Goal: Book appointment/travel/reservation

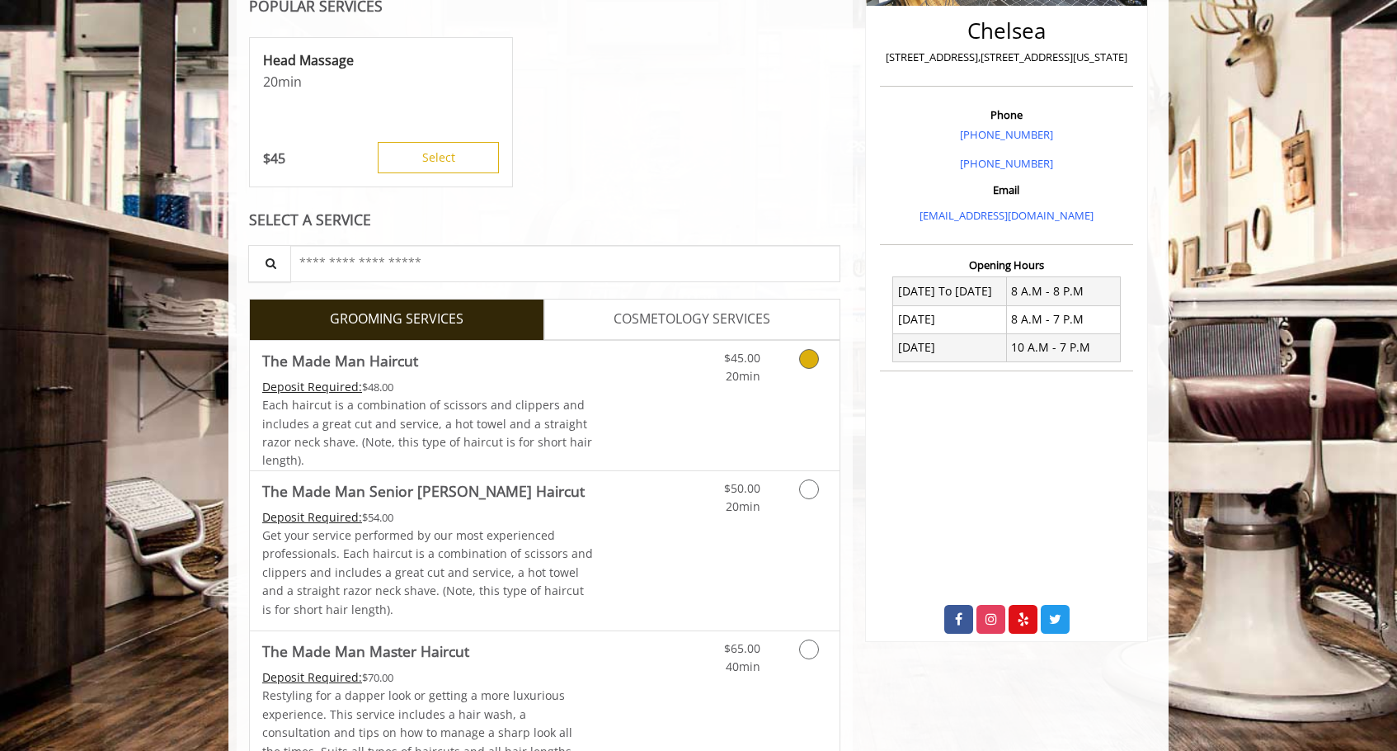
scroll to position [415, 0]
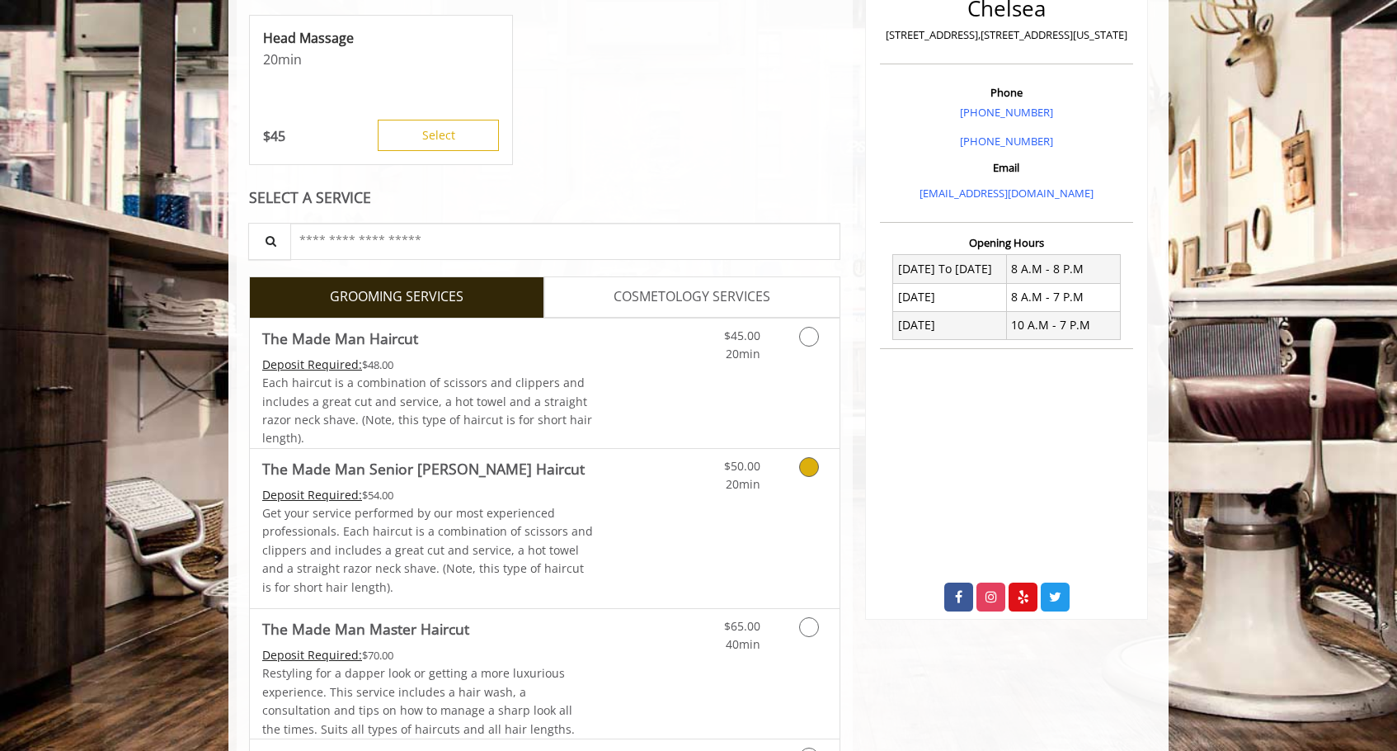
click at [571, 454] on link "The Made Man Senior Barber Haircut Deposit Required: $54.00 Get your service pe…" at bounding box center [428, 528] width 332 height 159
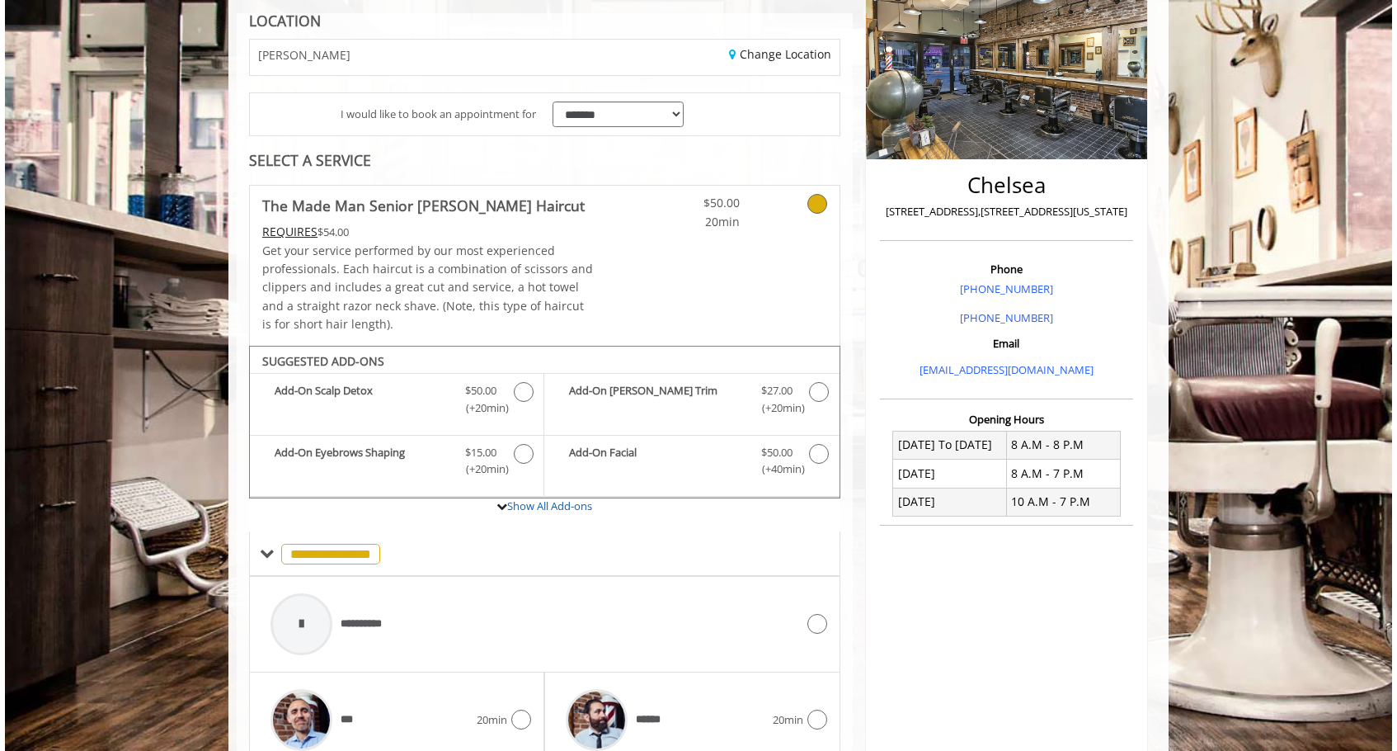
scroll to position [0, 0]
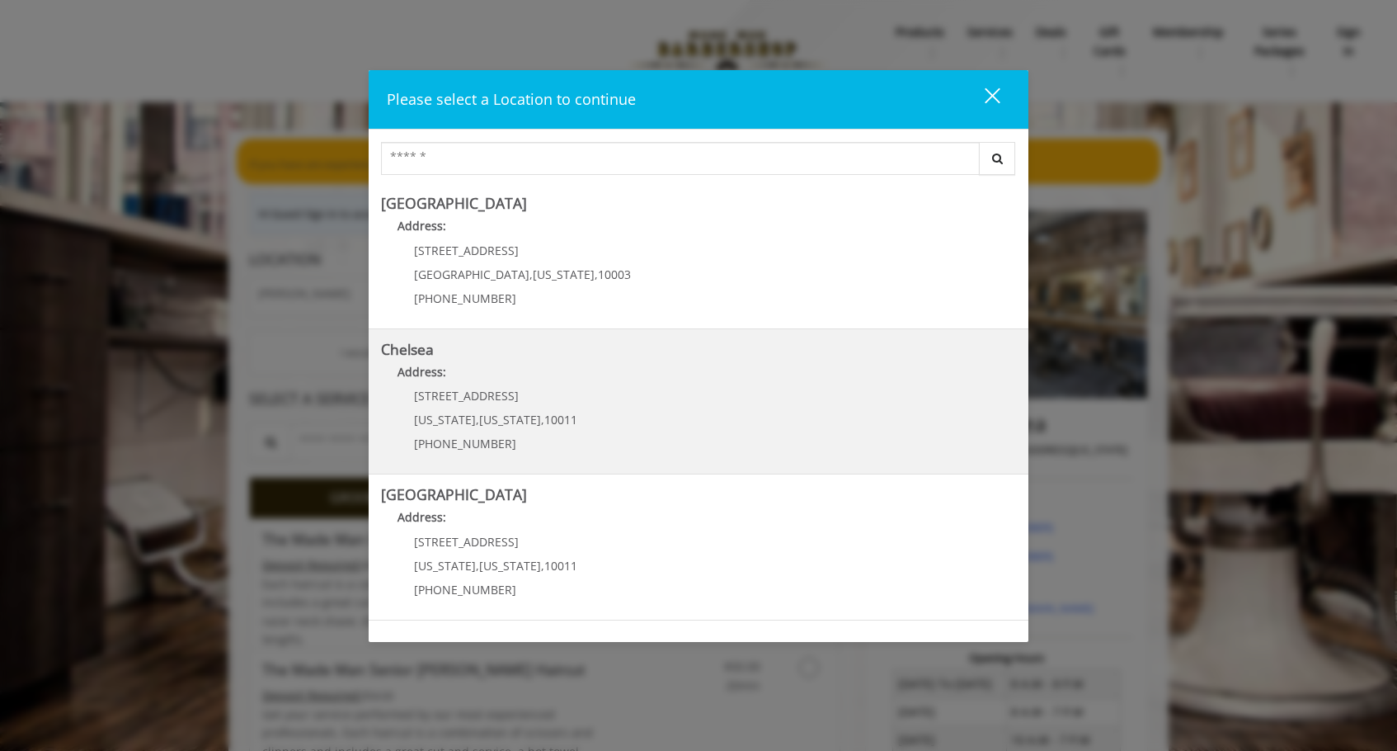
click at [525, 442] on p "(917) 639-3902" at bounding box center [495, 443] width 163 height 12
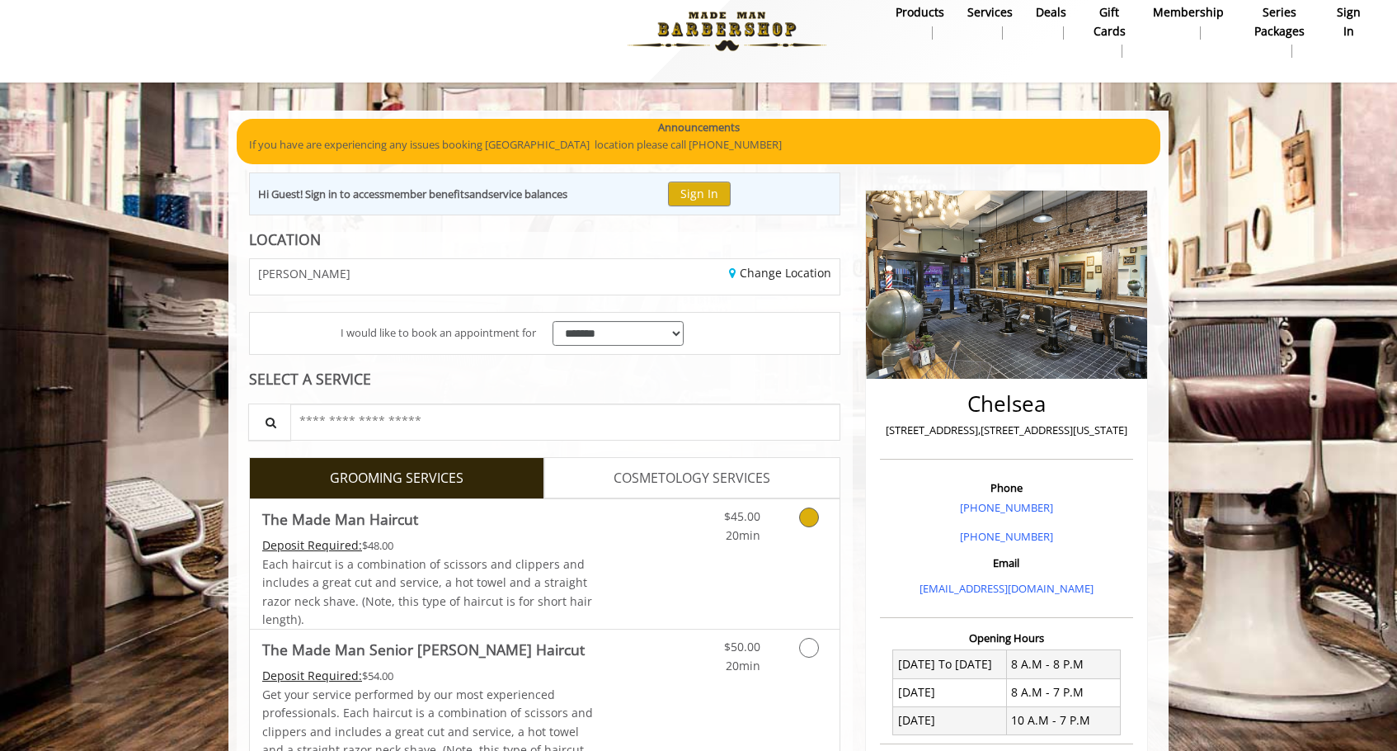
scroll to position [26, 0]
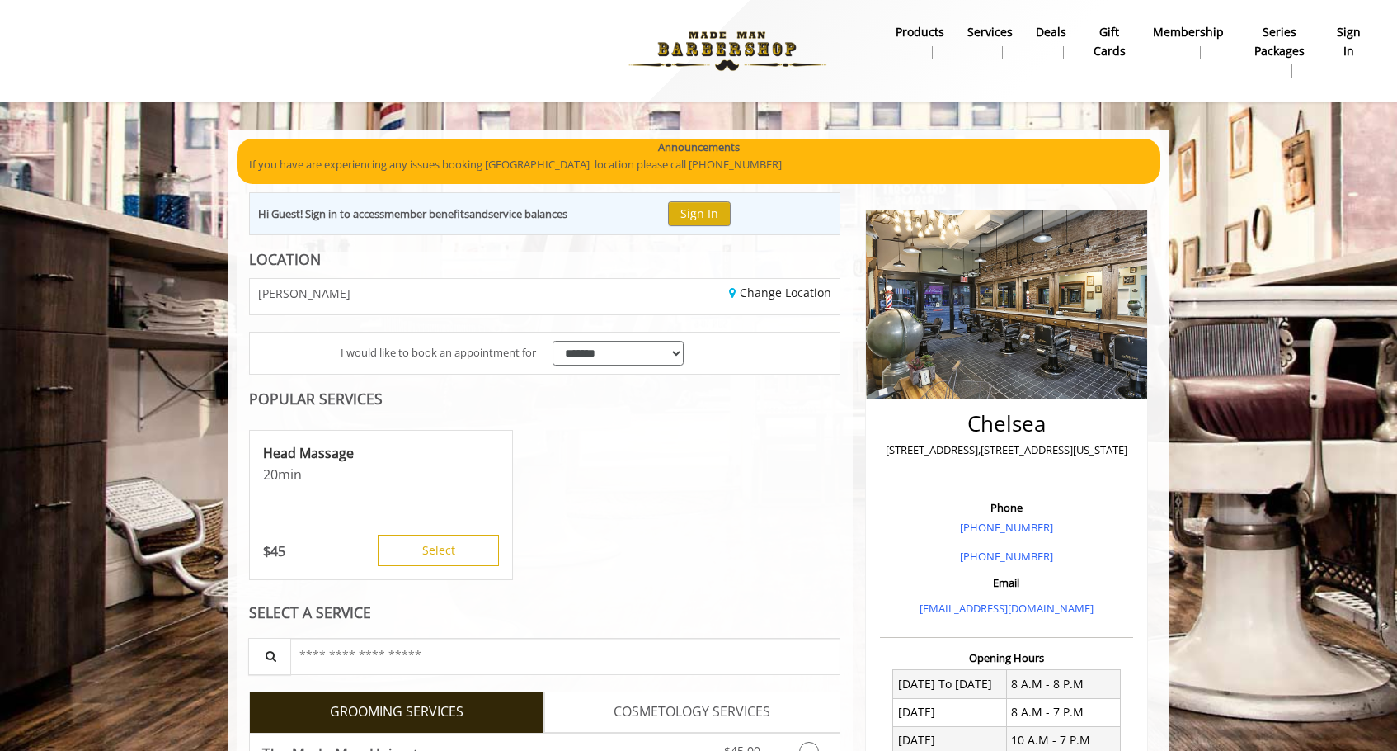
scroll to position [280, 0]
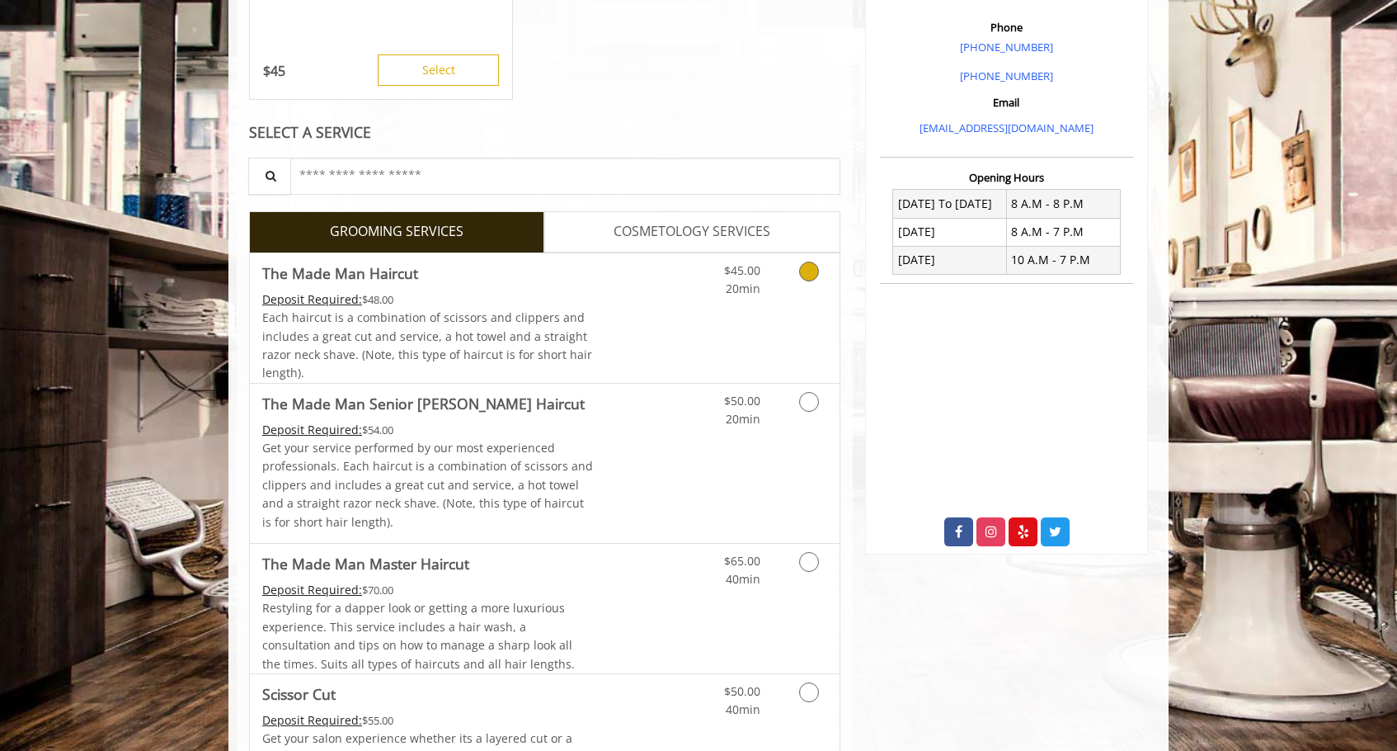
click at [623, 294] on link "Discounted Price" at bounding box center [643, 317] width 98 height 129
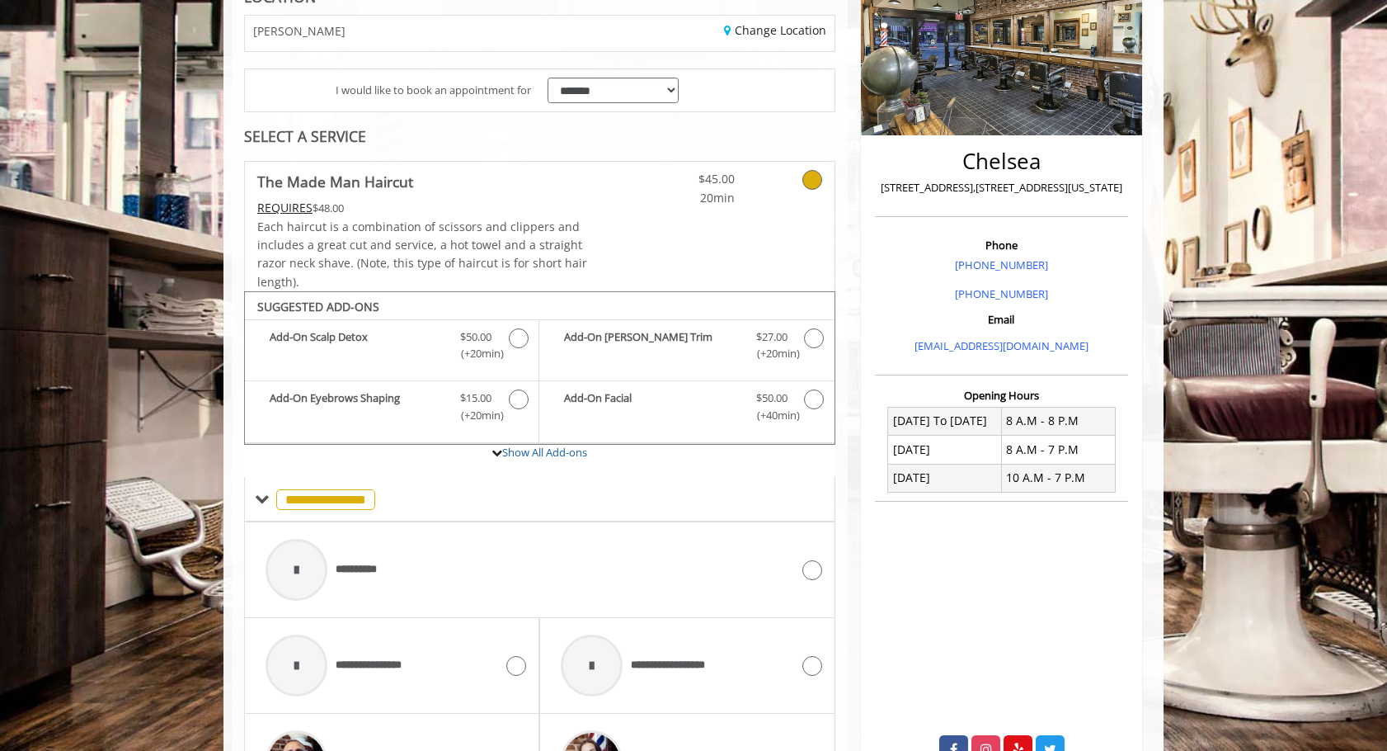
scroll to position [35, 0]
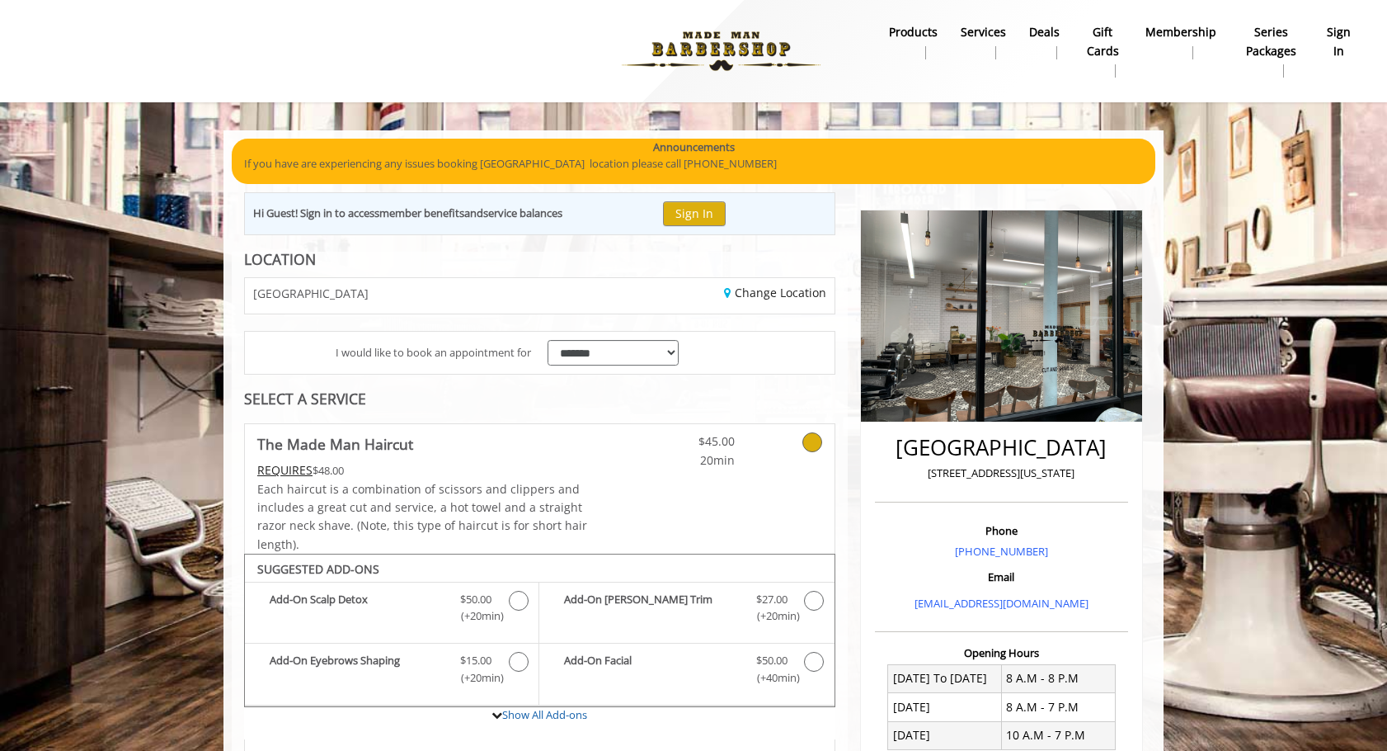
click at [1171, 36] on b "Membership" at bounding box center [1181, 32] width 71 height 18
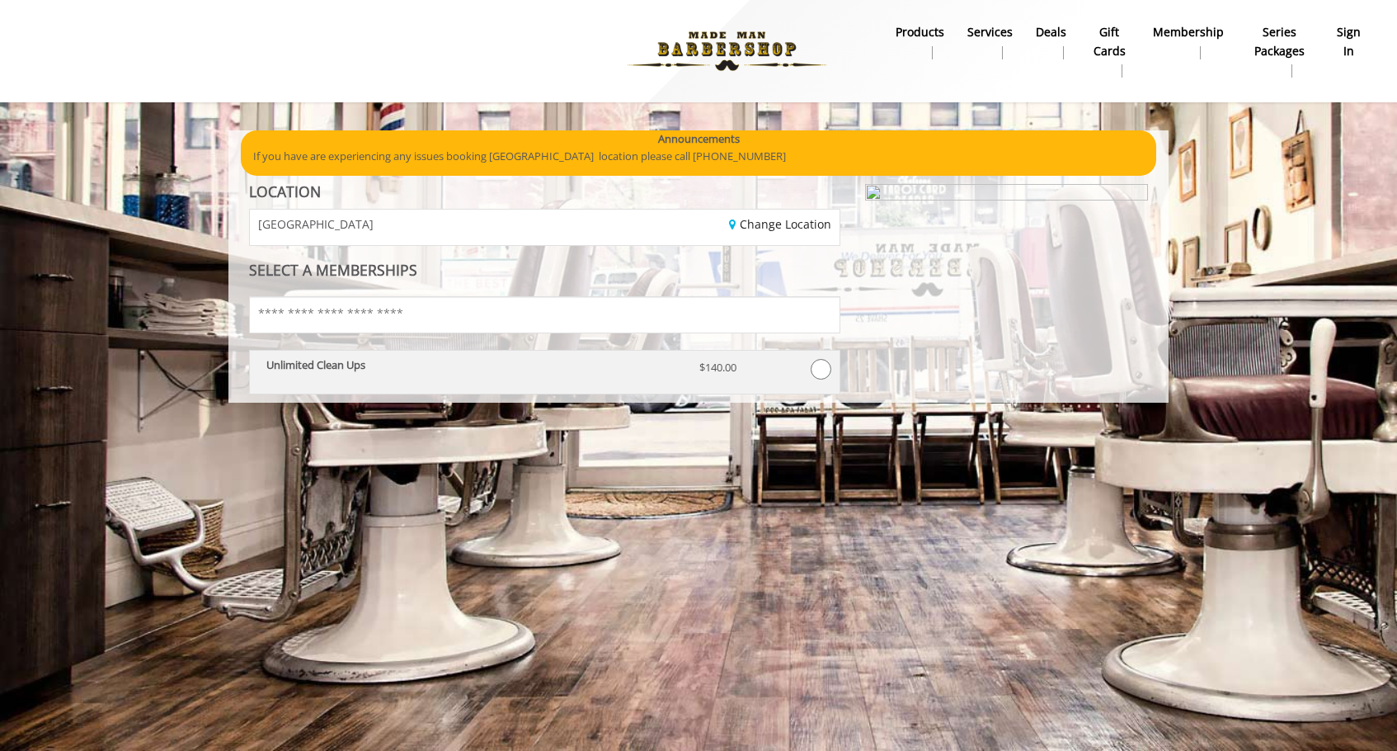
click at [575, 369] on p "Unlimited Clean Ups" at bounding box center [470, 365] width 408 height 12
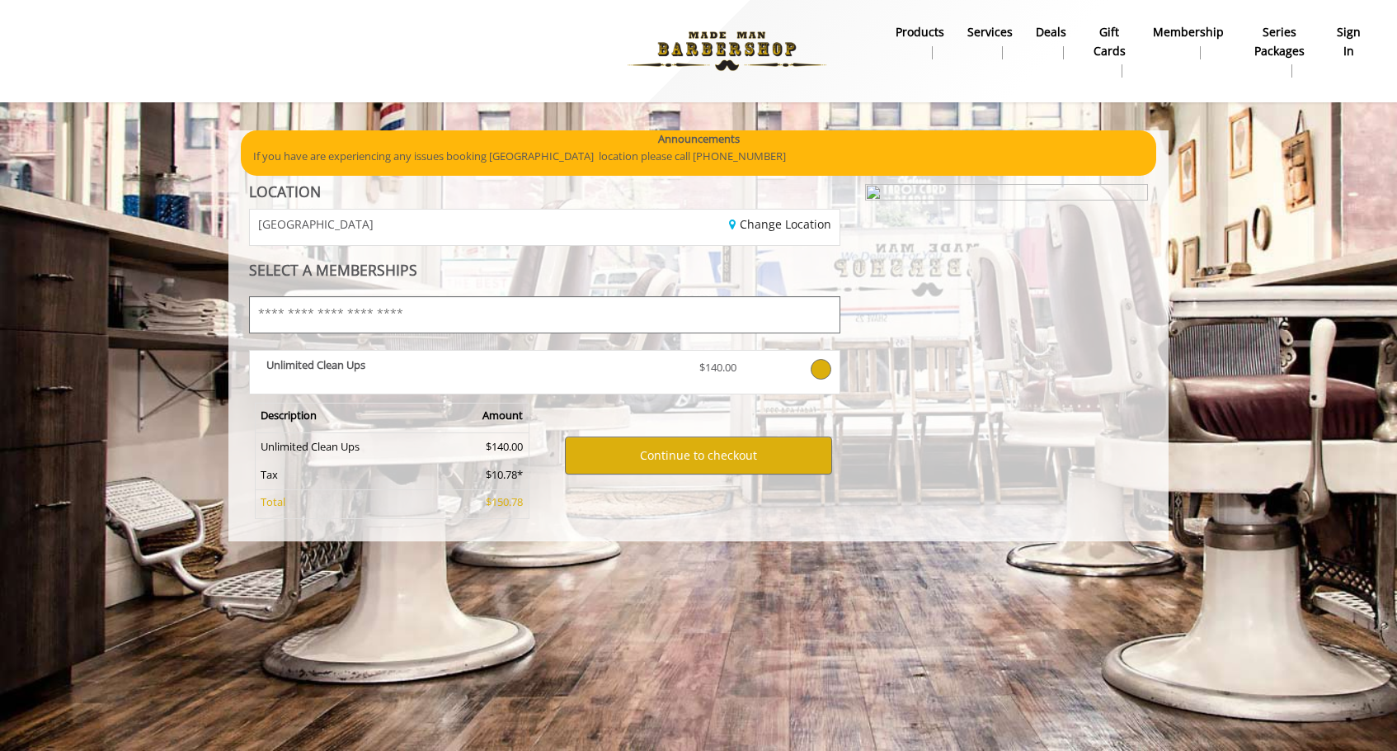
click at [680, 304] on input "text" at bounding box center [544, 314] width 591 height 37
click at [559, 228] on div "Change Location" at bounding box center [697, 227] width 307 height 35
click at [921, 31] on b "products" at bounding box center [920, 32] width 49 height 18
click at [752, 56] on img at bounding box center [727, 51] width 227 height 91
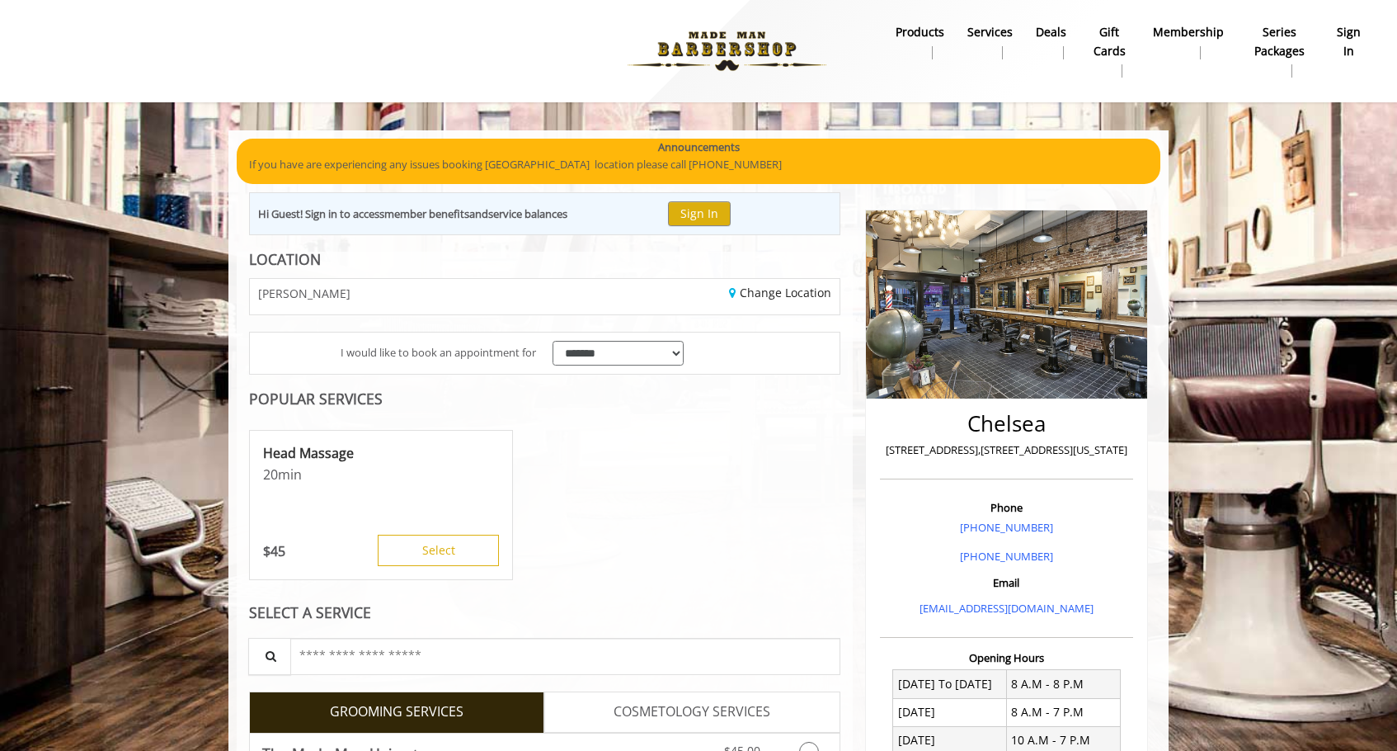
click at [1018, 323] on img at bounding box center [1006, 303] width 281 height 187
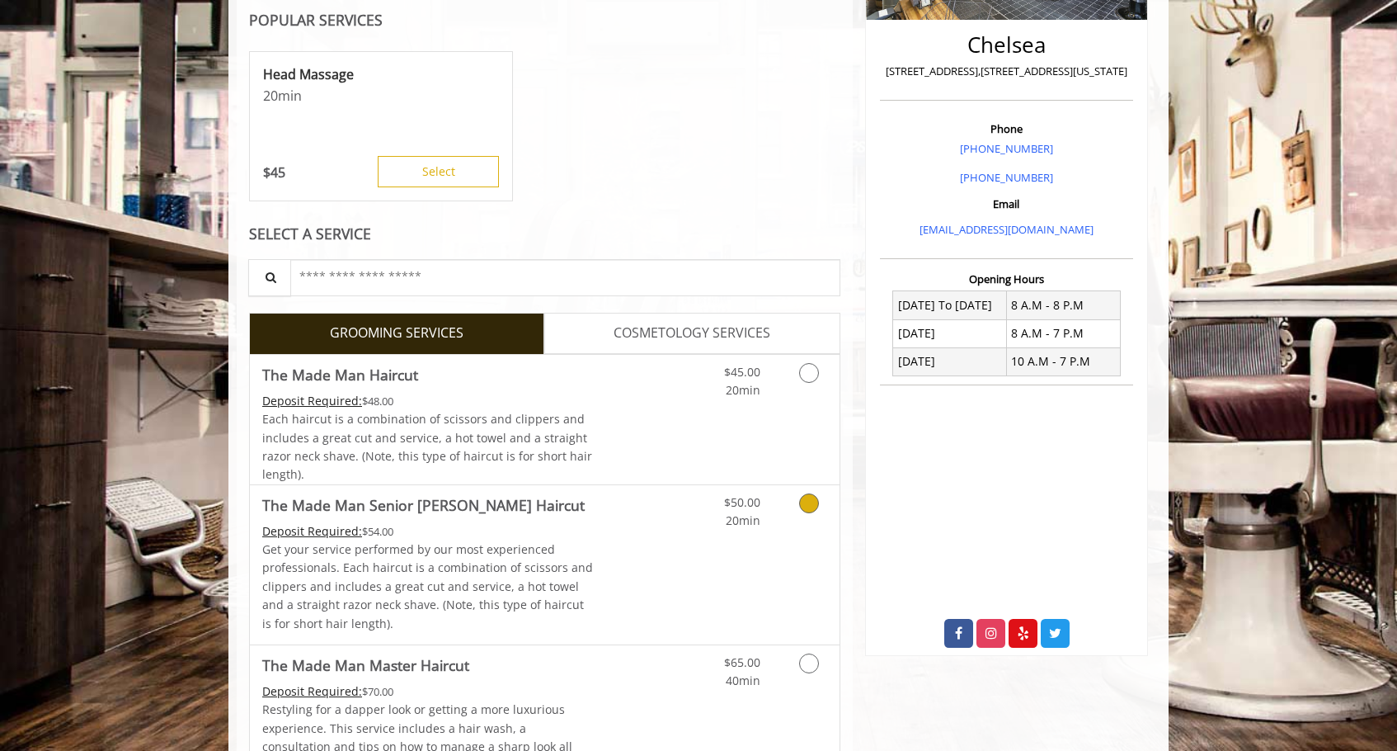
scroll to position [450, 0]
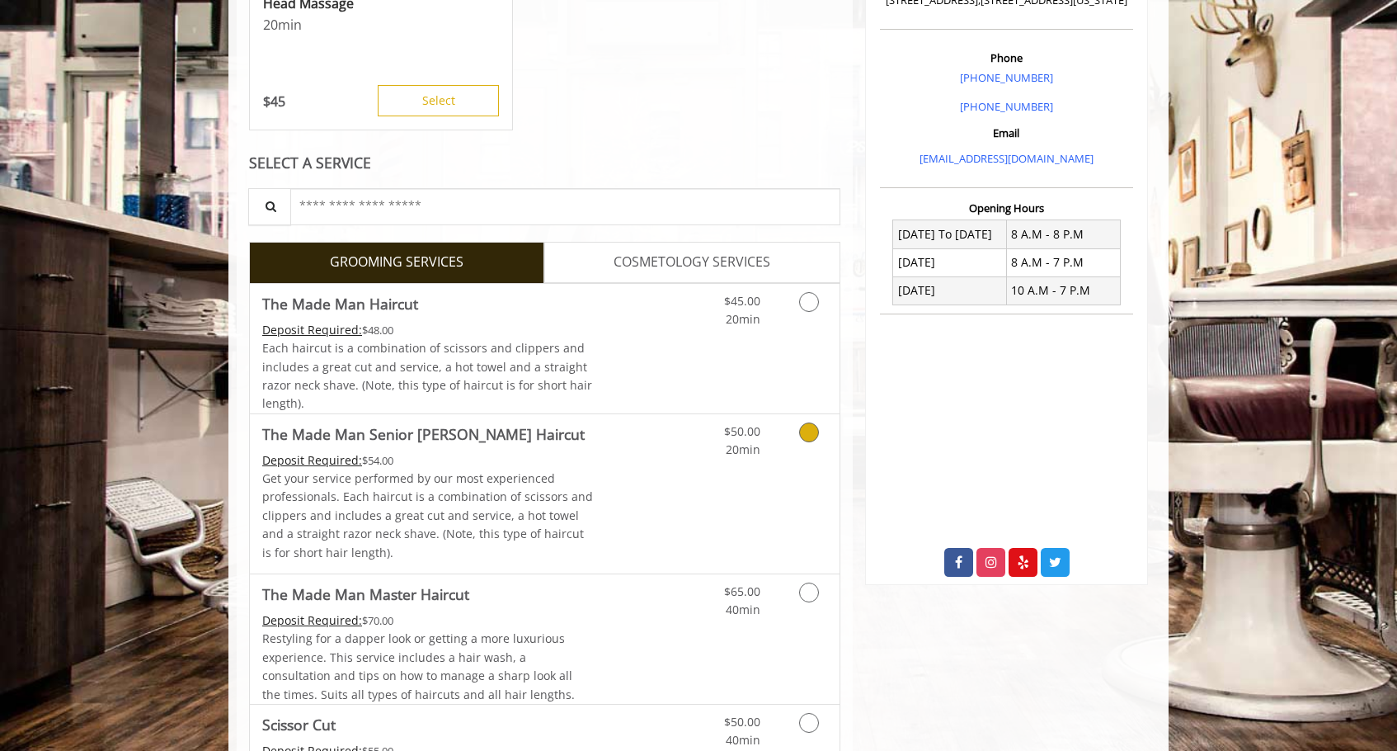
click at [529, 463] on div "Deposit Required: $54.00" at bounding box center [428, 460] width 332 height 18
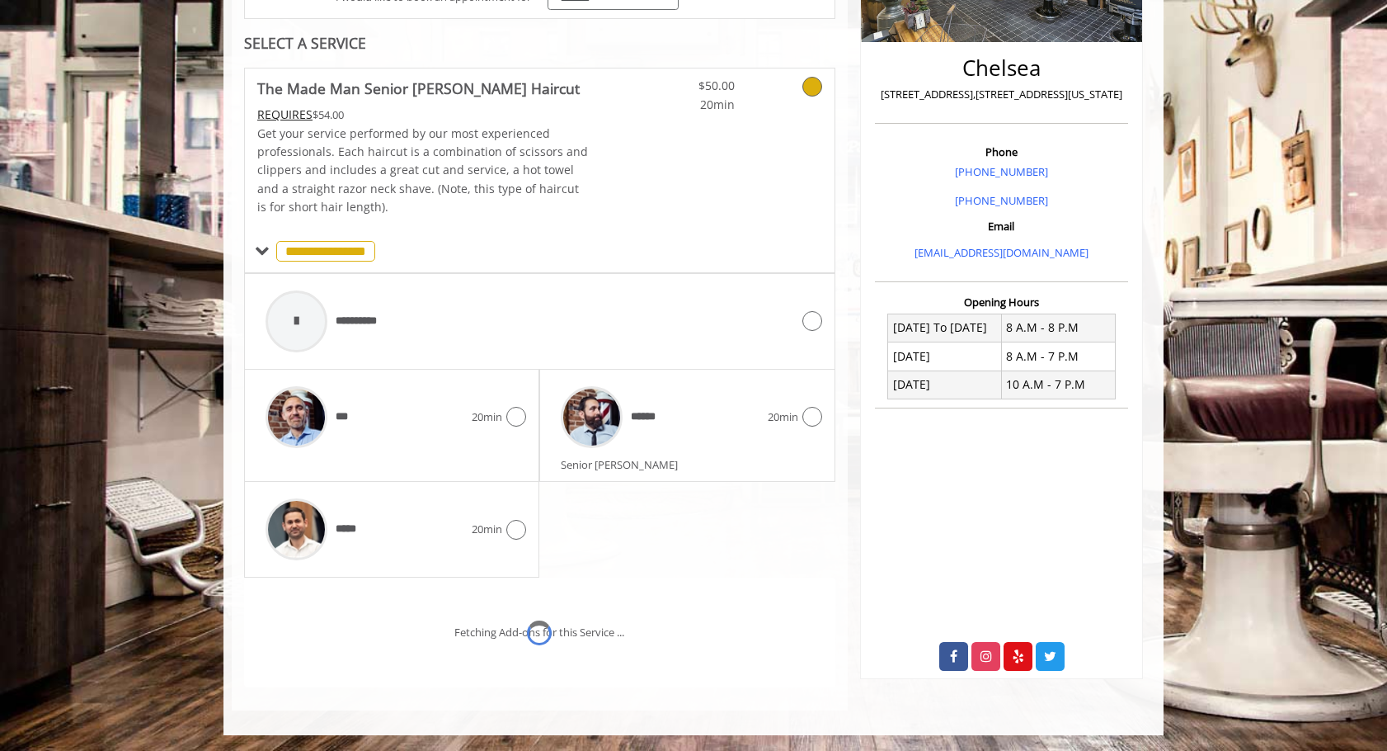
scroll to position [426, 0]
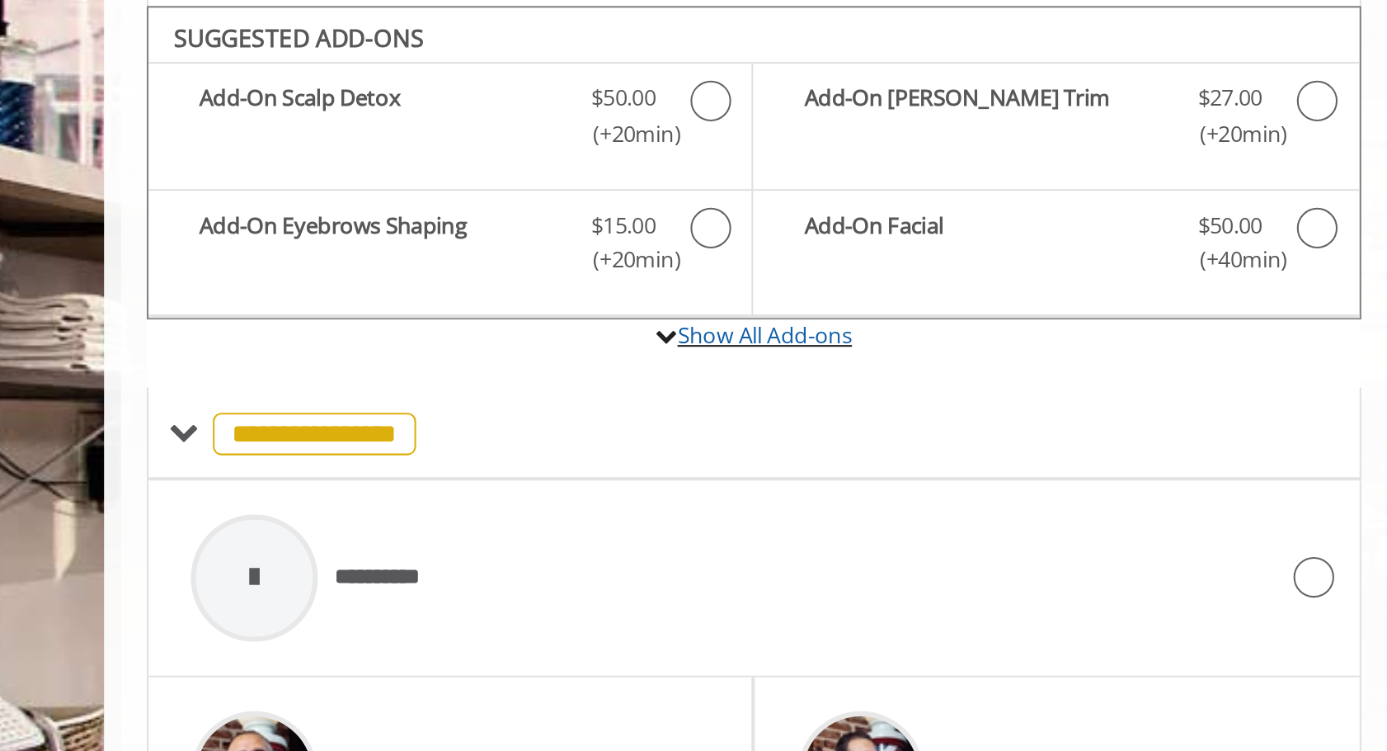
click at [495, 318] on icon at bounding box center [497, 318] width 11 height 11
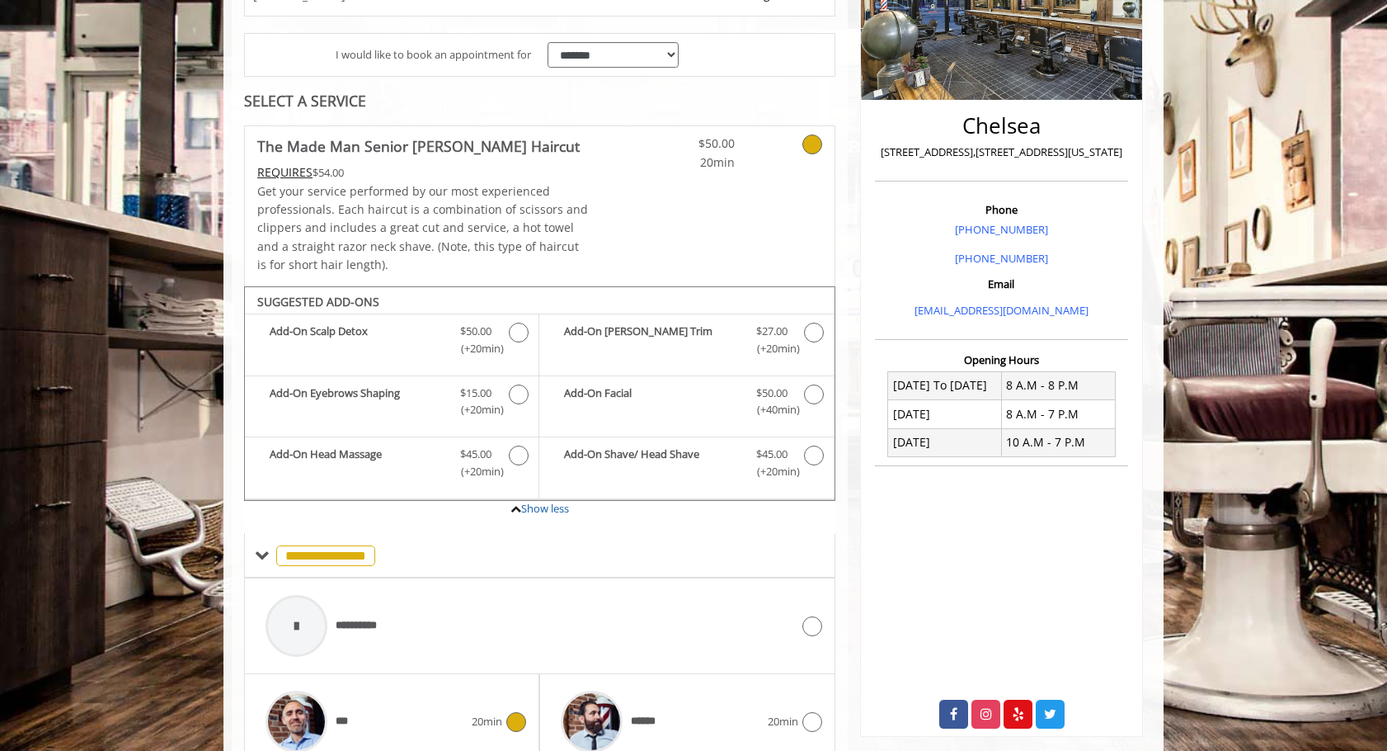
scroll to position [188, 0]
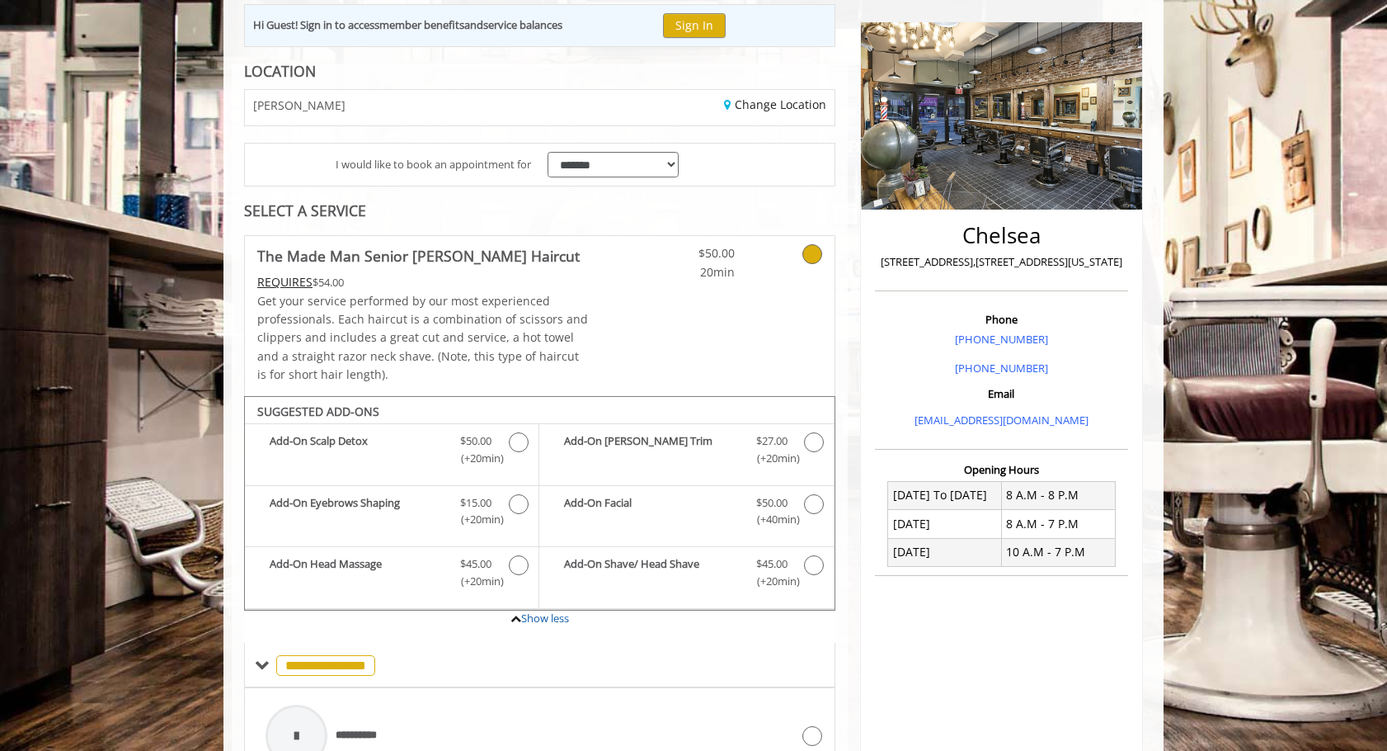
click at [793, 260] on link at bounding box center [791, 258] width 63 height 45
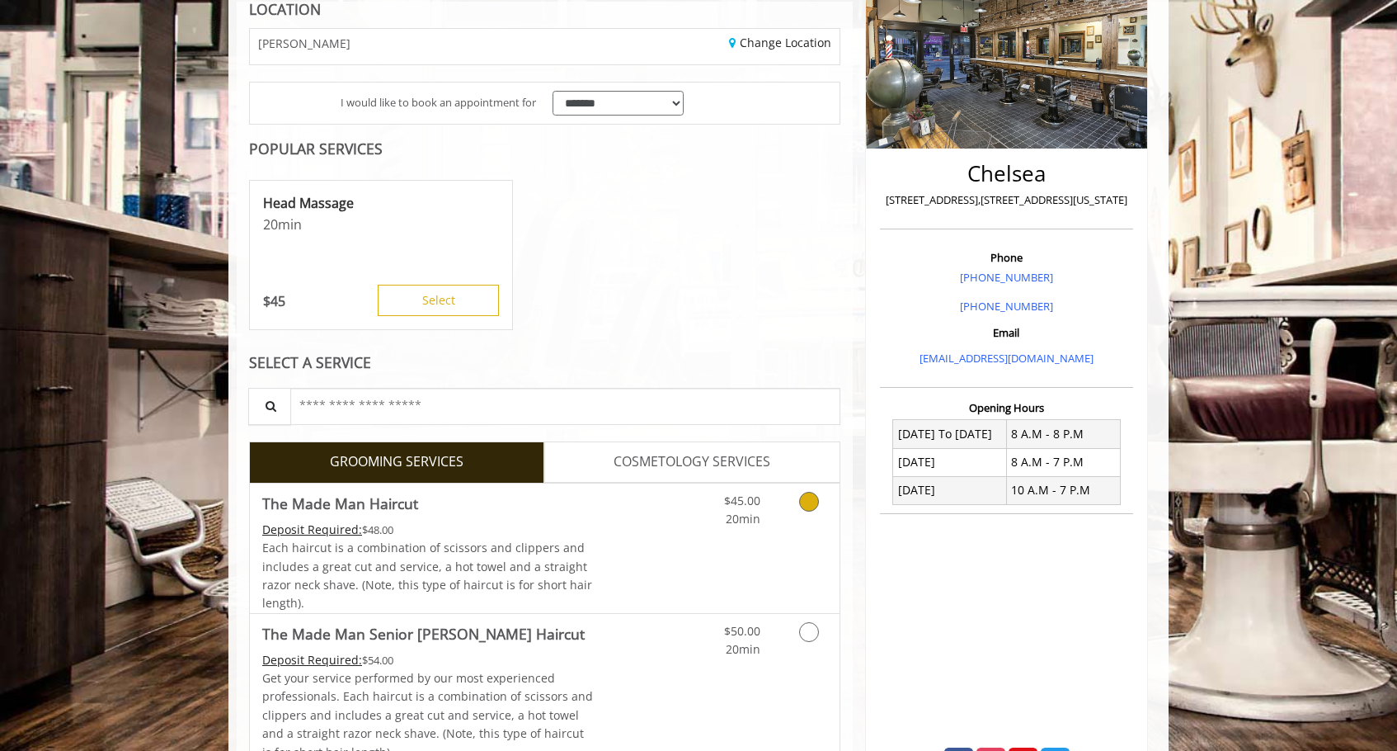
click at [586, 530] on div "Deposit Required: $48.00" at bounding box center [428, 529] width 332 height 18
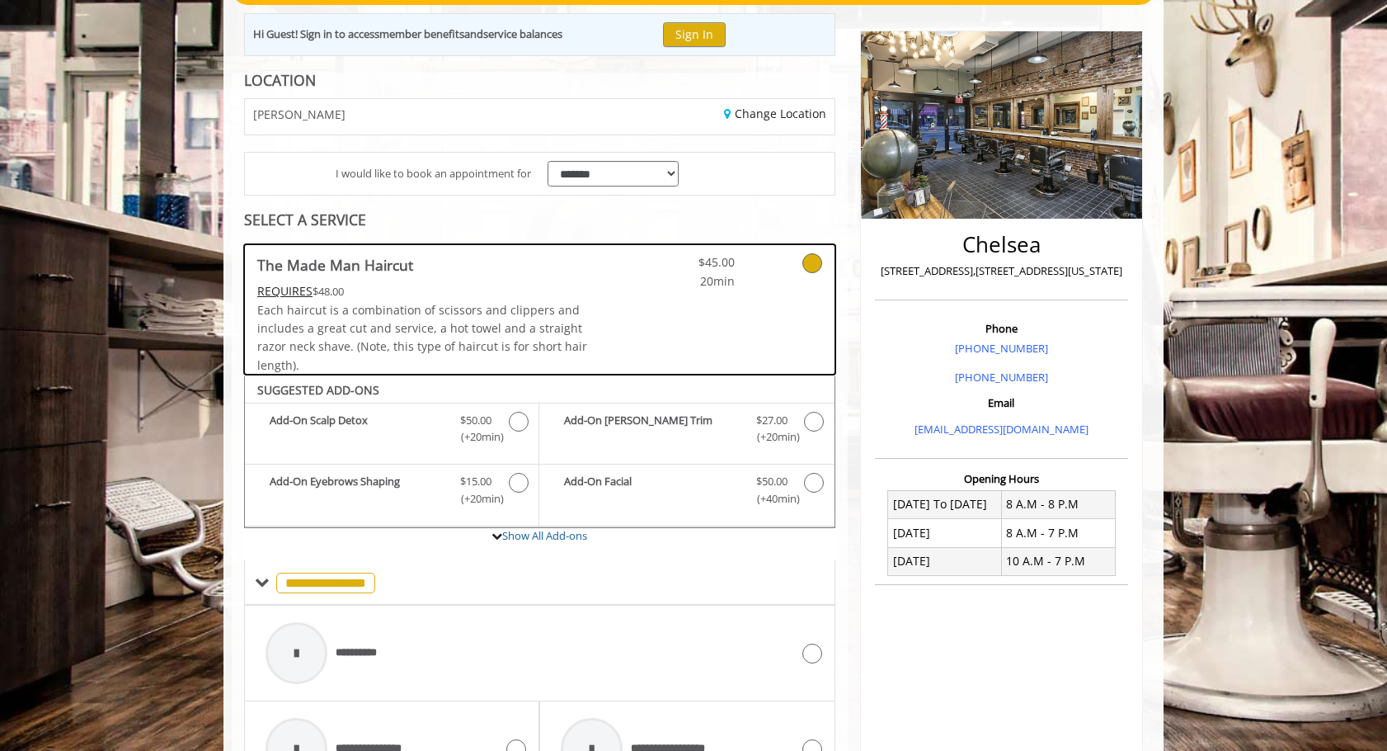
scroll to position [0, 0]
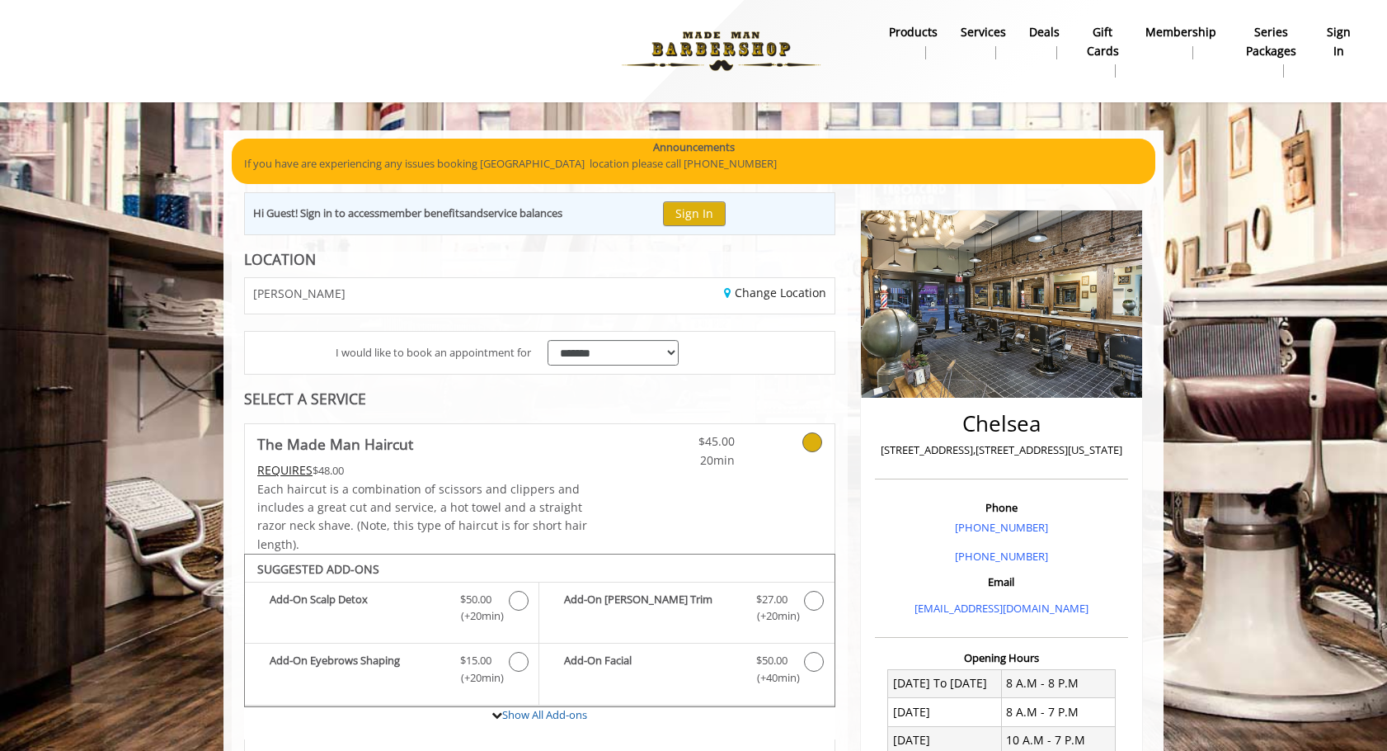
click at [754, 35] on img at bounding box center [721, 51] width 227 height 91
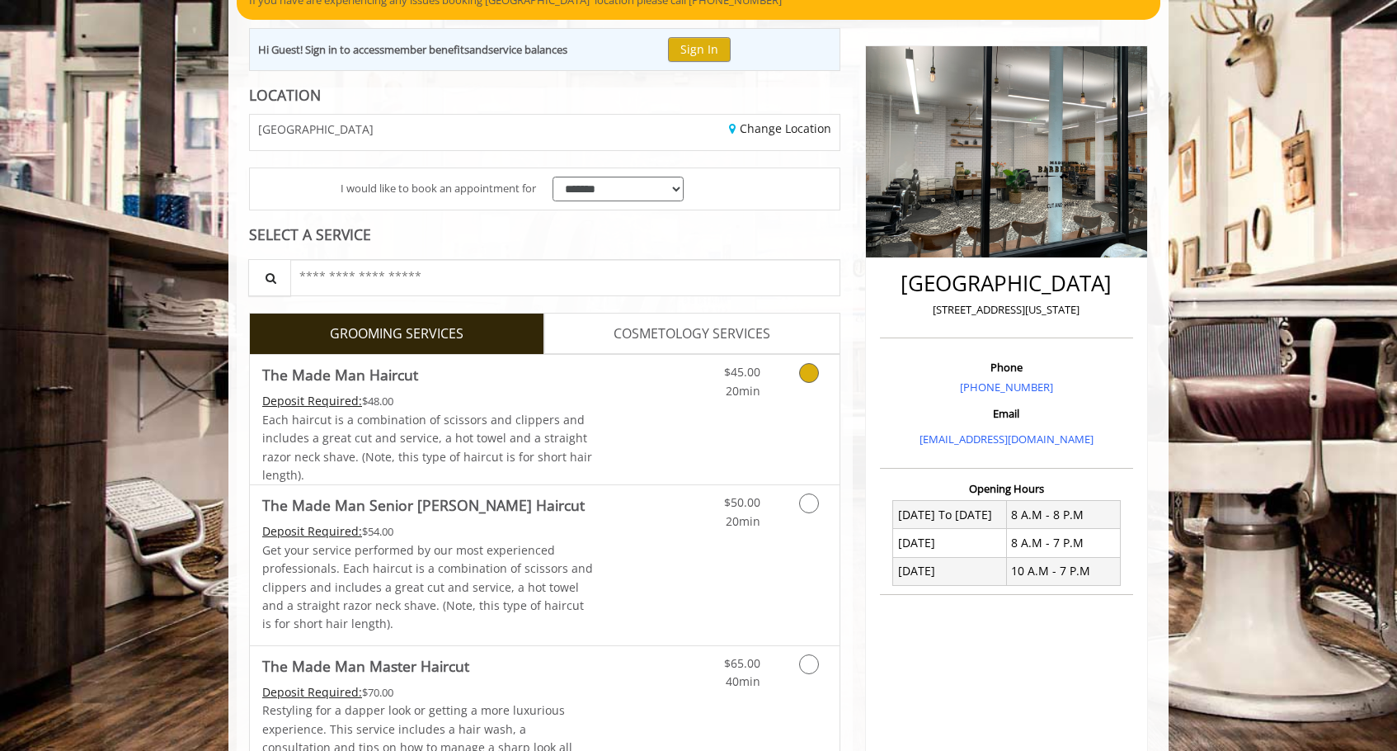
click at [770, 450] on div "$45.00 20min" at bounding box center [766, 419] width 148 height 129
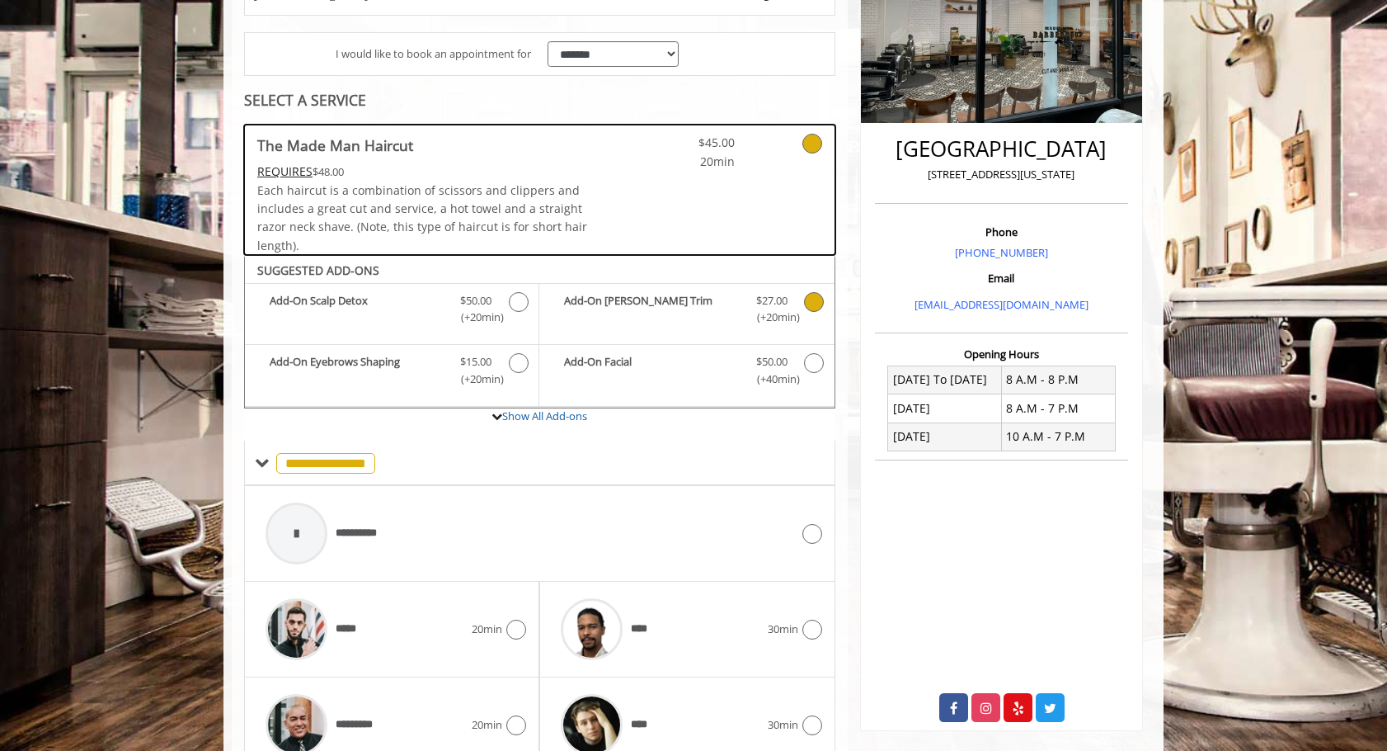
scroll to position [297, 0]
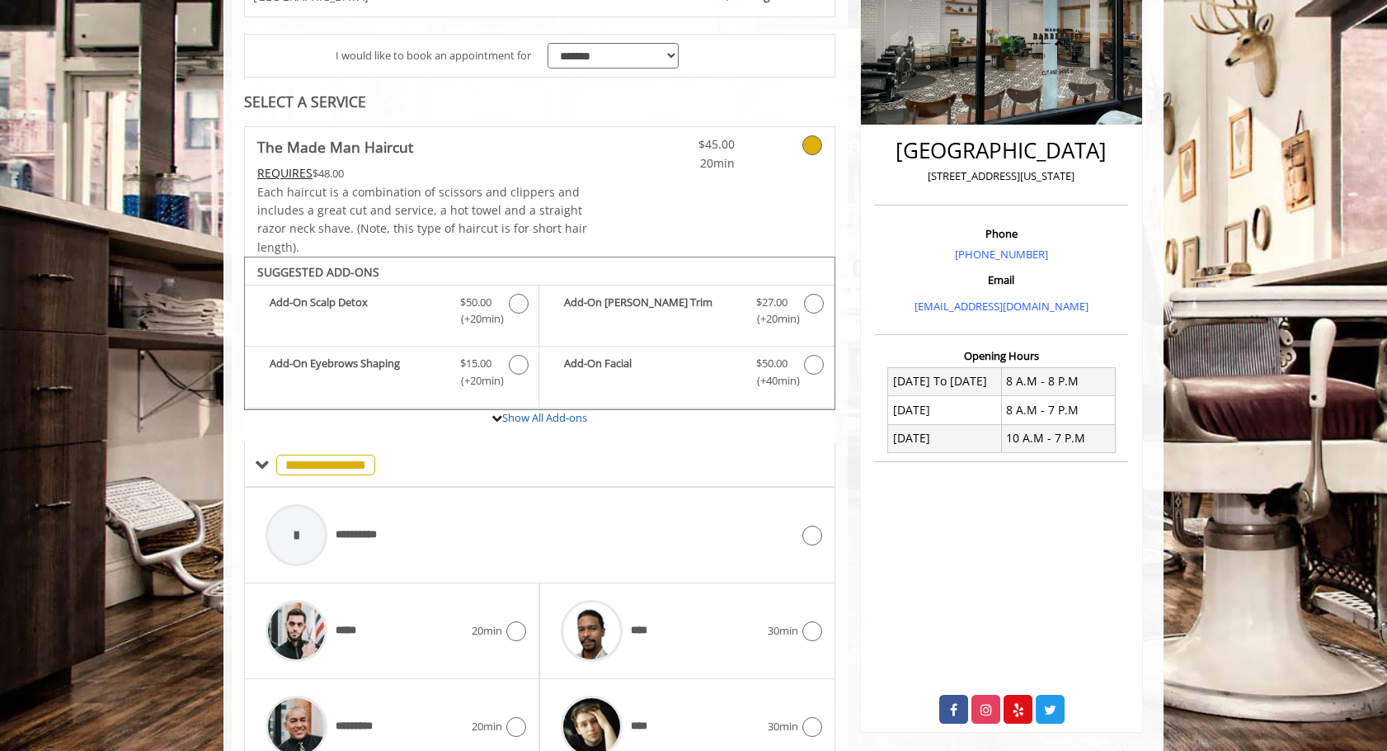
click at [712, 146] on span "$45.00" at bounding box center [686, 144] width 97 height 18
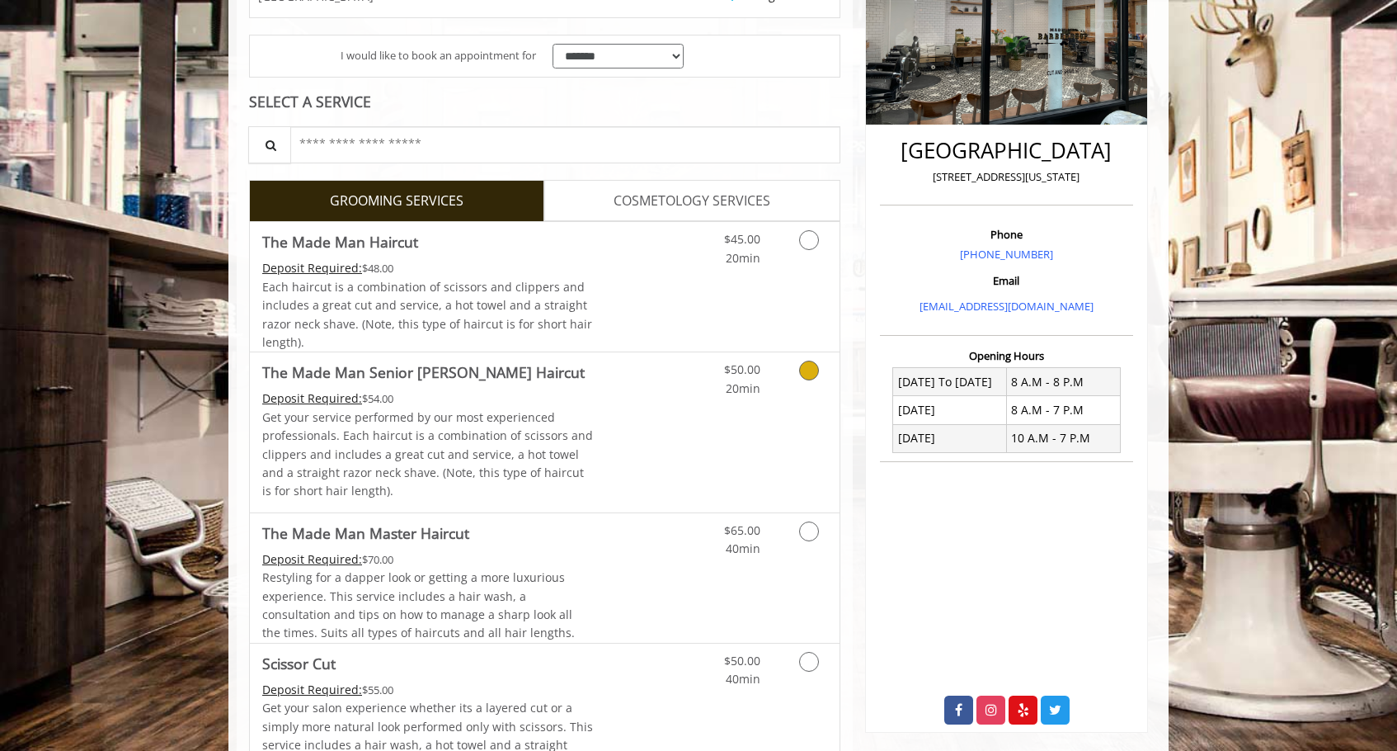
click at [671, 418] on link "Discounted Price" at bounding box center [643, 431] width 98 height 159
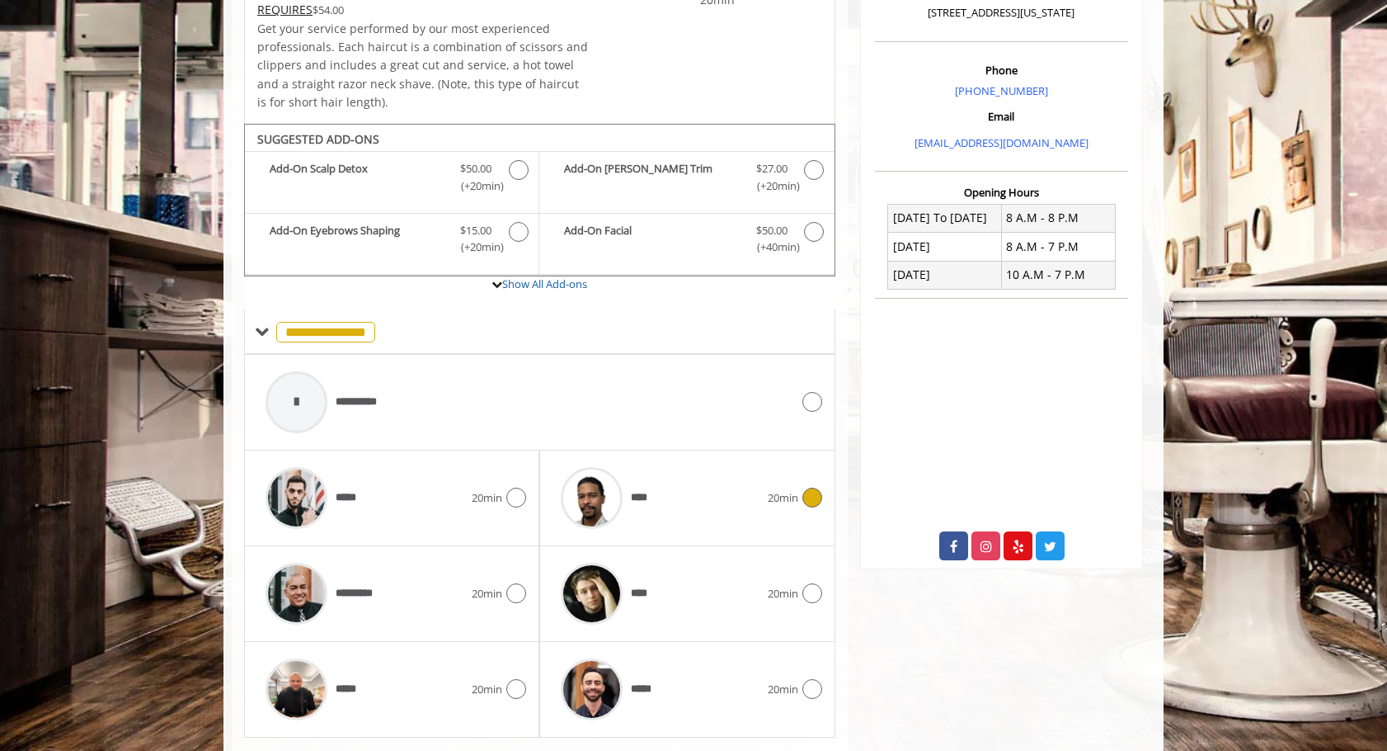
scroll to position [504, 0]
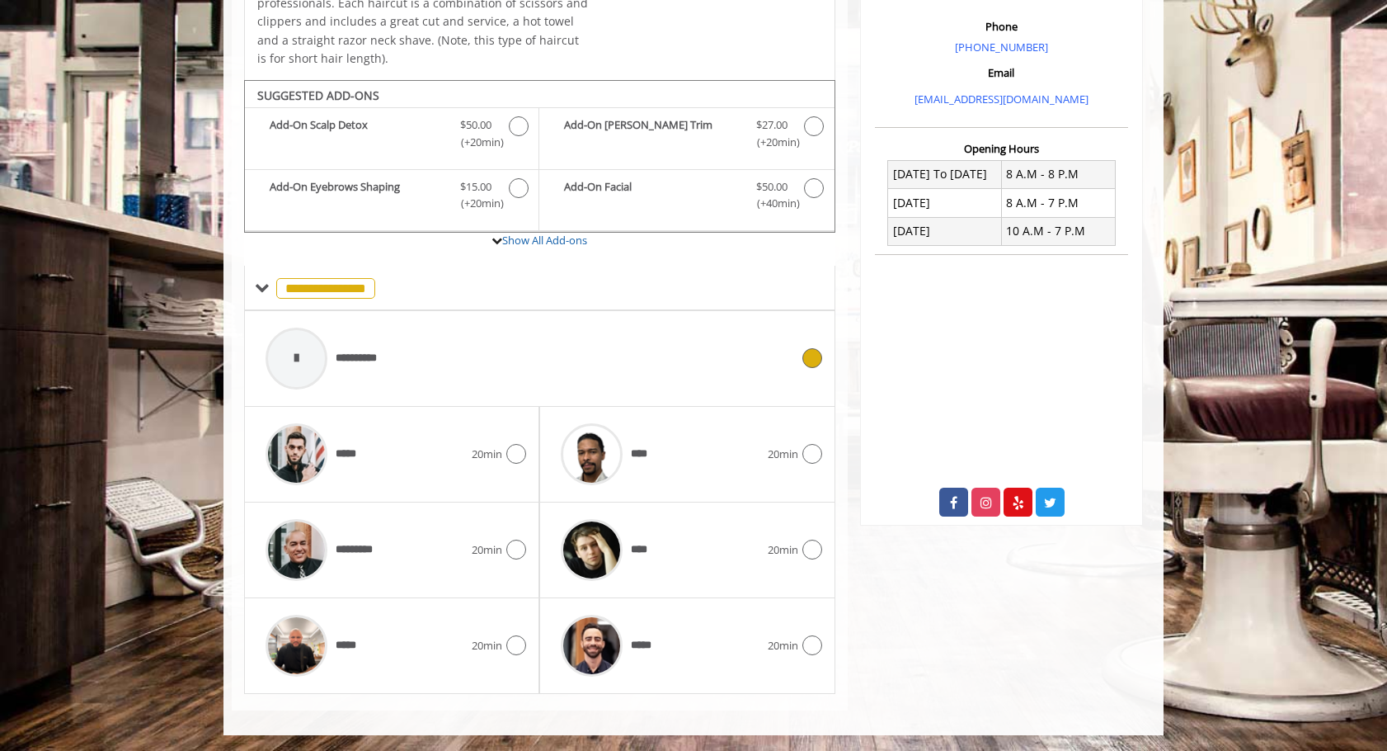
click at [471, 352] on div "**********" at bounding box center [527, 358] width 541 height 78
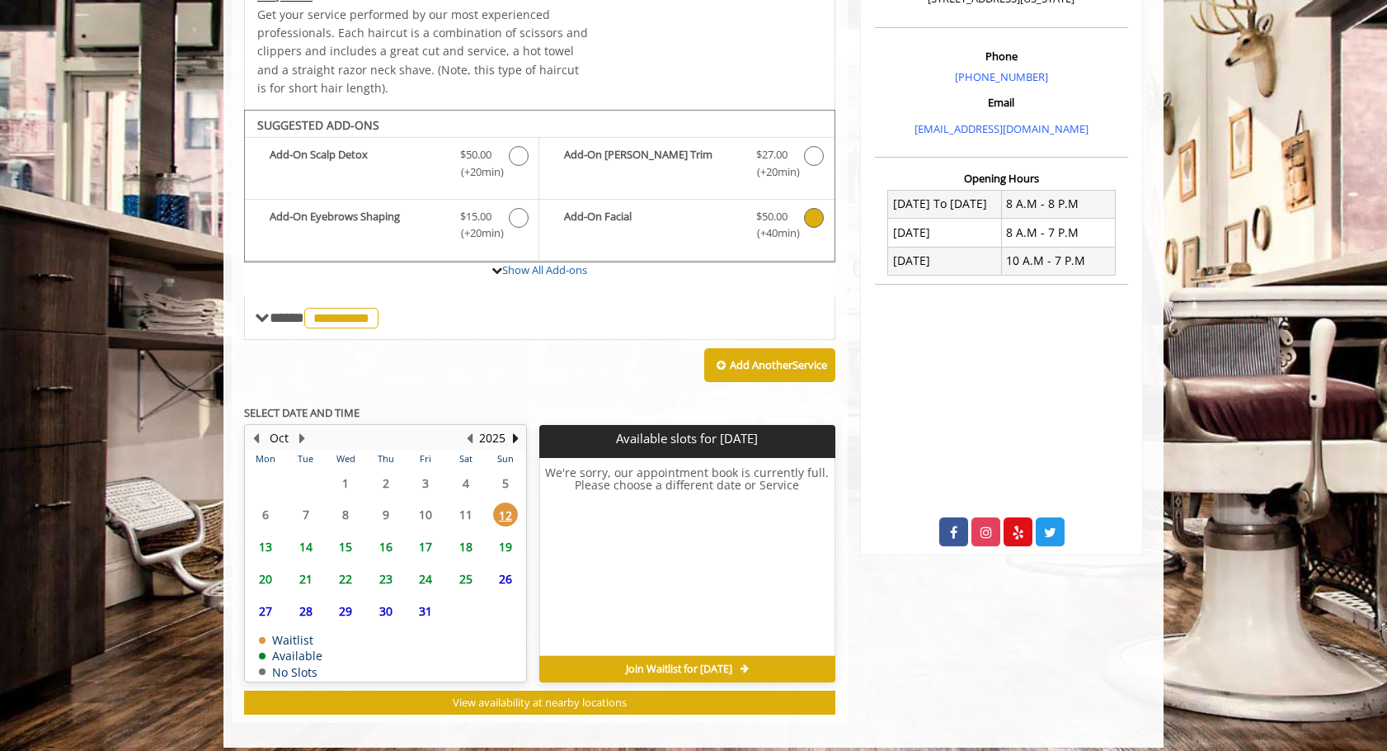
scroll to position [486, 0]
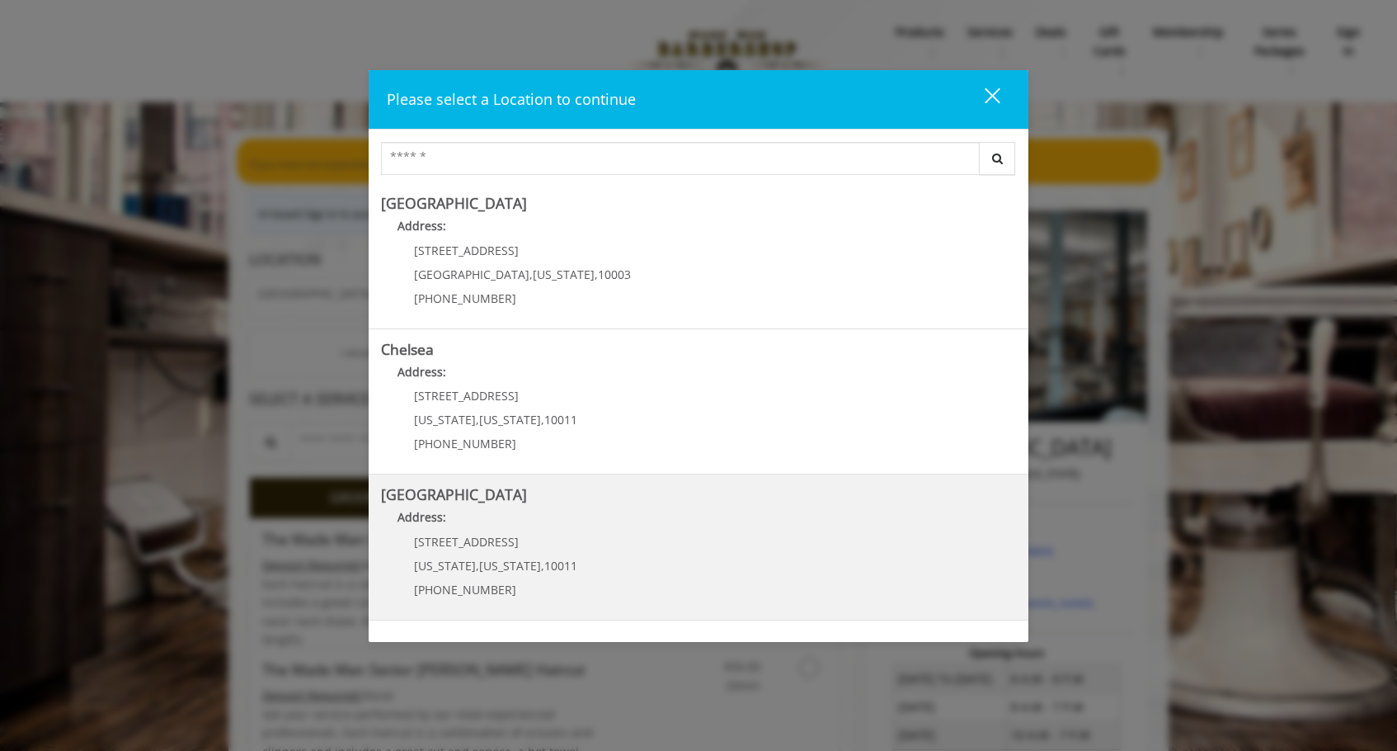
click at [577, 544] on Street "Chelsea 15th Street Address: 267 W 15th St New York , New York , 10011 (646) 85…" at bounding box center [698, 547] width 635 height 120
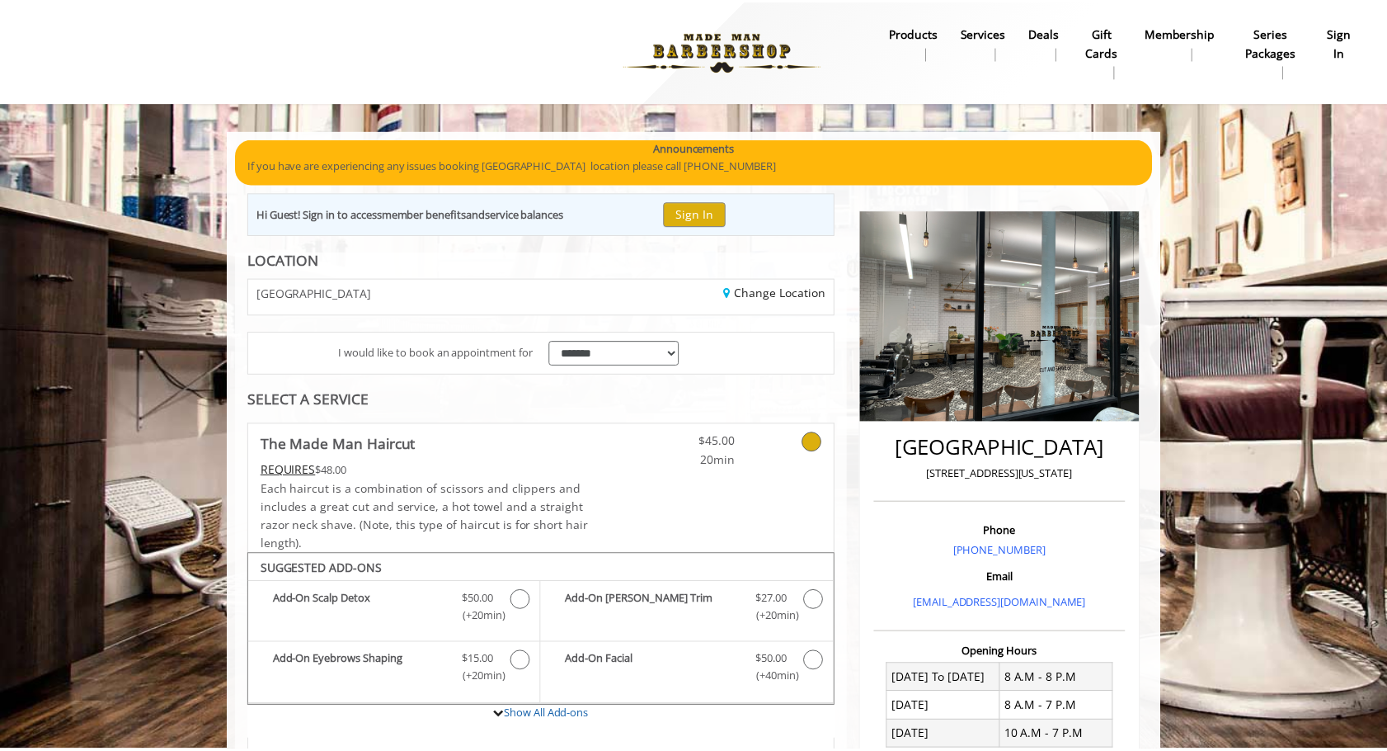
scroll to position [474, 0]
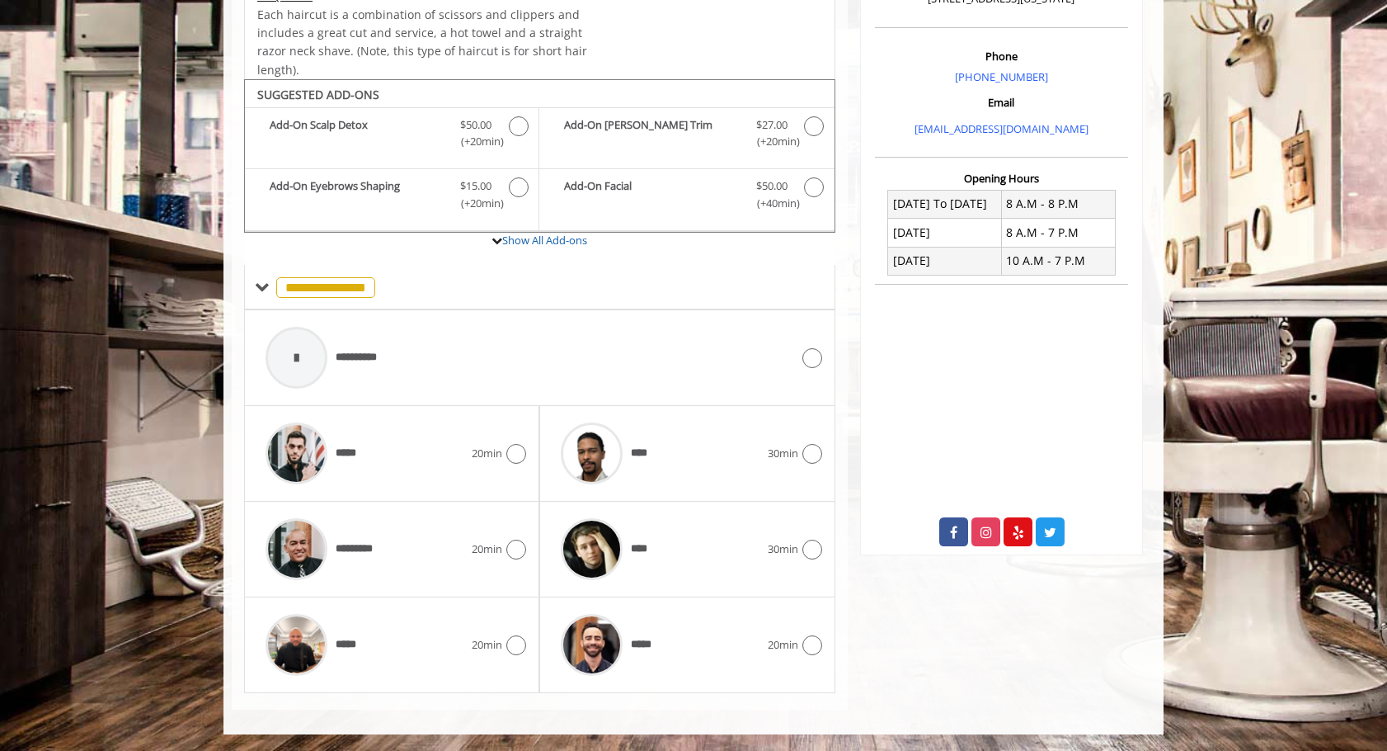
click at [988, 539] on icon at bounding box center [986, 531] width 29 height 29
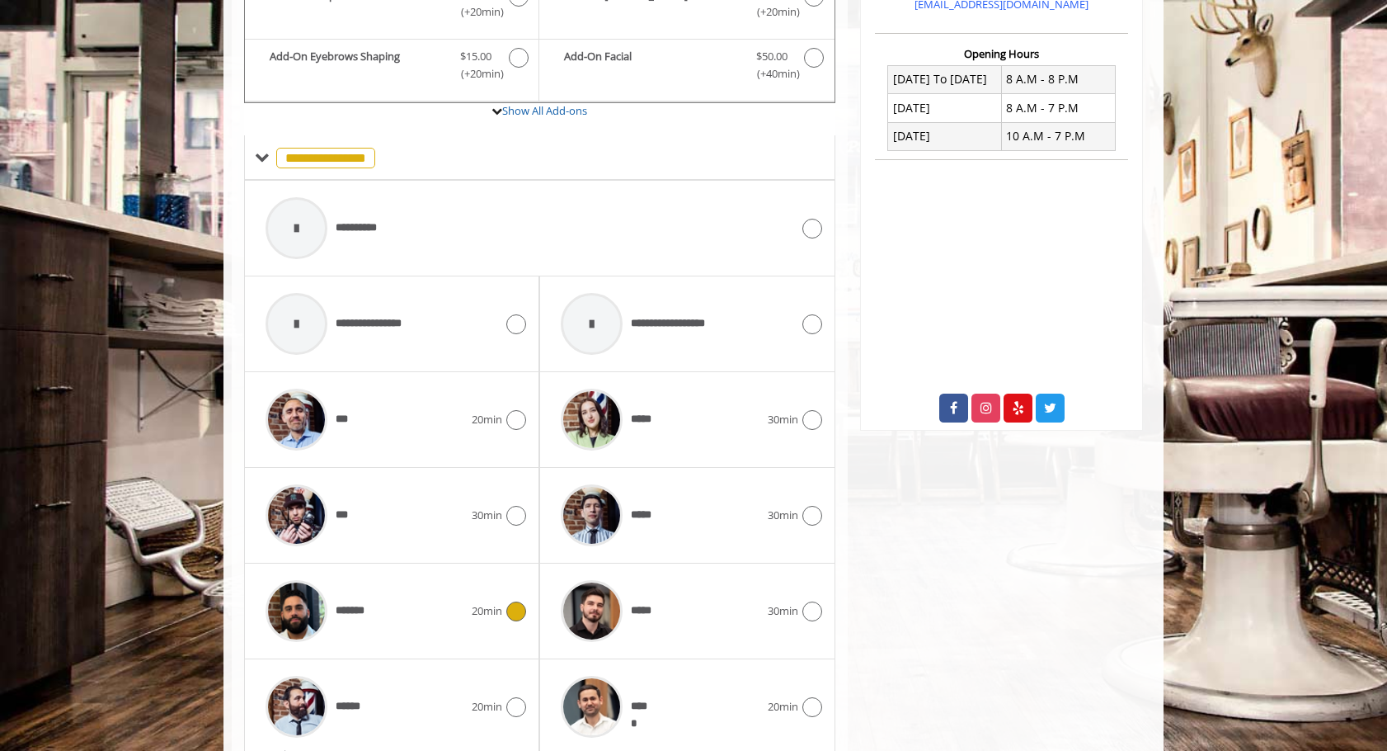
scroll to position [605, 0]
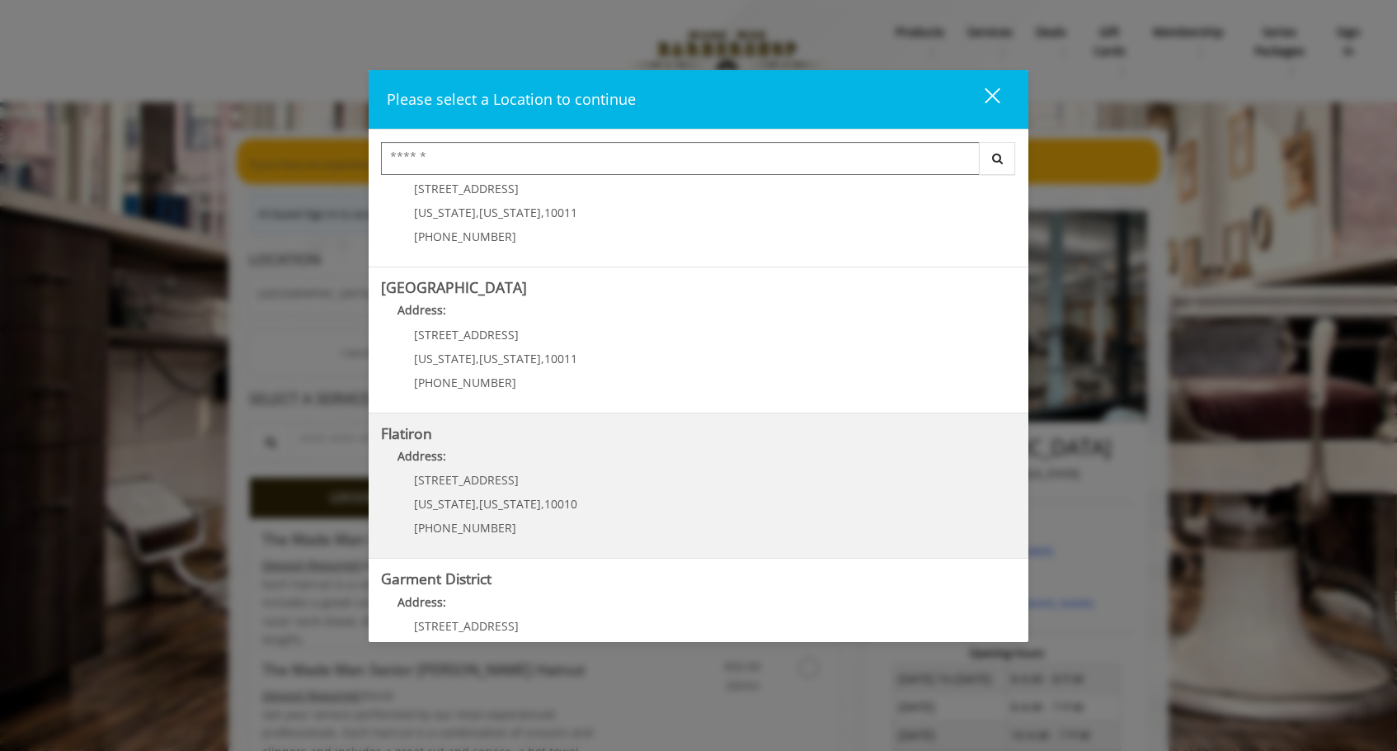
scroll to position [209, 0]
click at [796, 451] on "Address:" at bounding box center [698, 458] width 635 height 26
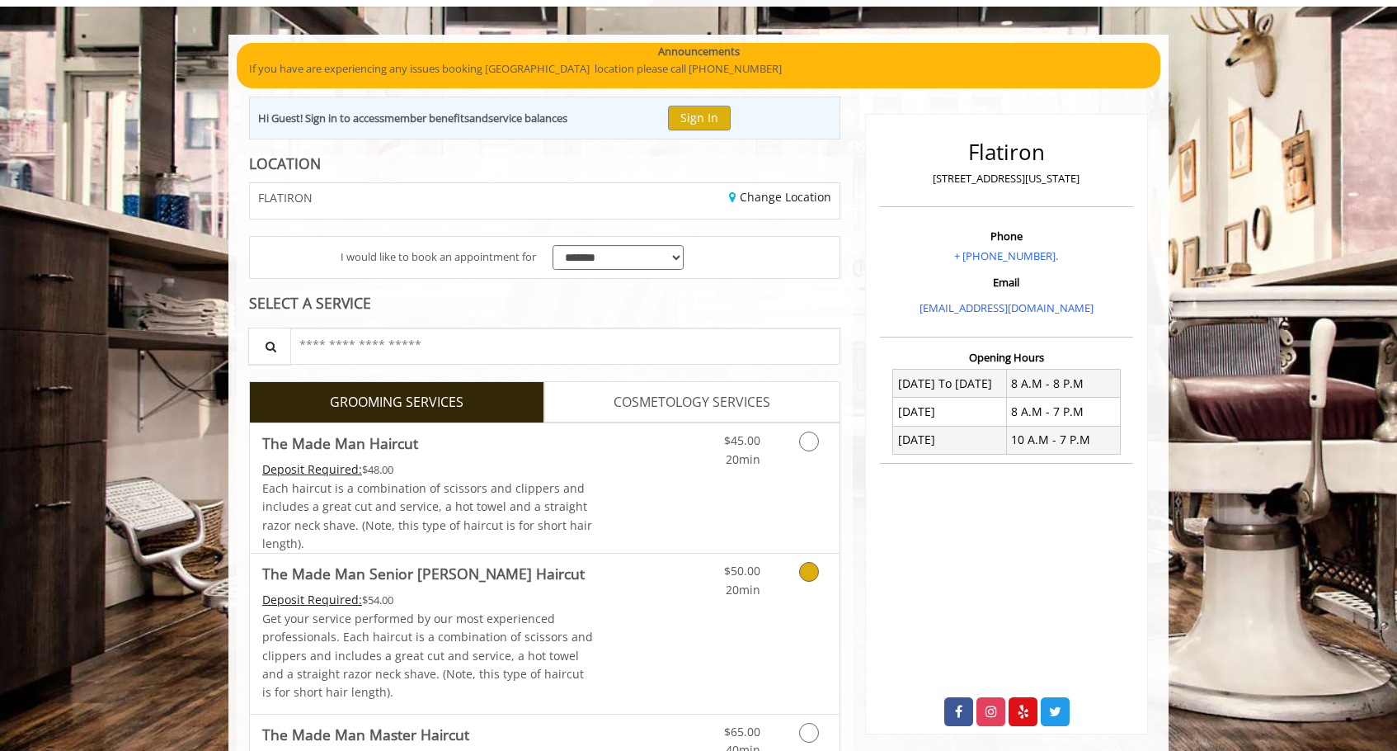
click at [763, 586] on div "$50.00 20min" at bounding box center [726, 575] width 93 height 45
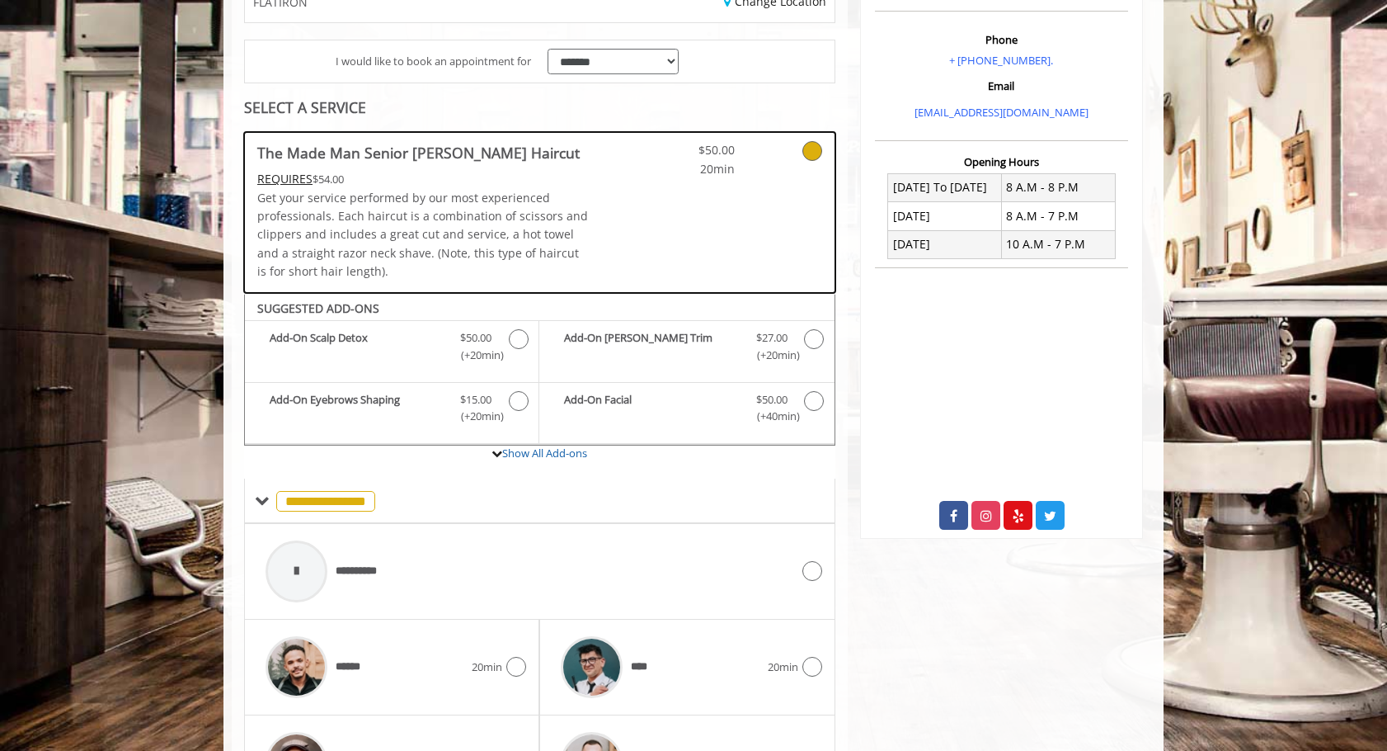
scroll to position [263, 0]
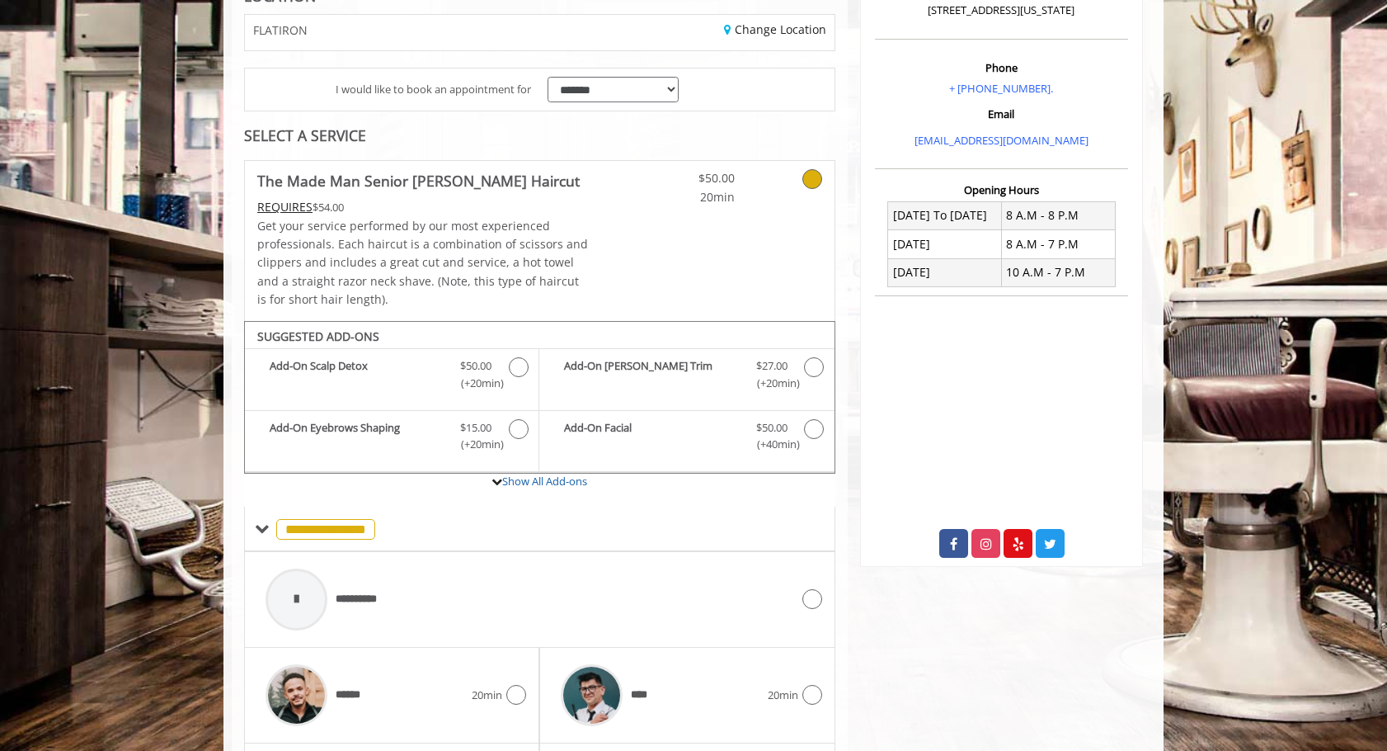
click at [733, 183] on span "$50.00" at bounding box center [686, 178] width 97 height 18
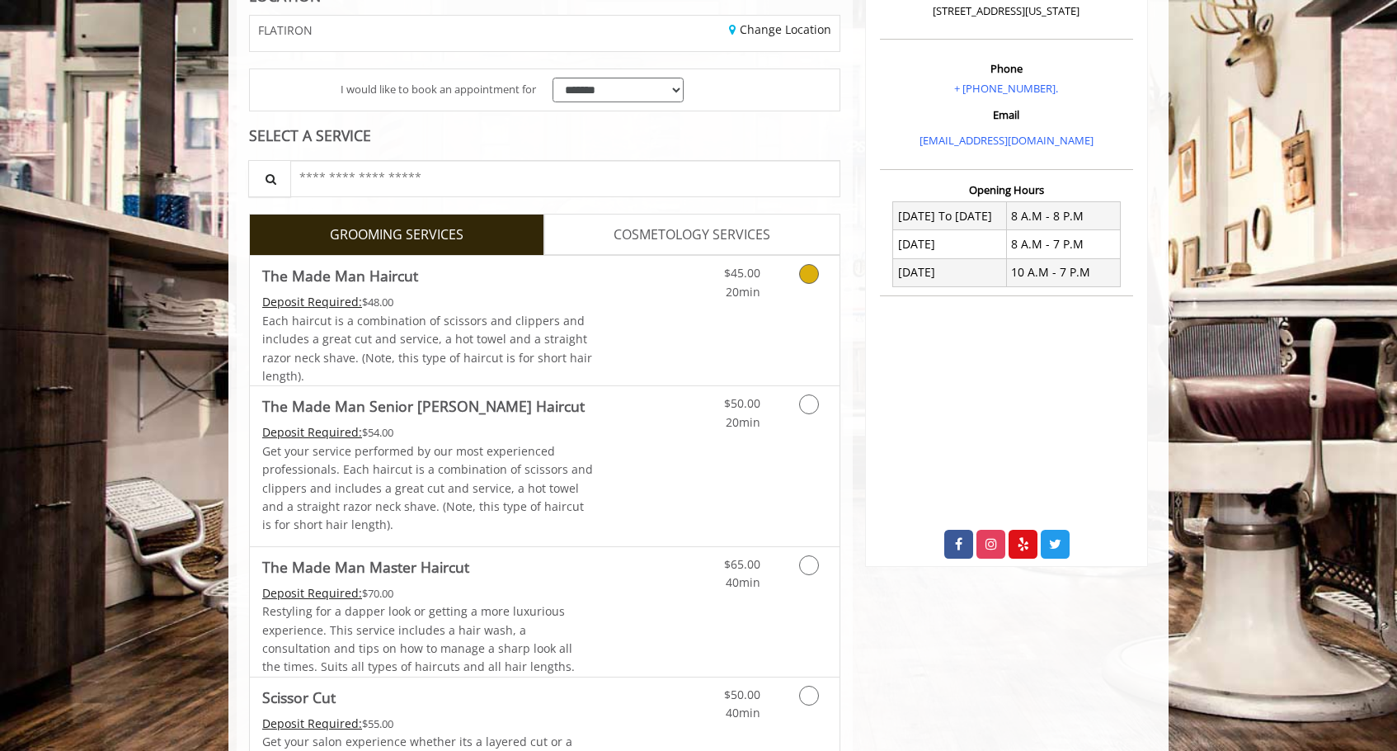
click at [721, 309] on div "$45.00 20min" at bounding box center [766, 320] width 148 height 129
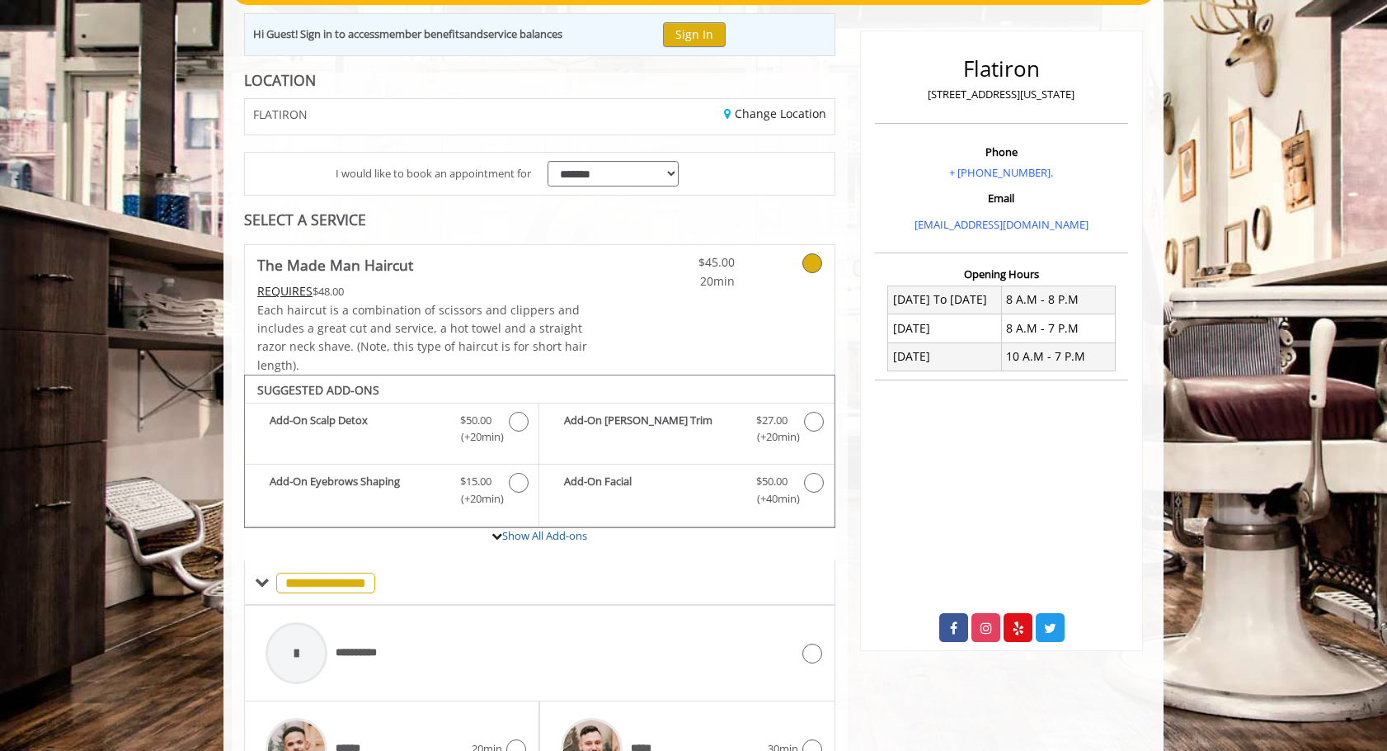
scroll to position [0, 0]
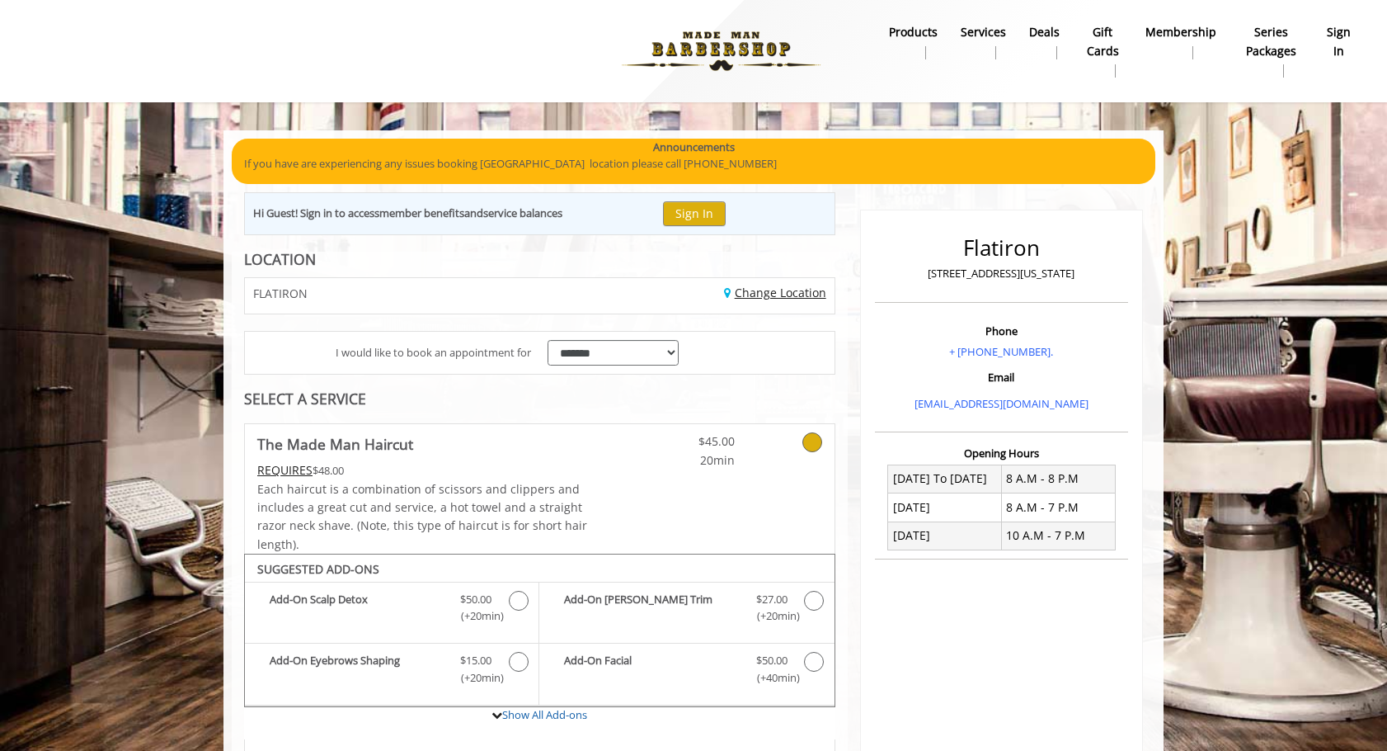
click at [758, 295] on link "Change Location" at bounding box center [775, 293] width 102 height 16
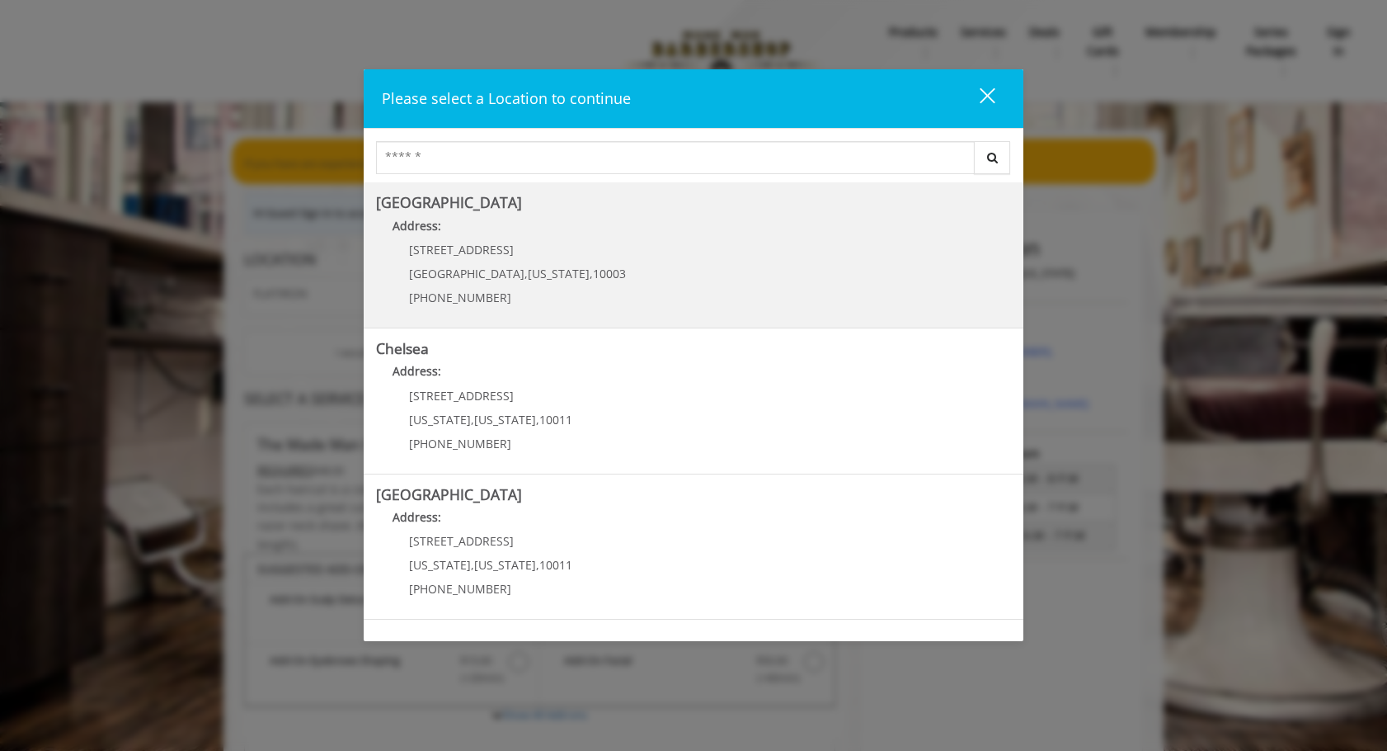
click at [690, 294] on Village "Greenwich Village Address: 60 E 8th St Manhattan , New York , 10003 (212) 598-1…" at bounding box center [693, 255] width 635 height 120
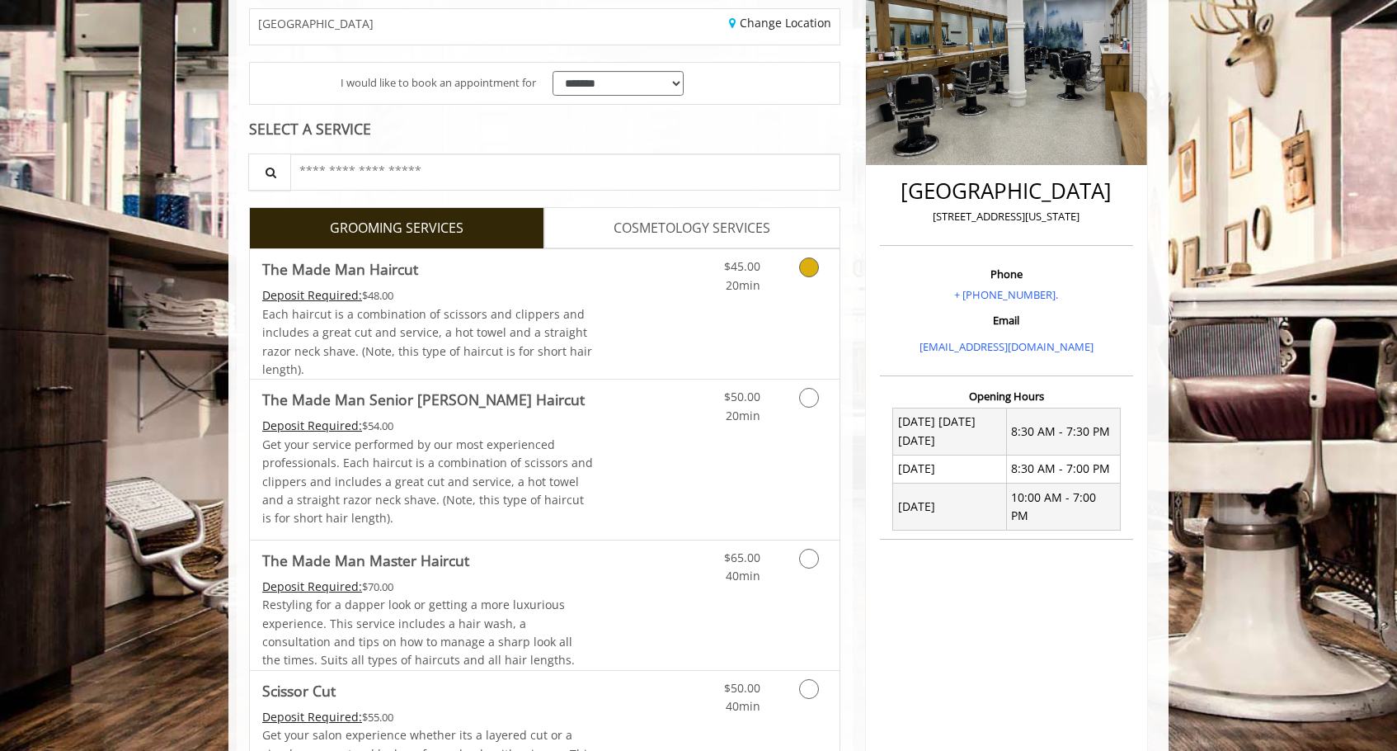
click at [689, 307] on link "Discounted Price" at bounding box center [643, 313] width 98 height 129
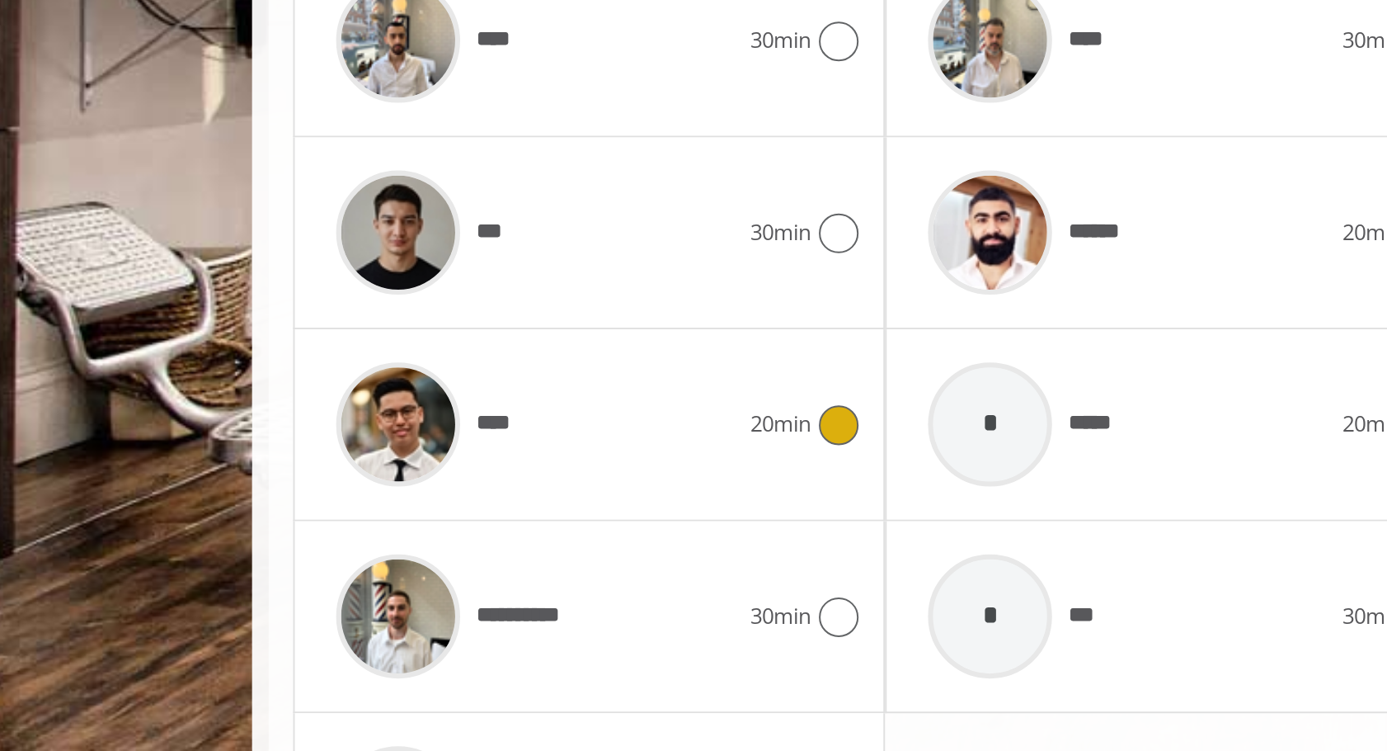
scroll to position [684, 0]
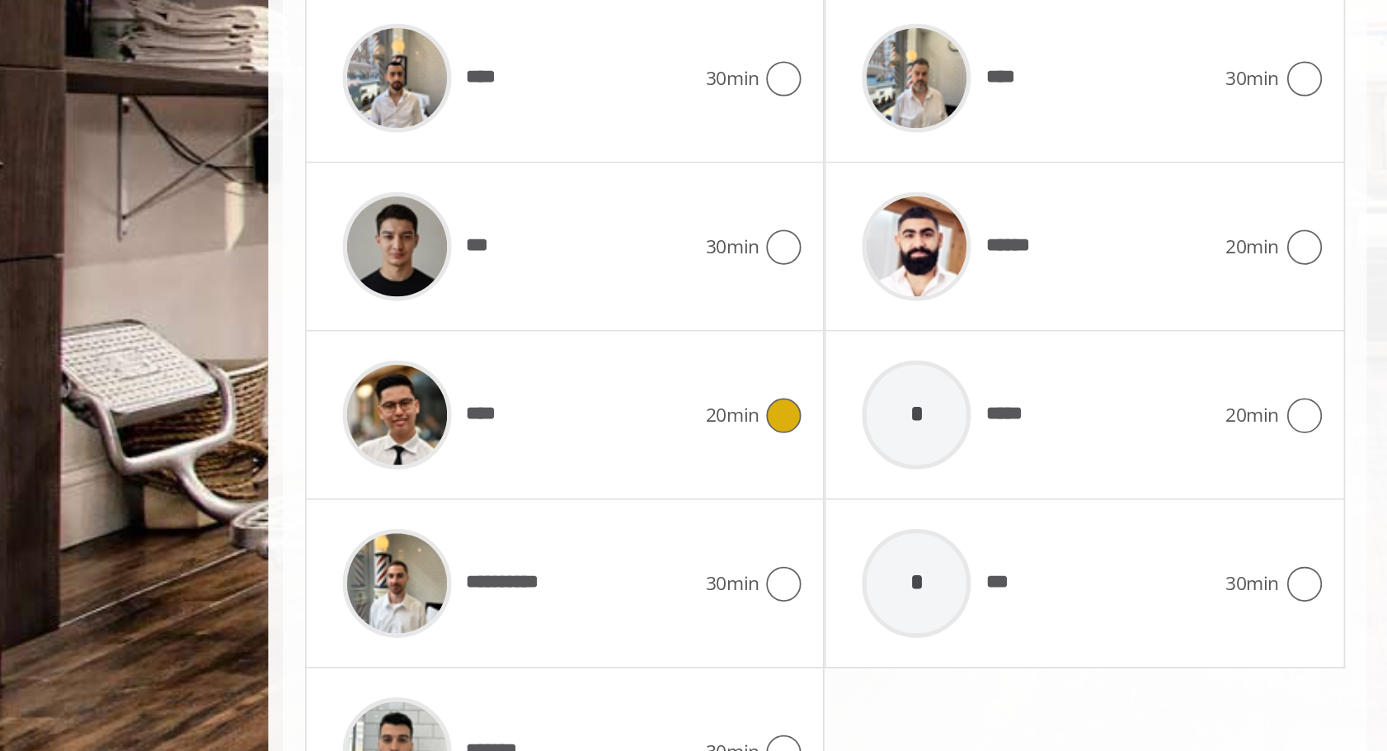
click at [346, 523] on span "****" at bounding box center [348, 530] width 24 height 17
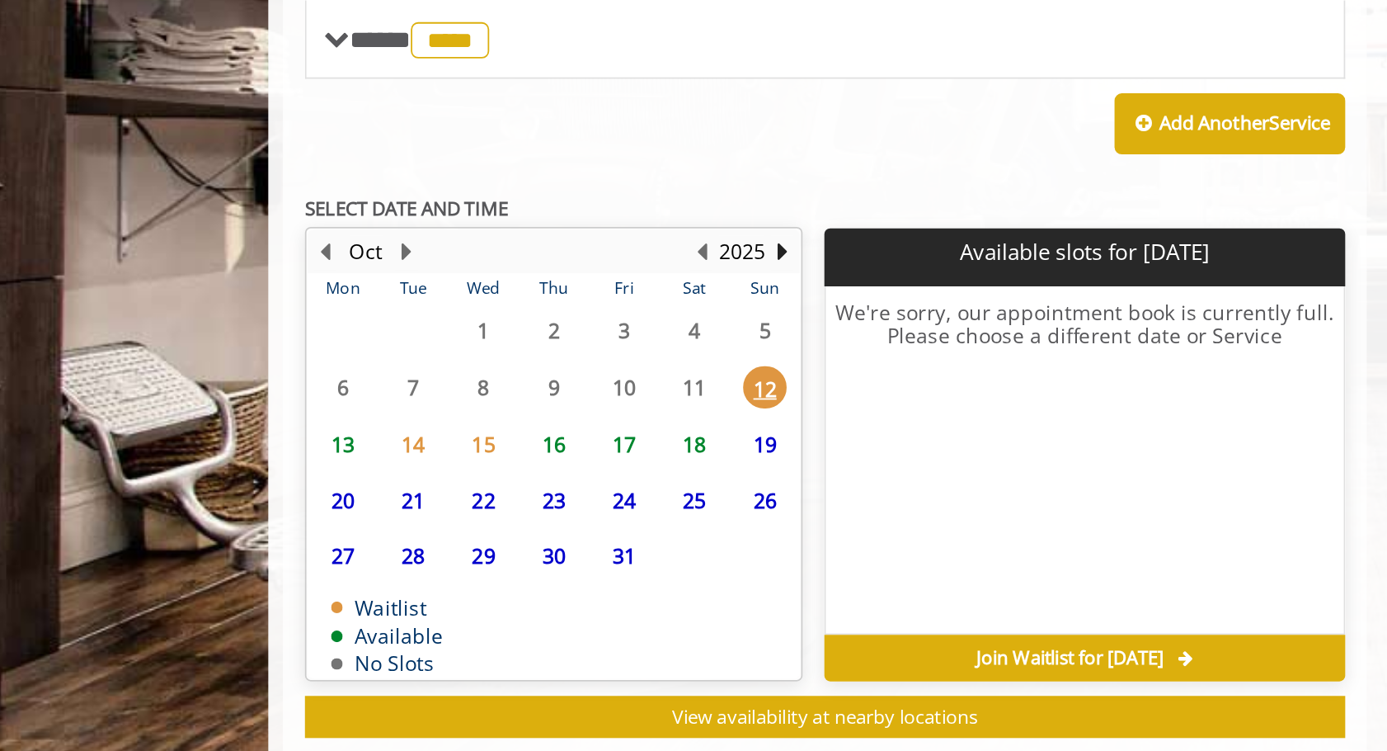
scroll to position [455, 0]
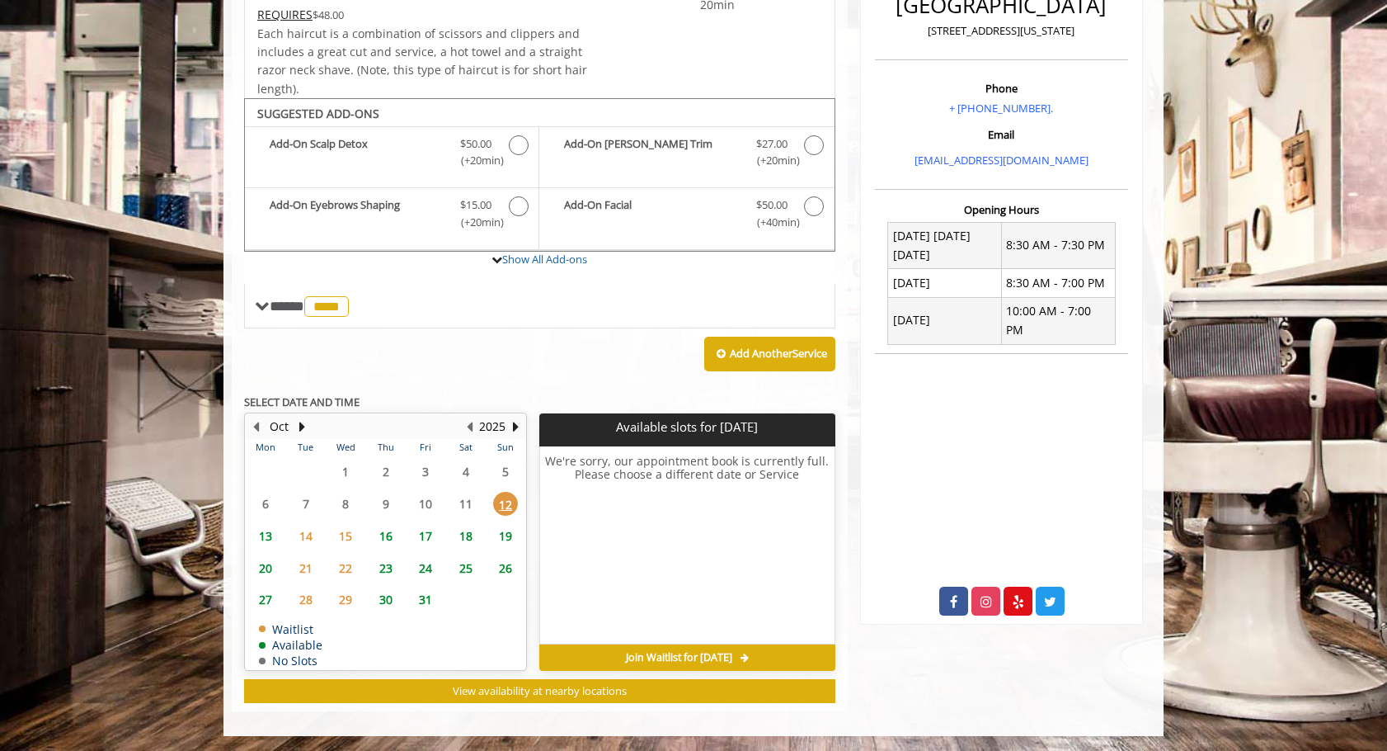
scroll to position [456, 0]
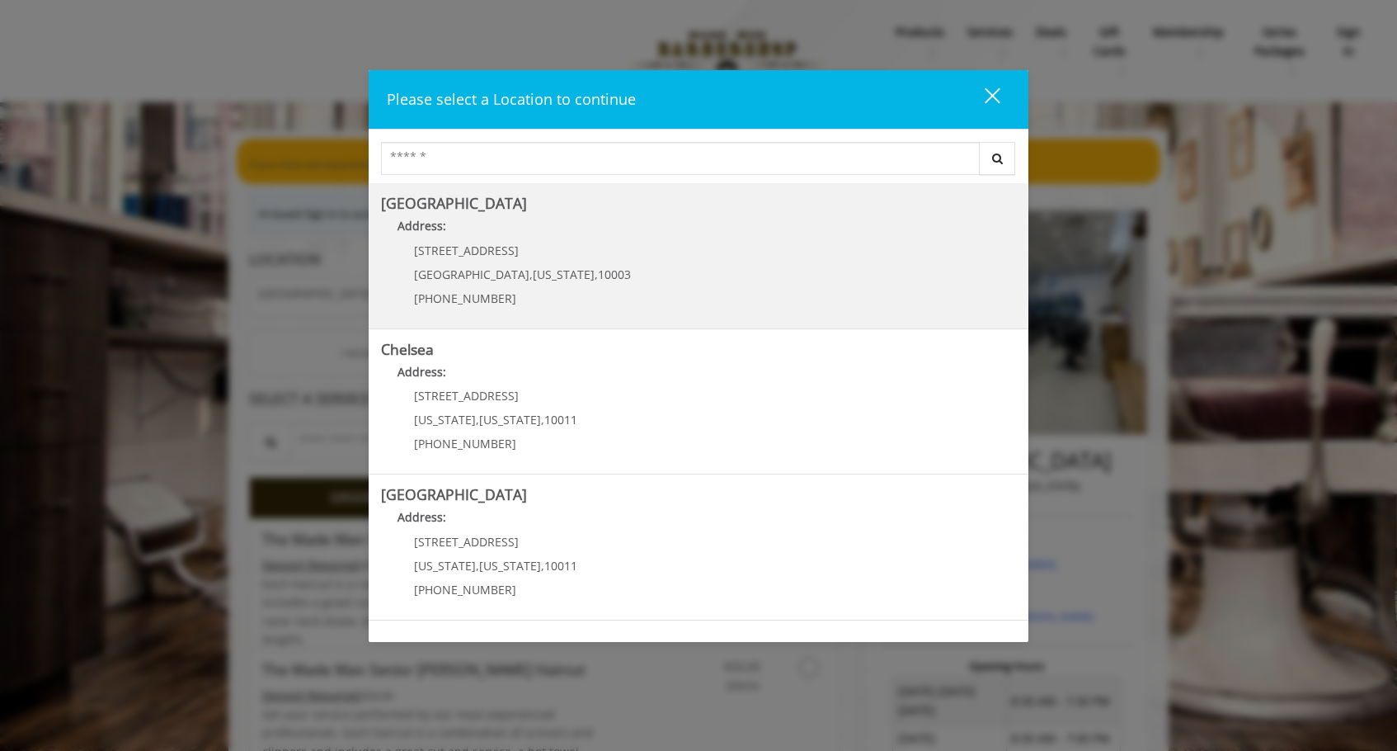
click at [795, 271] on Village "Greenwich Village Address: 60 E 8th St Manhattan , New York , 10003 (212) 598-1…" at bounding box center [698, 255] width 635 height 120
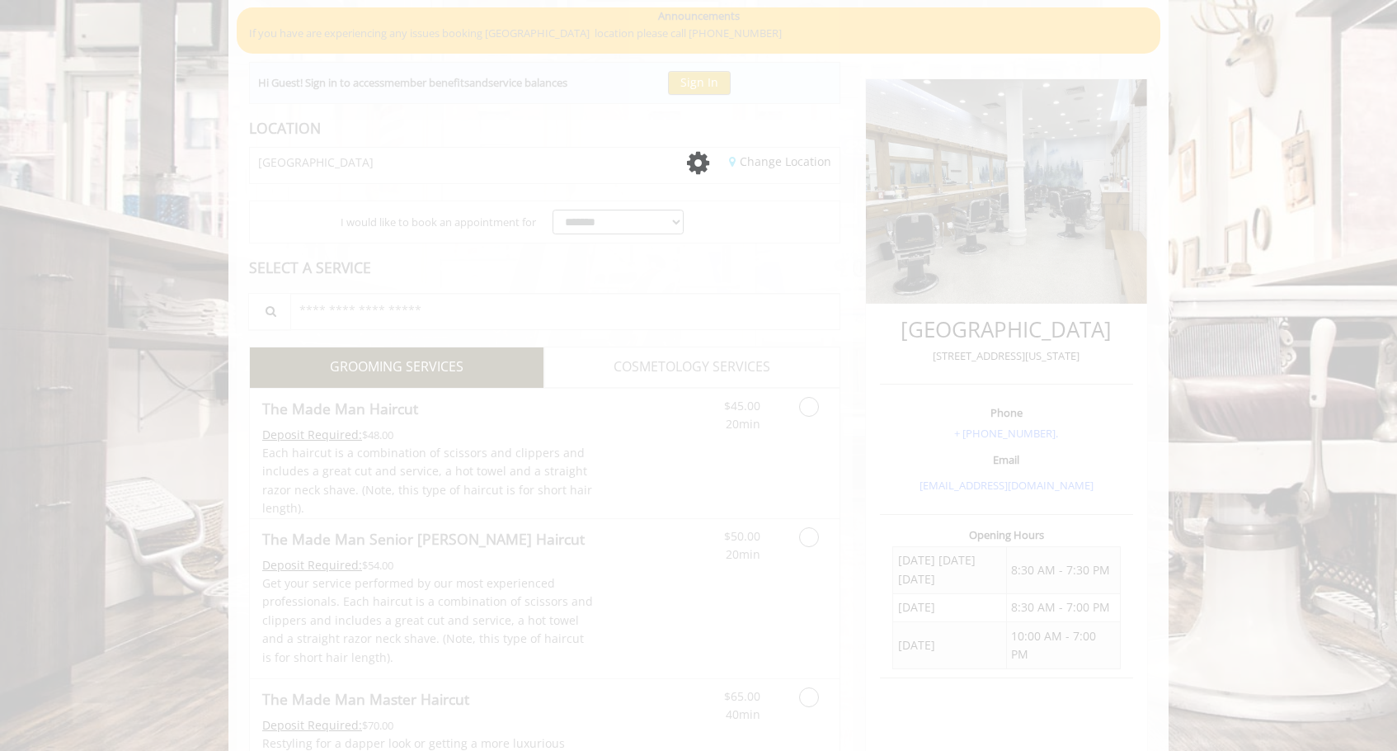
scroll to position [131, 0]
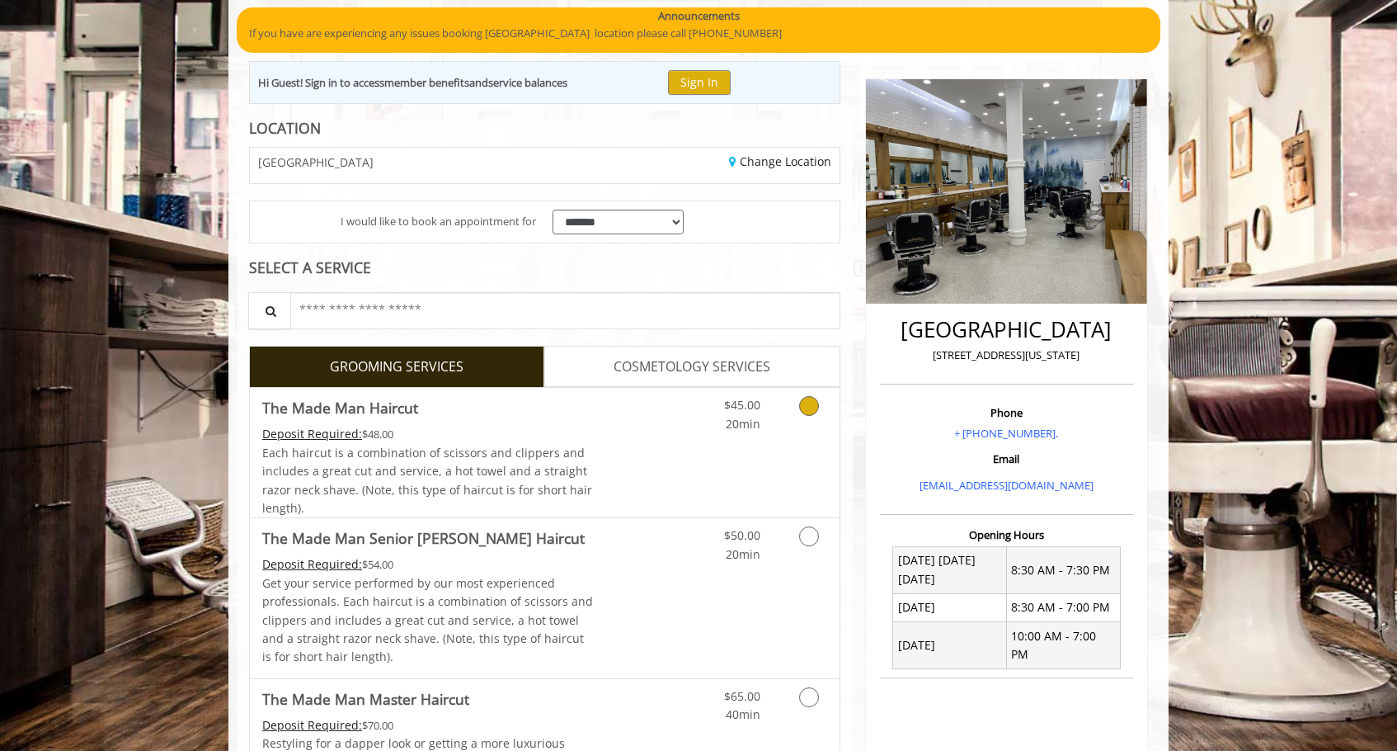
click at [687, 454] on link "Discounted Price" at bounding box center [643, 452] width 98 height 129
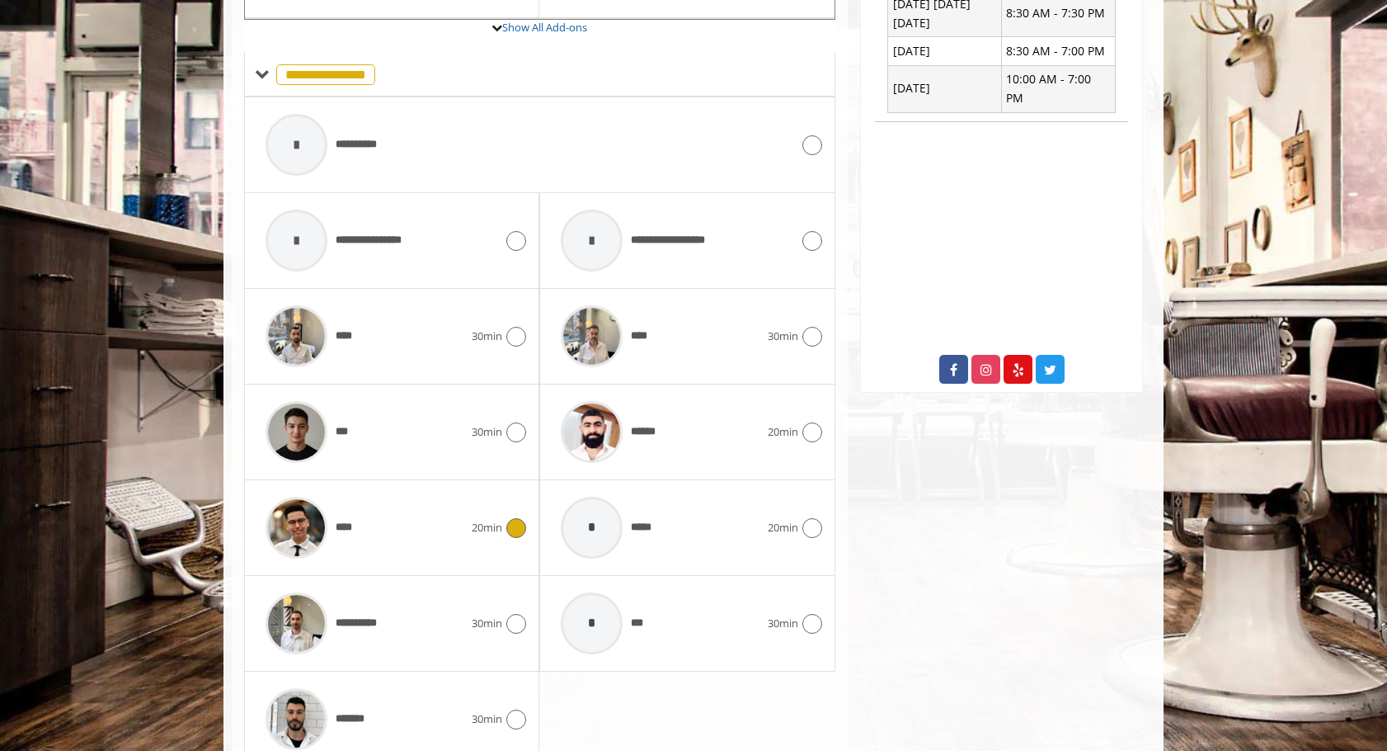
click at [479, 536] on div "20min" at bounding box center [499, 528] width 54 height 20
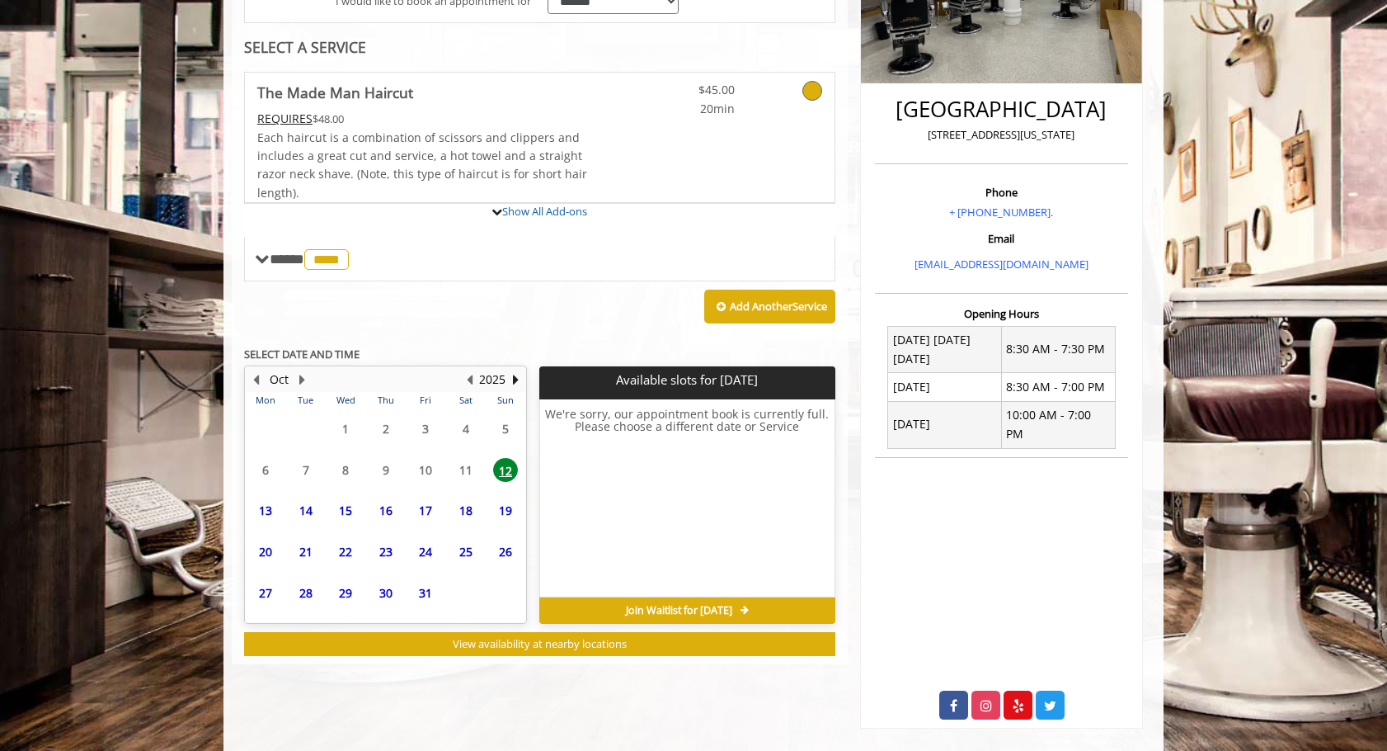
scroll to position [456, 0]
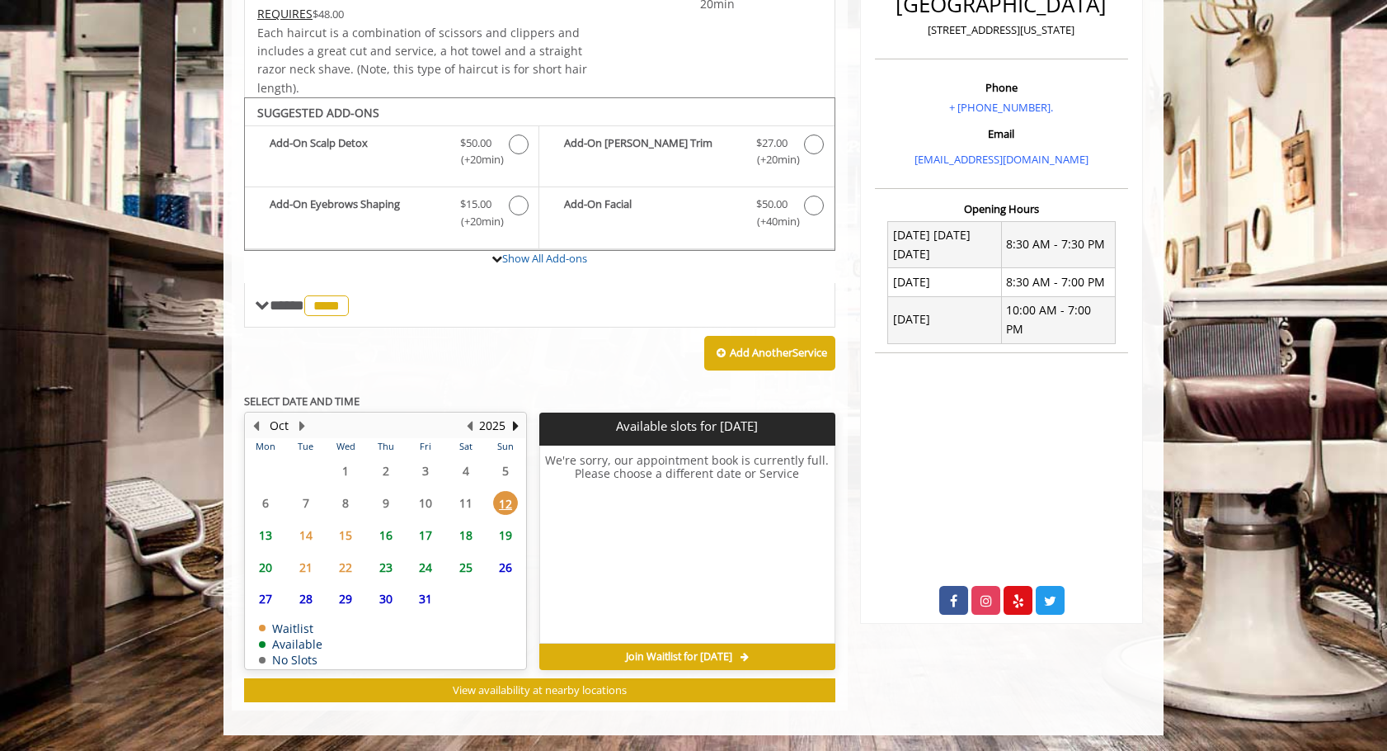
click at [309, 536] on span "14" at bounding box center [306, 535] width 25 height 24
click at [333, 534] on span "15" at bounding box center [345, 535] width 25 height 24
click at [382, 531] on span "16" at bounding box center [386, 535] width 25 height 24
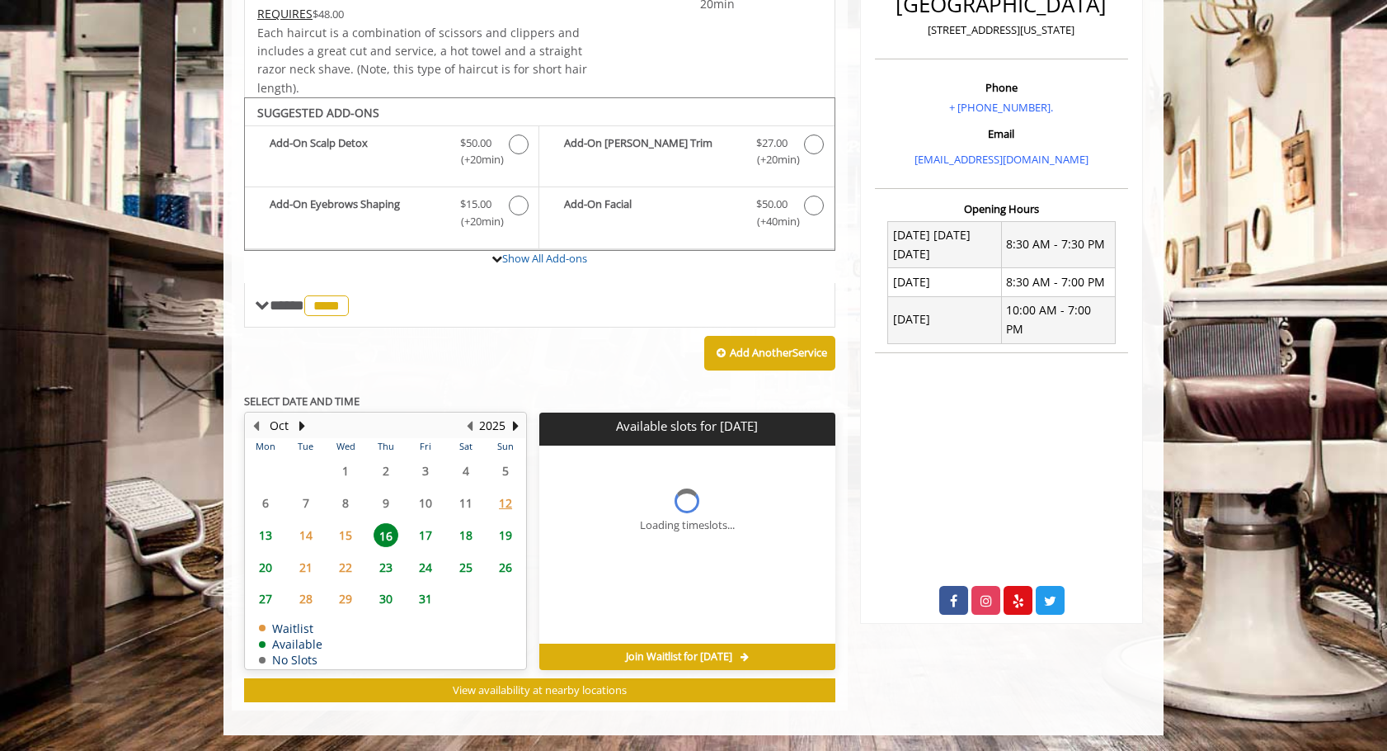
scroll to position [481, 0]
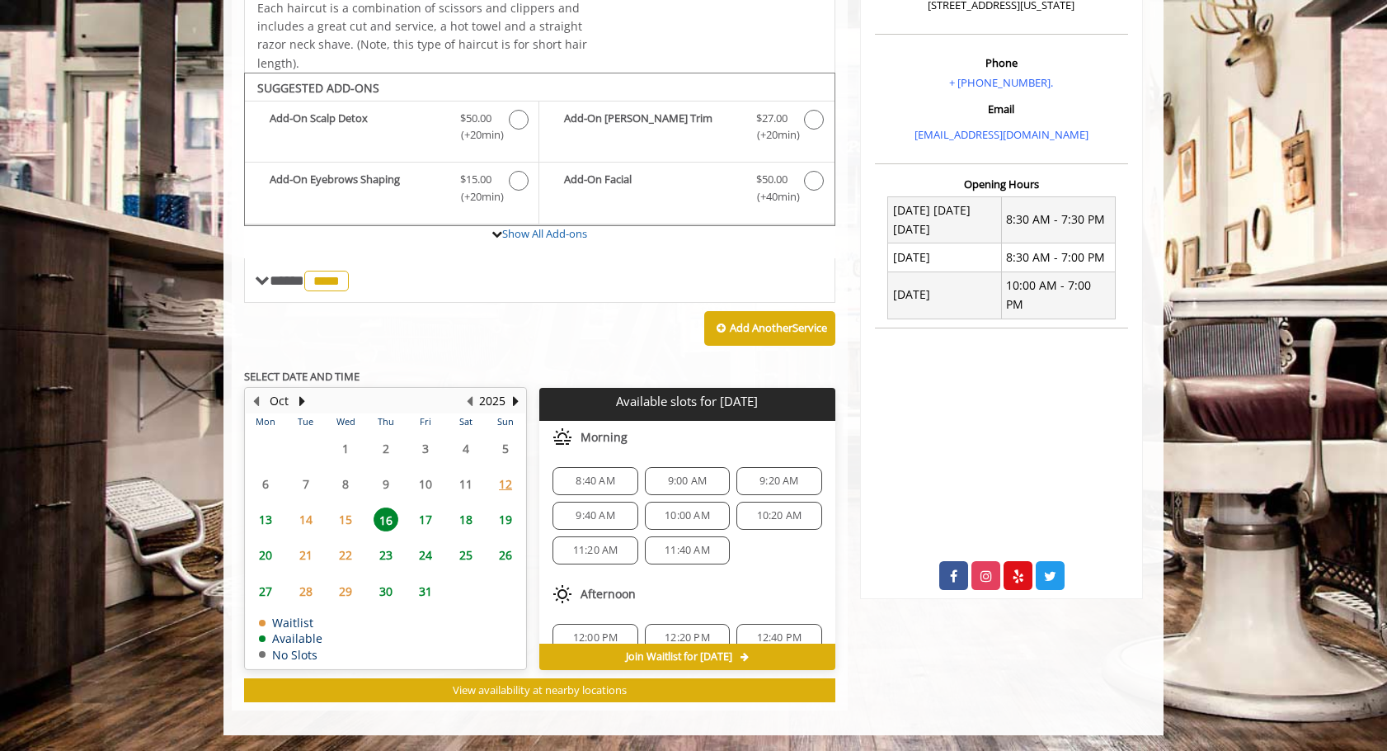
click at [425, 529] on span "17" at bounding box center [425, 519] width 25 height 24
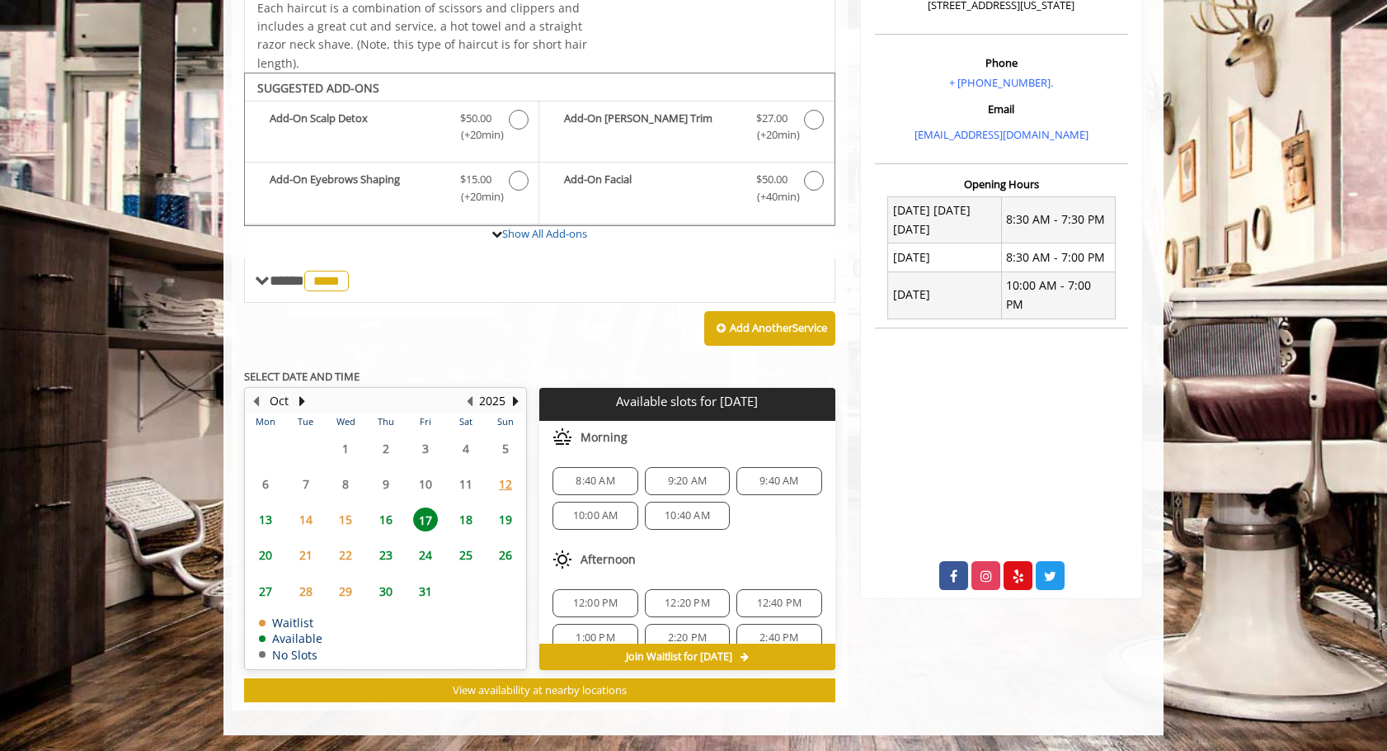
click at [388, 522] on span "16" at bounding box center [386, 519] width 25 height 24
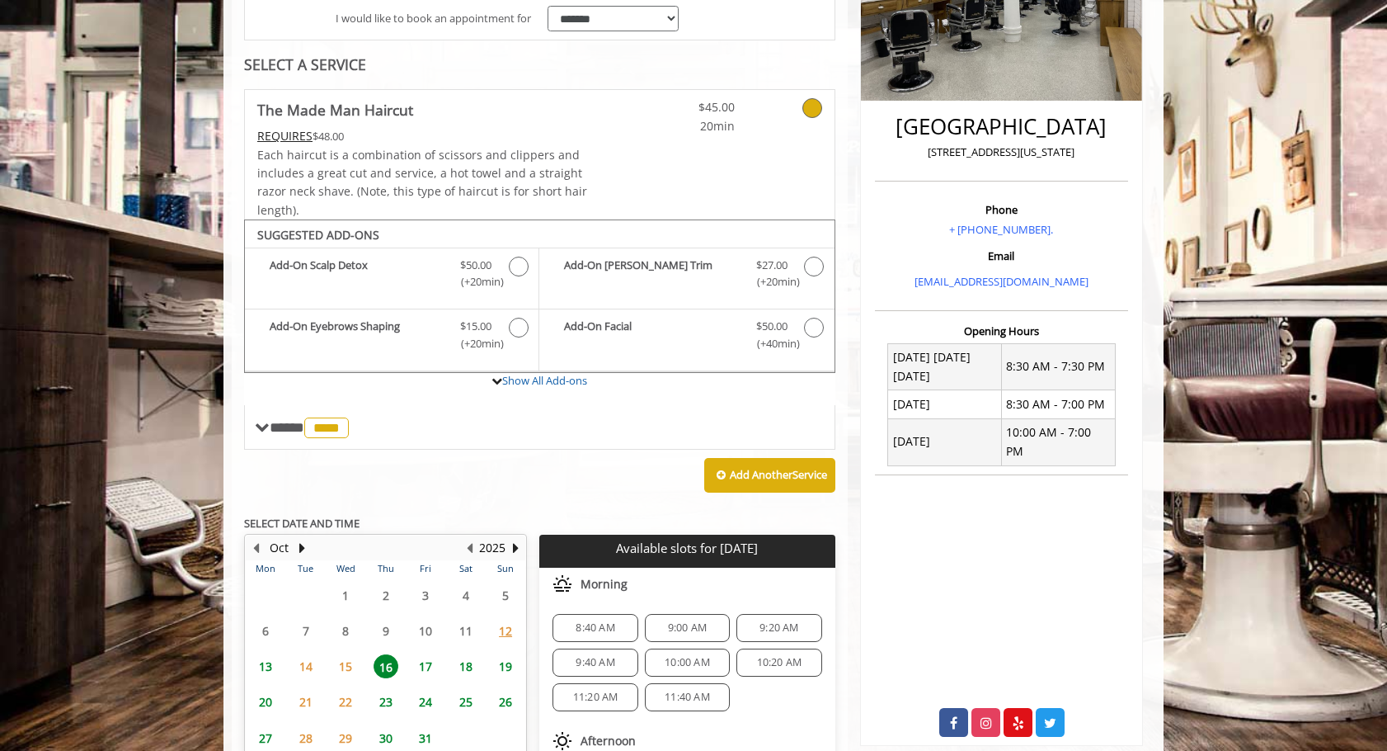
scroll to position [323, 0]
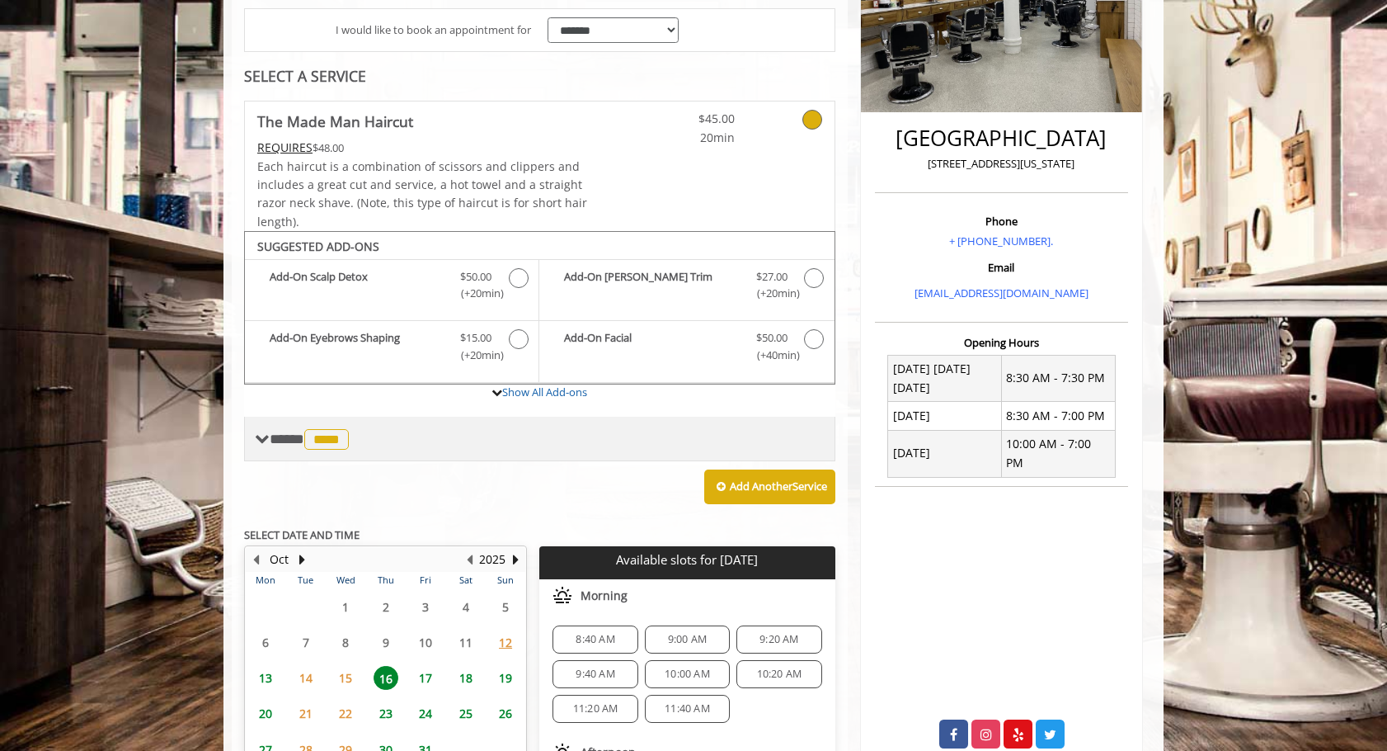
click at [314, 436] on span "****" at bounding box center [326, 439] width 45 height 21
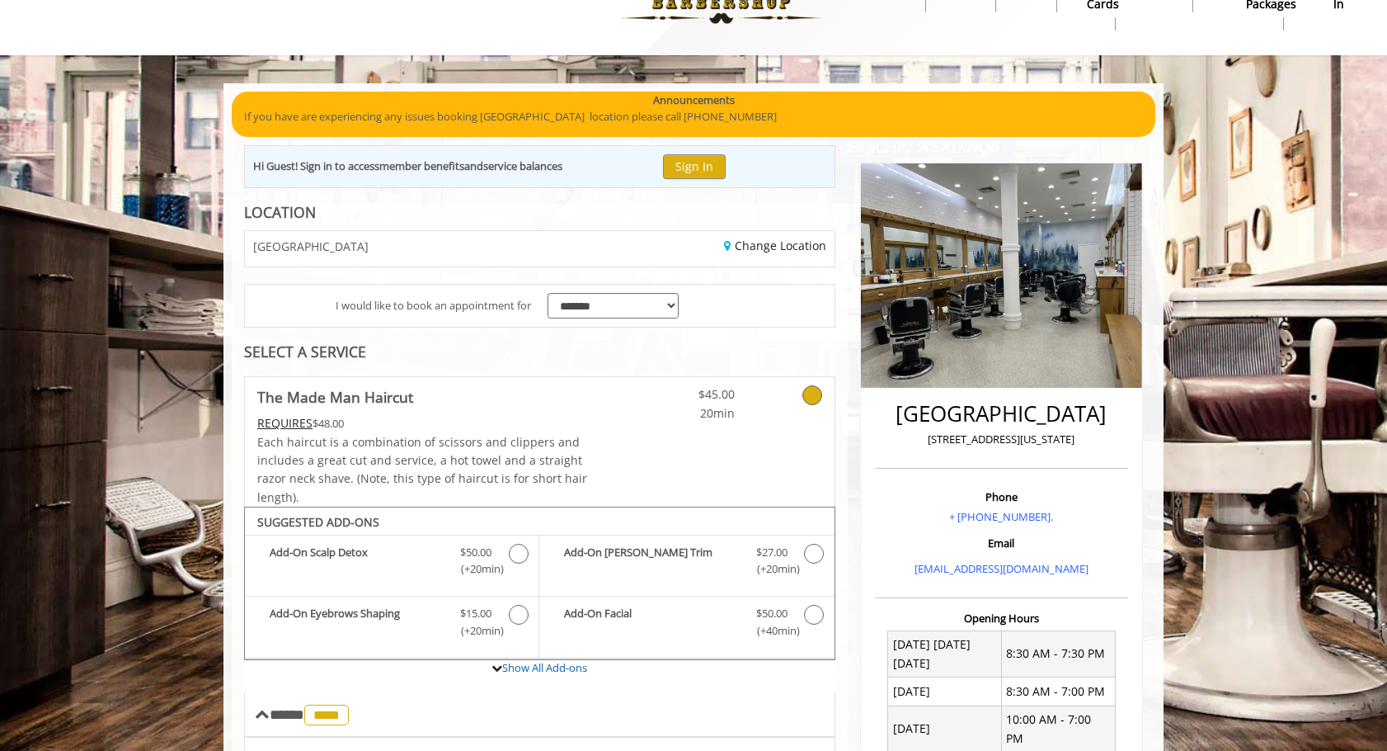
scroll to position [0, 0]
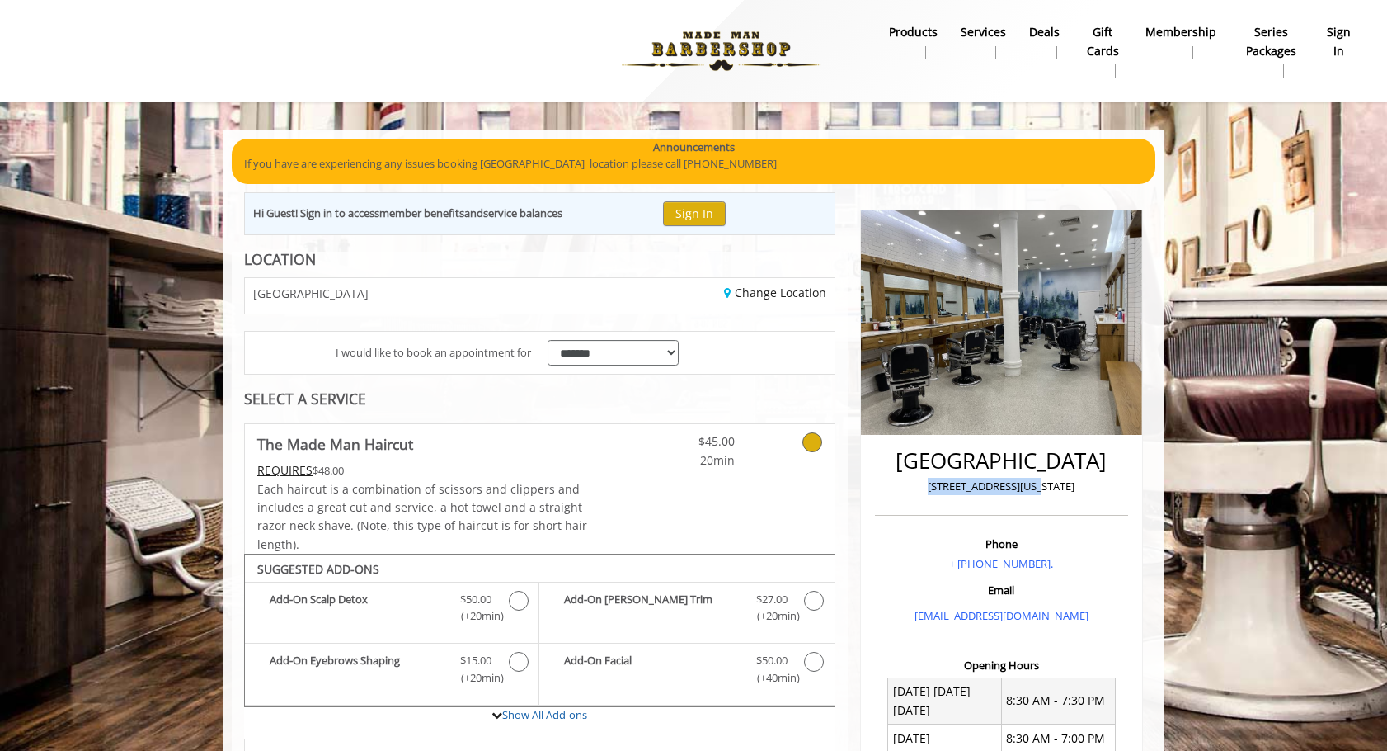
drag, startPoint x: 1085, startPoint y: 487, endPoint x: 934, endPoint y: 485, distance: 151.8
click at [934, 485] on p "[STREET_ADDRESS][US_STATE]" at bounding box center [1001, 486] width 245 height 17
copy p "[STREET_ADDRESS][US_STATE]"
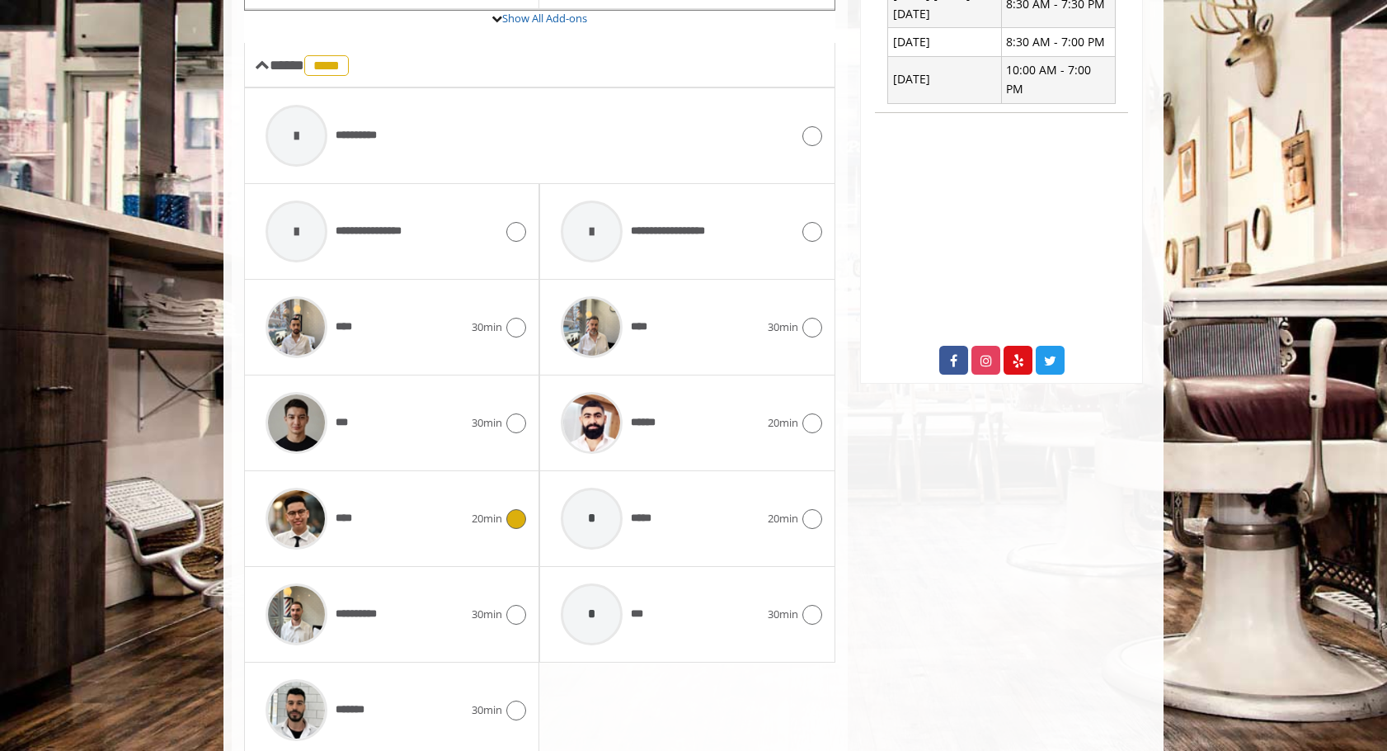
scroll to position [718, 0]
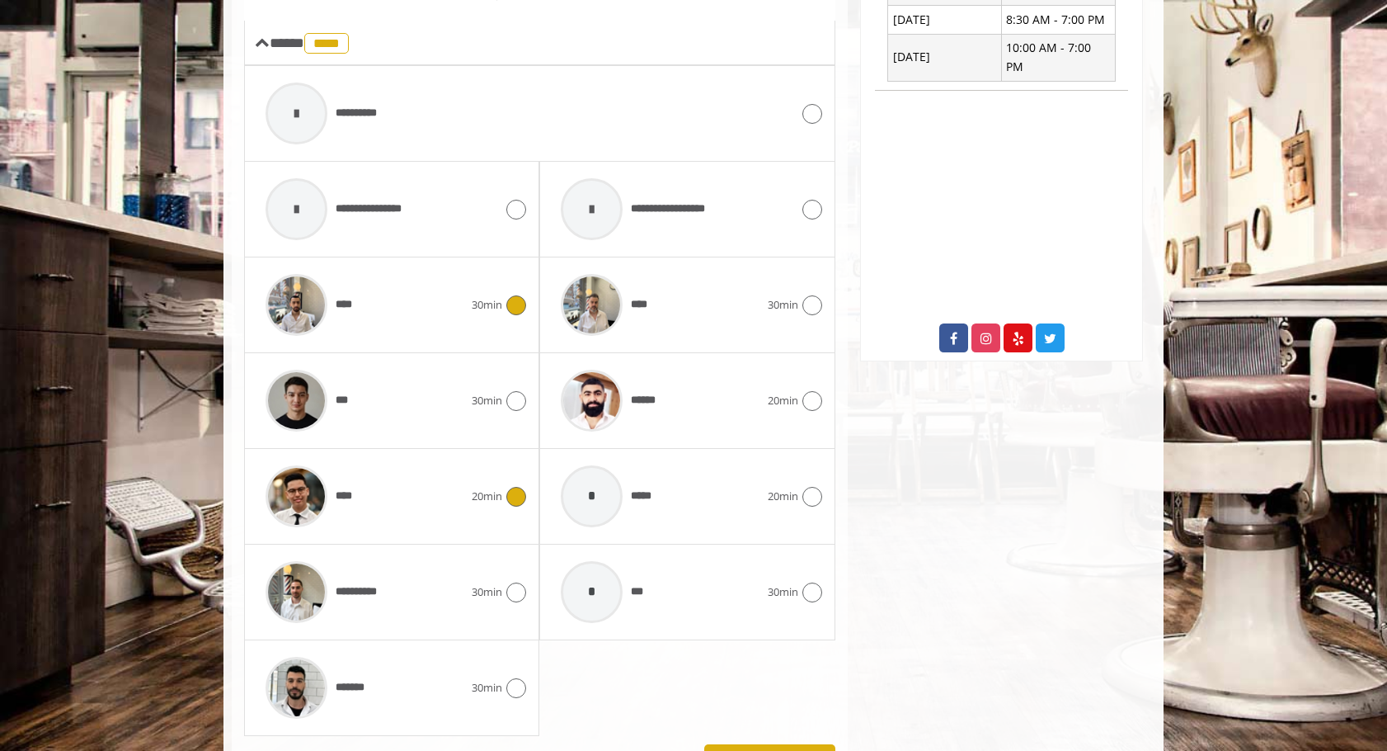
click at [510, 290] on div "**** 30min" at bounding box center [391, 305] width 269 height 78
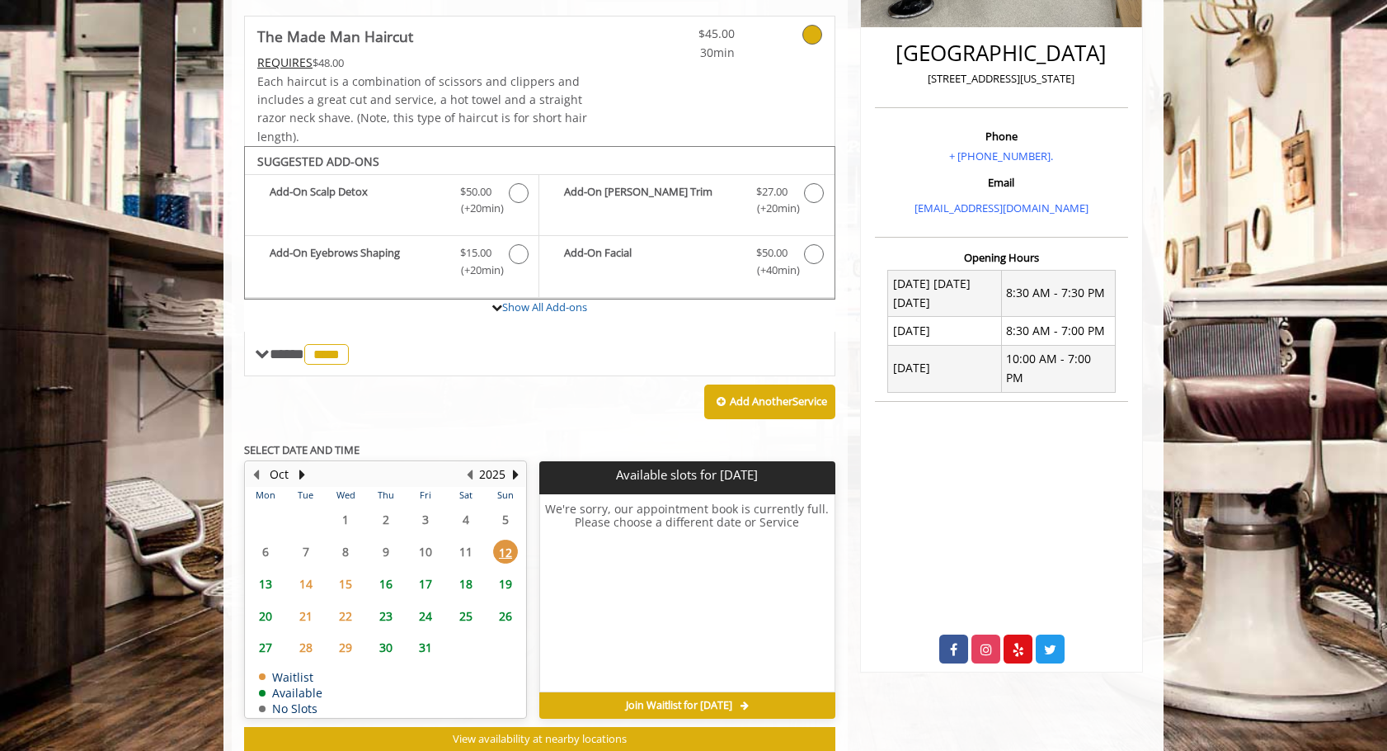
scroll to position [456, 0]
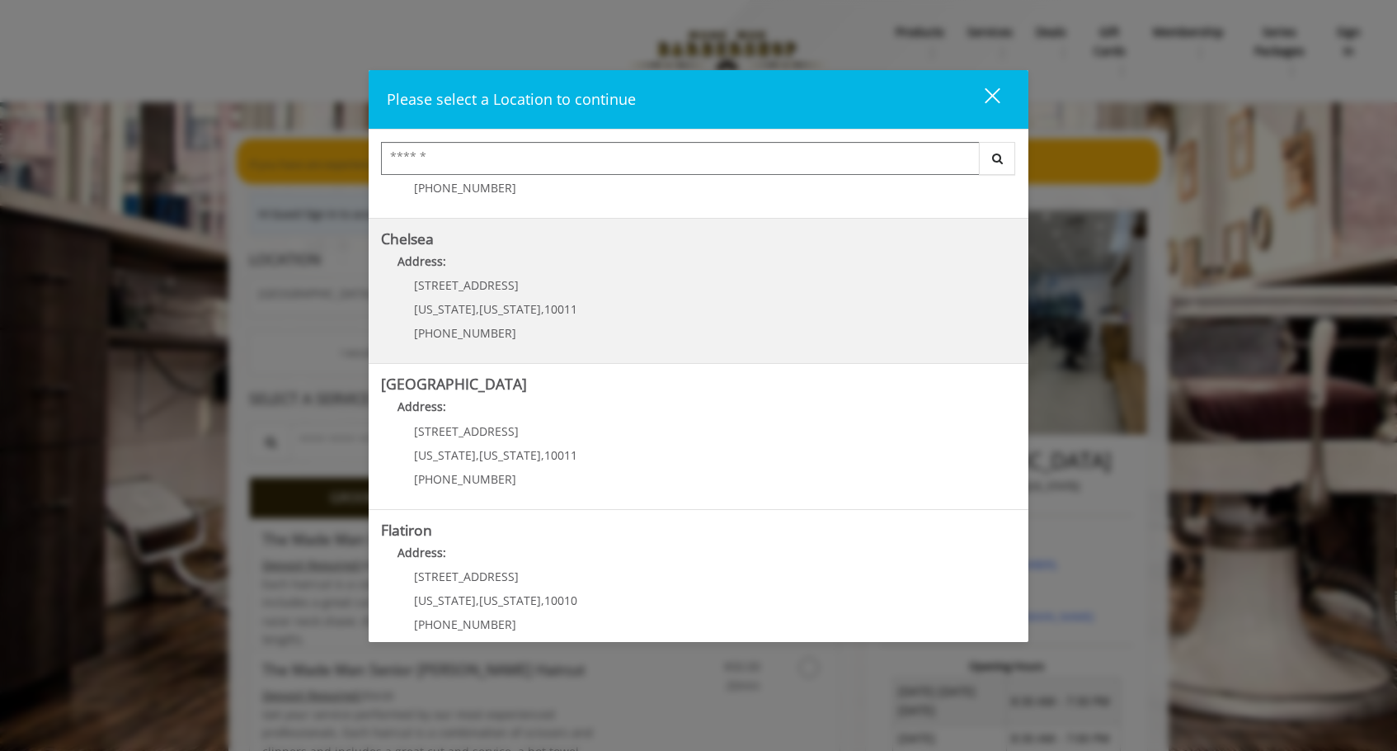
scroll to position [122, 0]
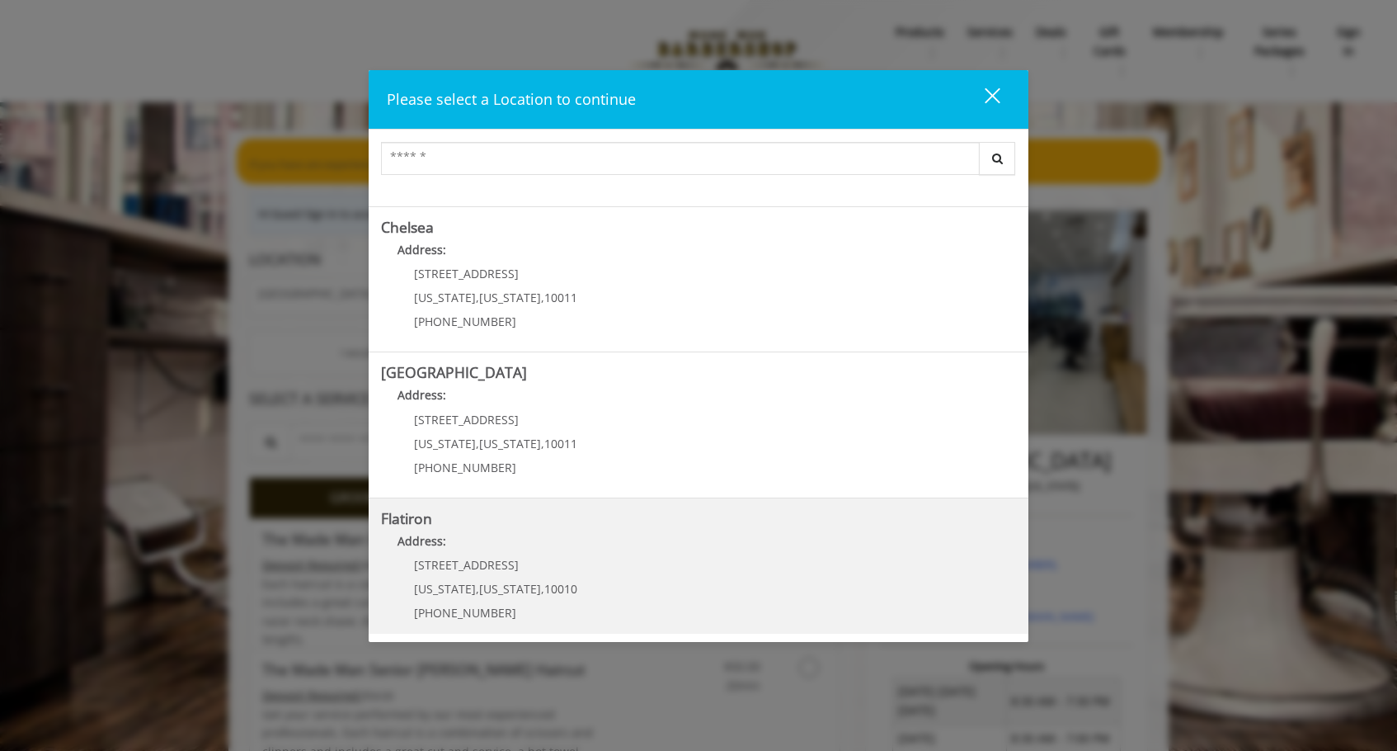
click at [566, 563] on div "10 E 23rd St New York , New York , 10010 (917) 475-1765" at bounding box center [483, 594] width 205 height 72
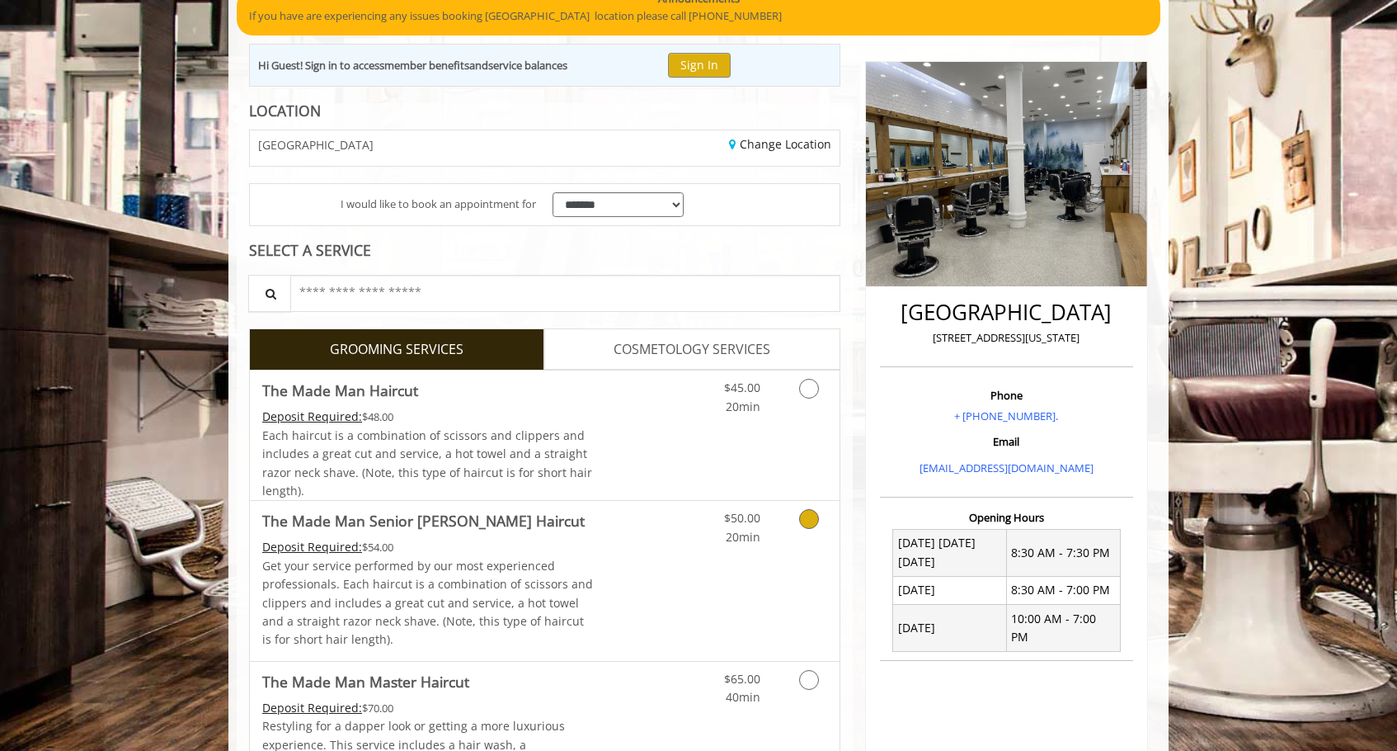
scroll to position [531, 0]
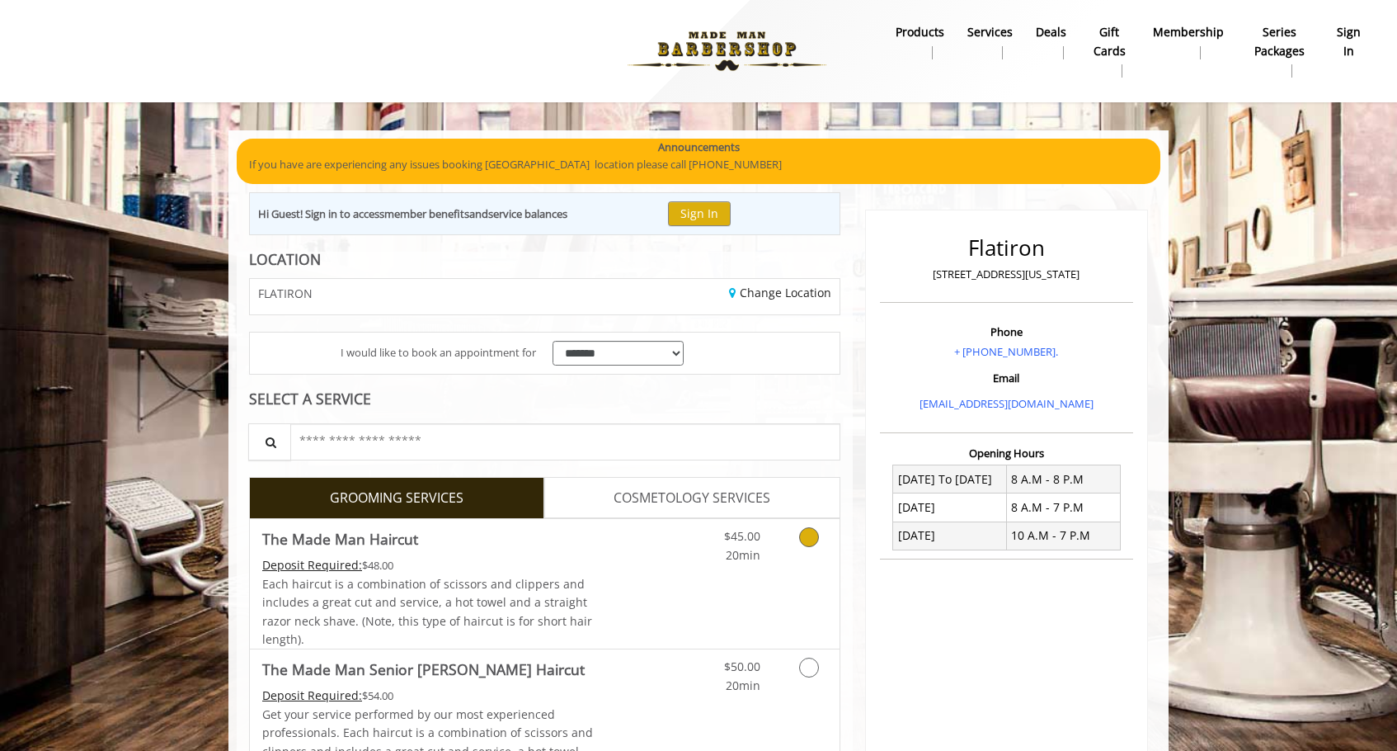
click at [599, 569] on link "Discounted Price" at bounding box center [643, 583] width 98 height 129
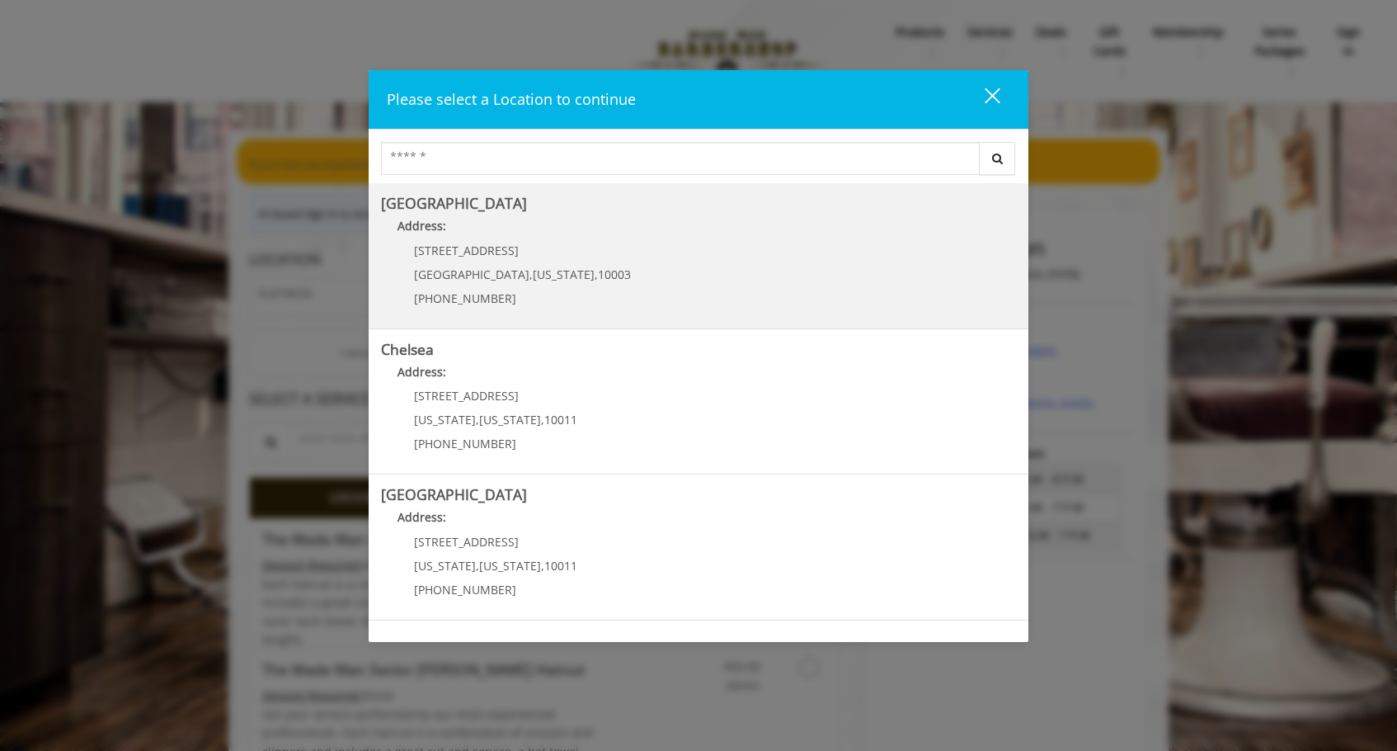
click at [764, 274] on Village "[GEOGRAPHIC_DATA] Address: [STREET_ADDRESS][US_STATE] (212) 598-1840" at bounding box center [698, 255] width 635 height 120
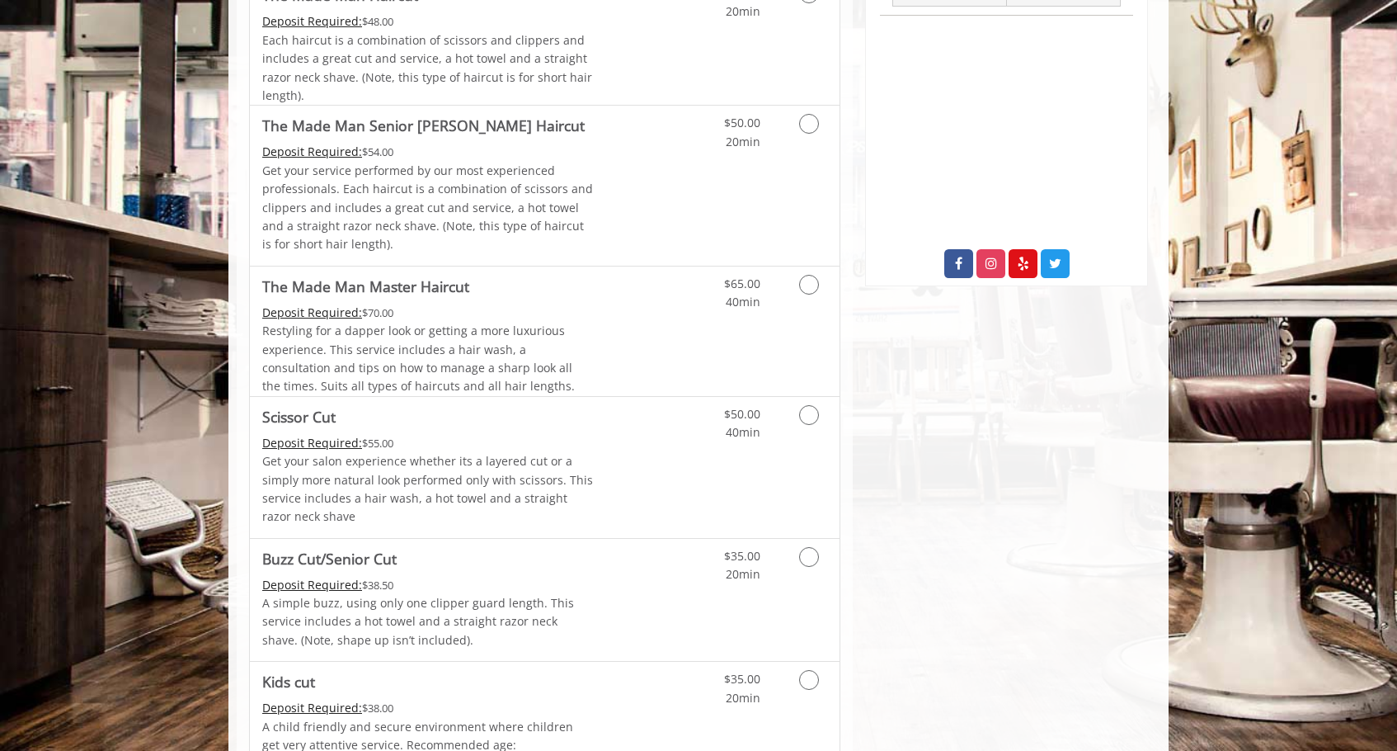
scroll to position [655, 0]
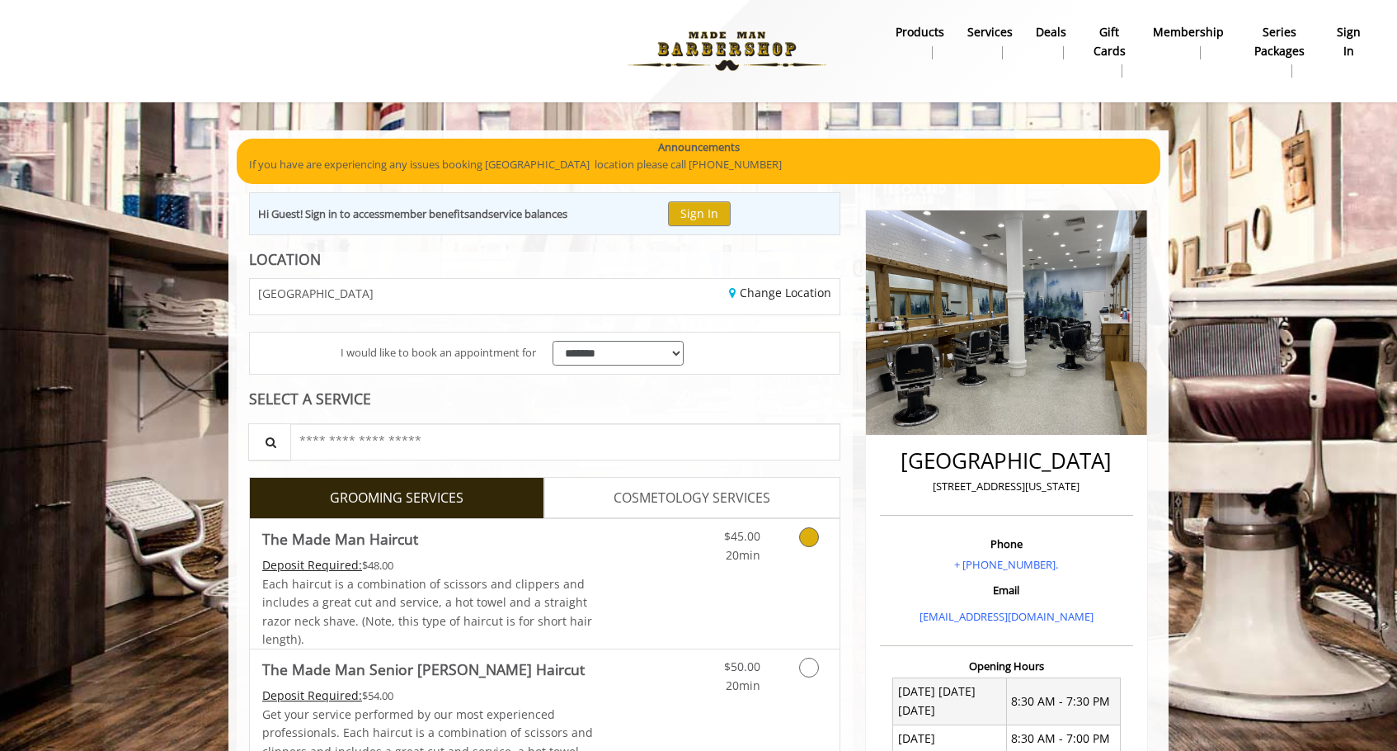
click at [682, 578] on link "Discounted Price" at bounding box center [643, 583] width 98 height 129
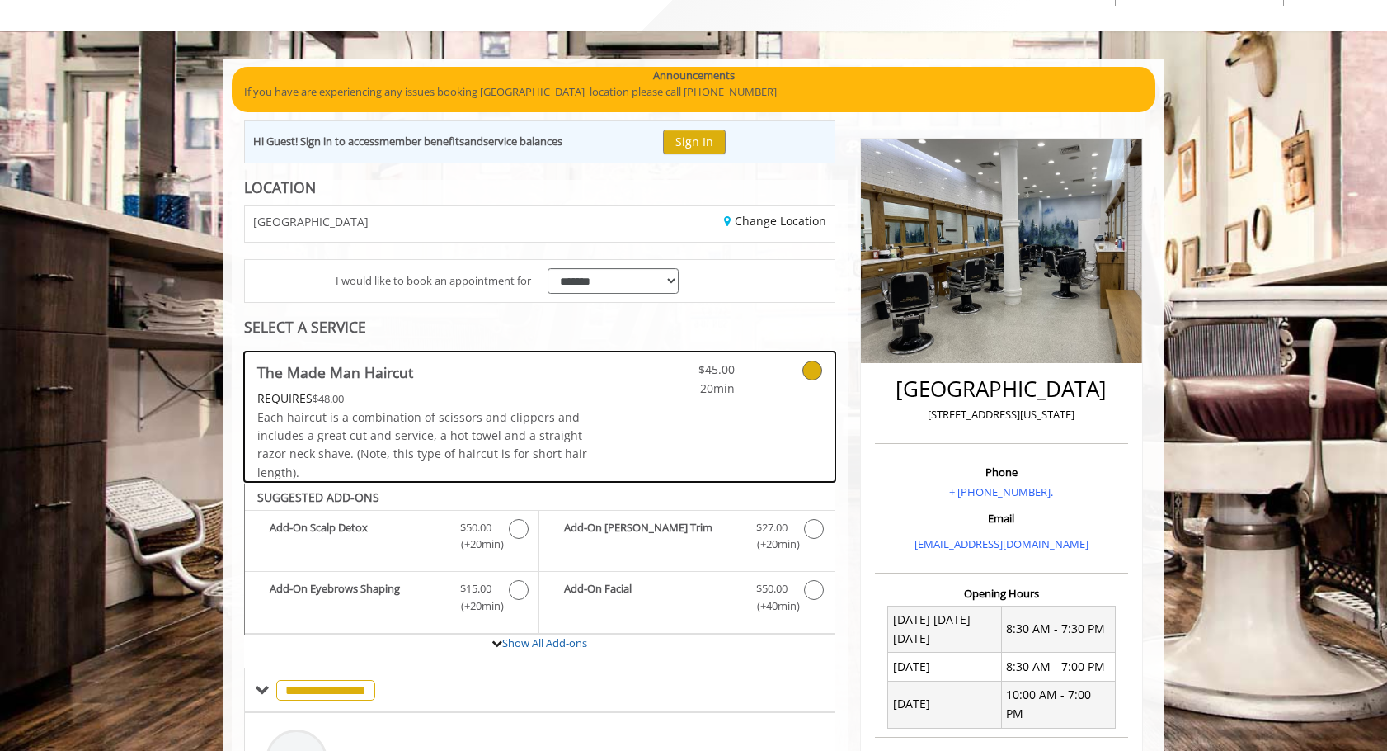
scroll to position [92, 0]
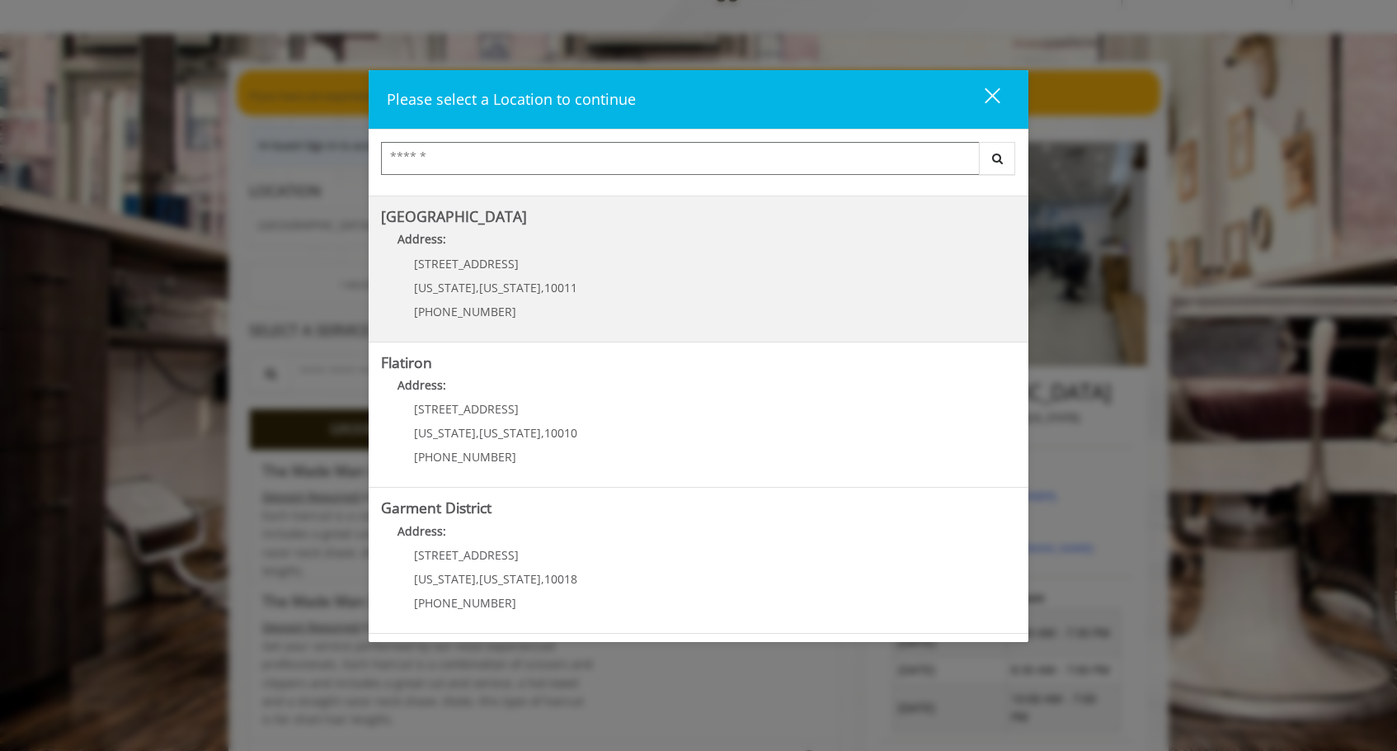
scroll to position [108, 0]
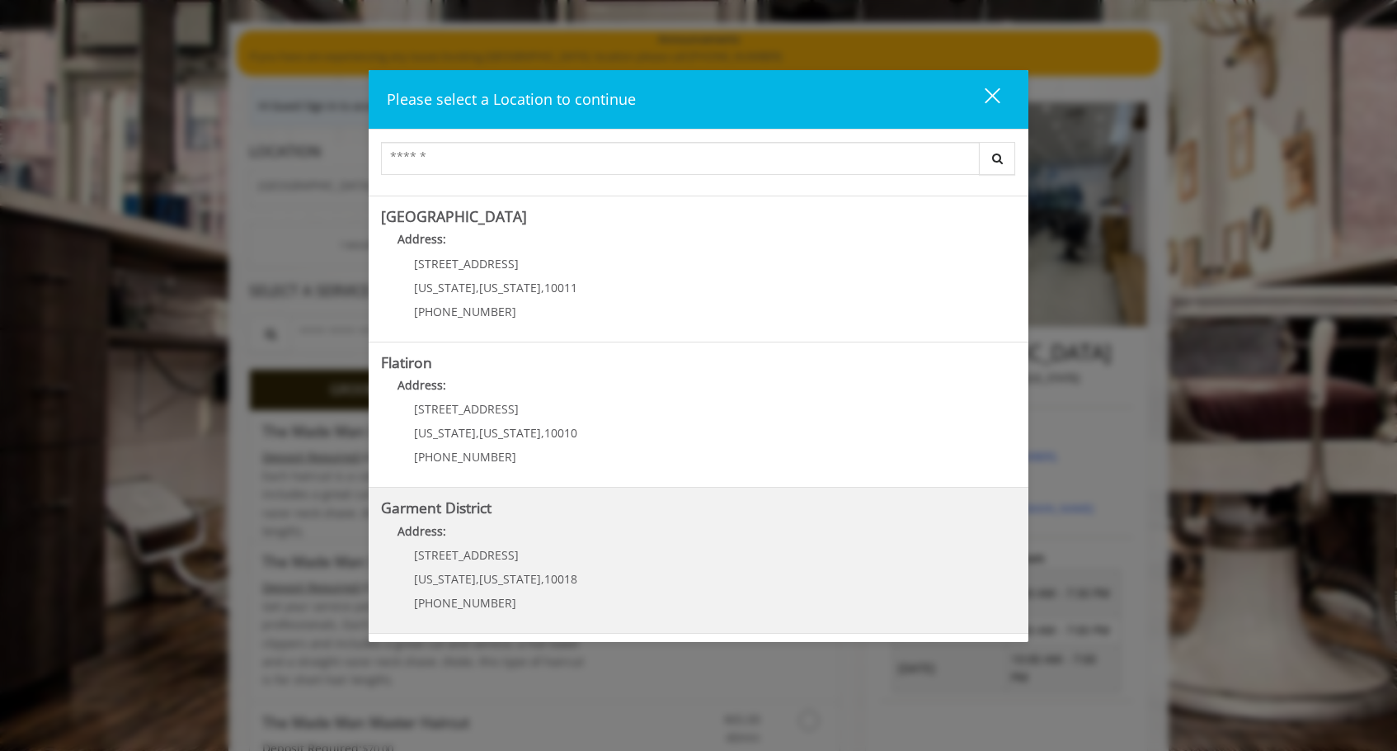
click at [619, 555] on District "Garment District Address: 1400 Broadway New York , New York , 10018 (212) 997-4…" at bounding box center [698, 560] width 635 height 120
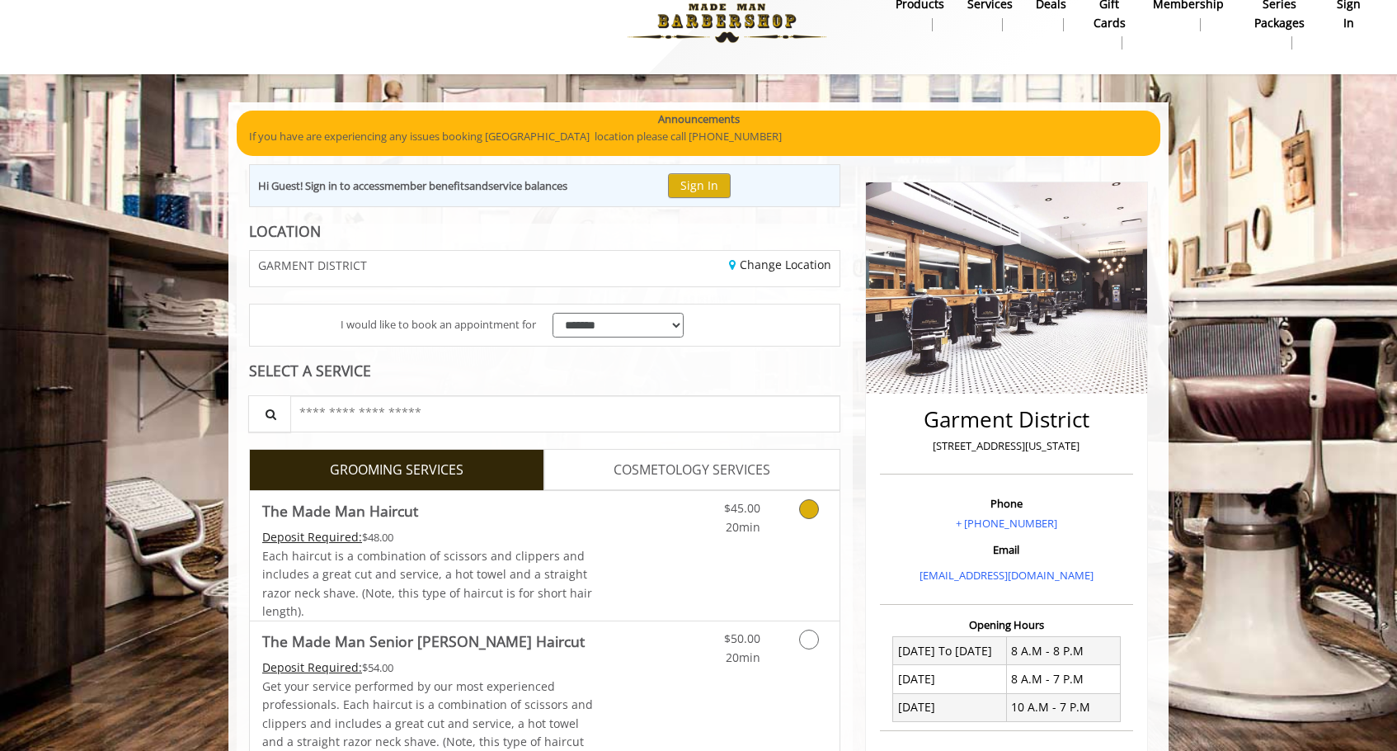
click at [604, 556] on link "Discounted Price" at bounding box center [643, 555] width 98 height 129
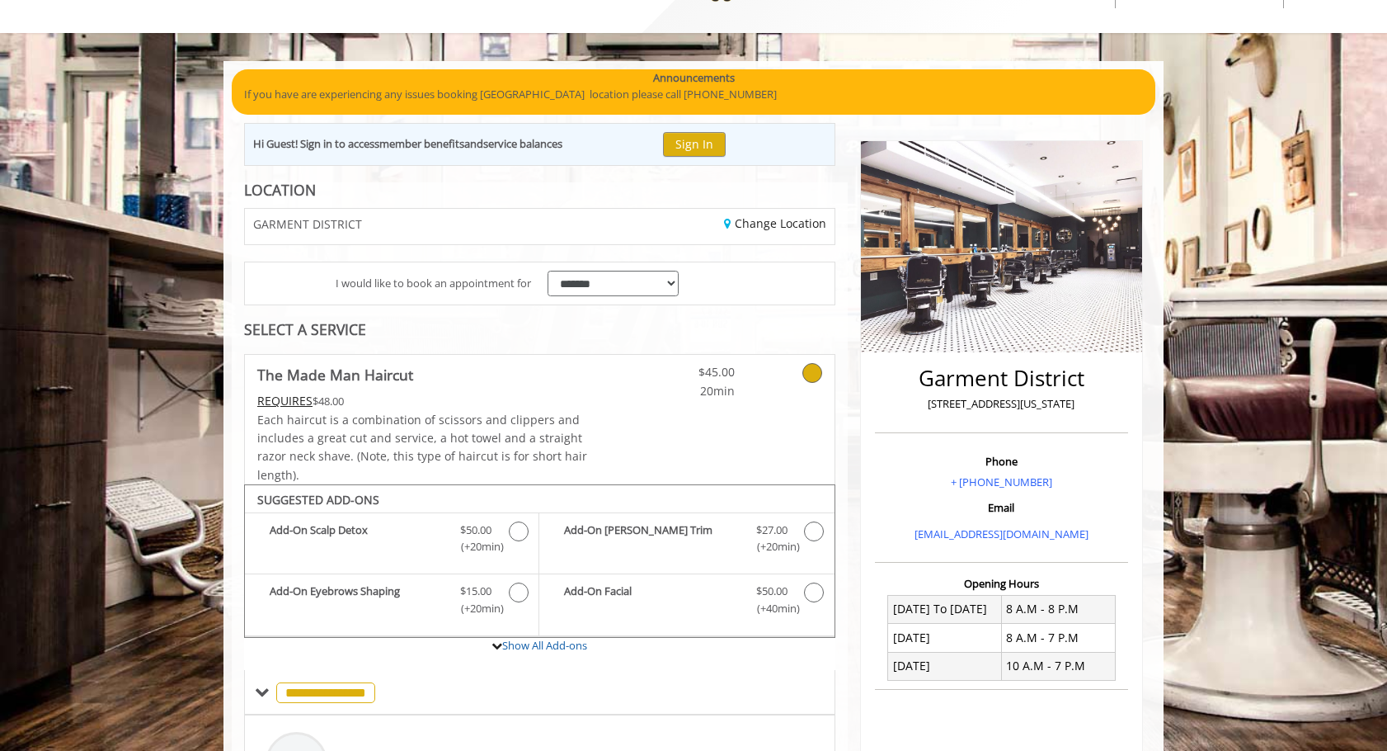
scroll to position [15, 0]
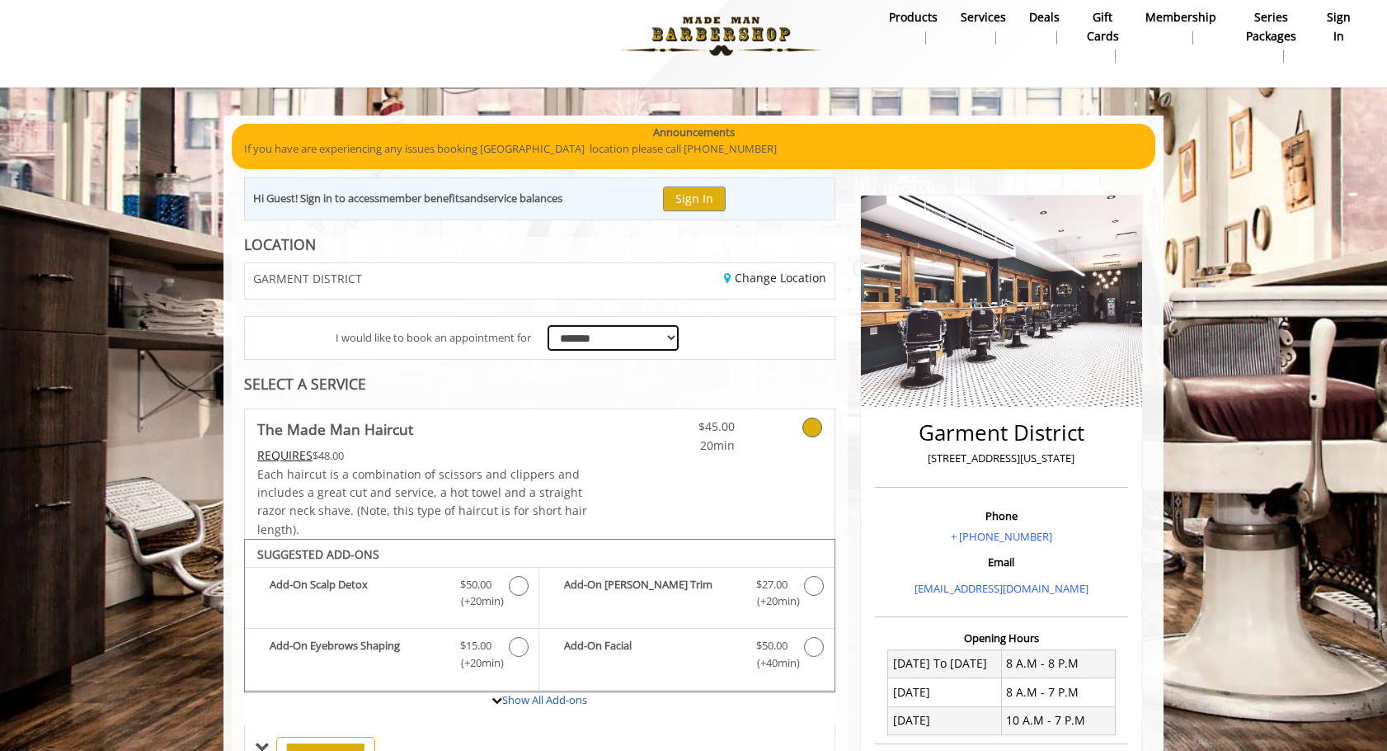
click at [586, 339] on select "**********" at bounding box center [613, 338] width 131 height 26
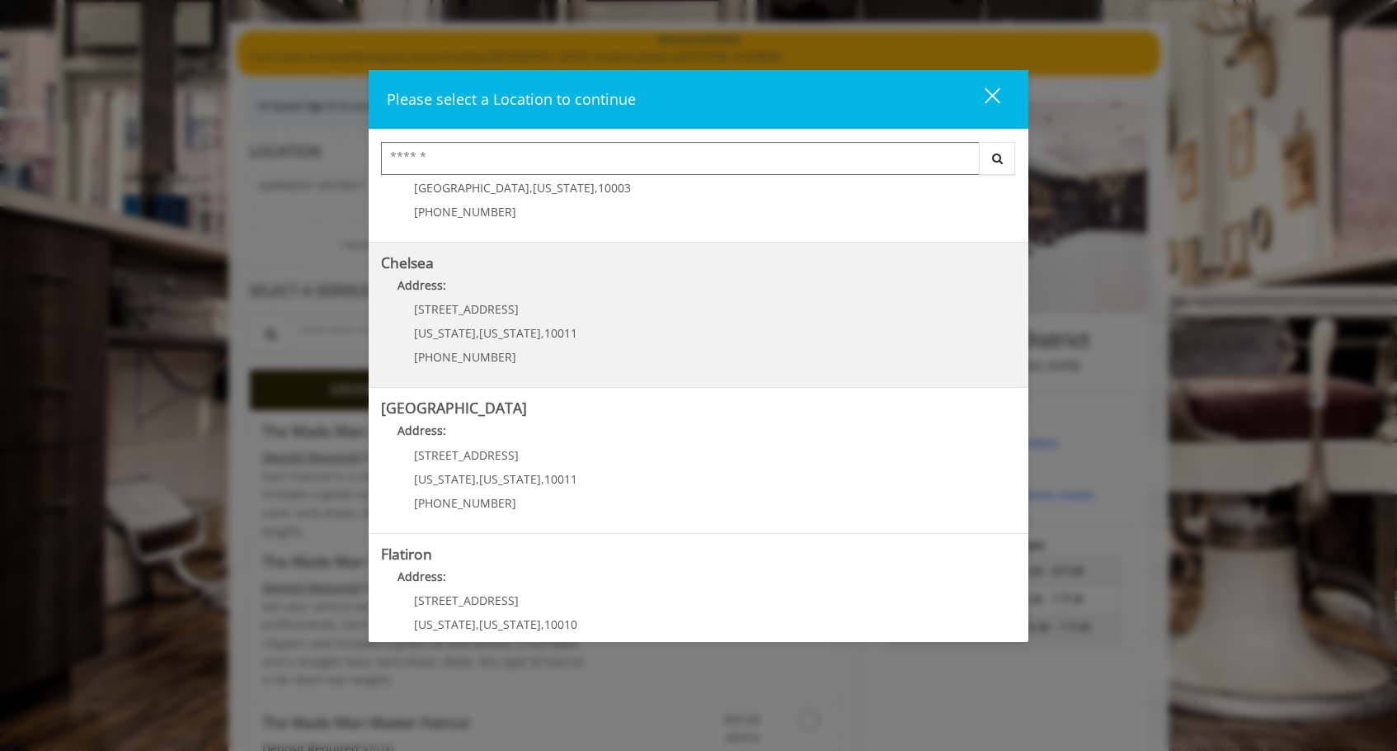
scroll to position [110, 0]
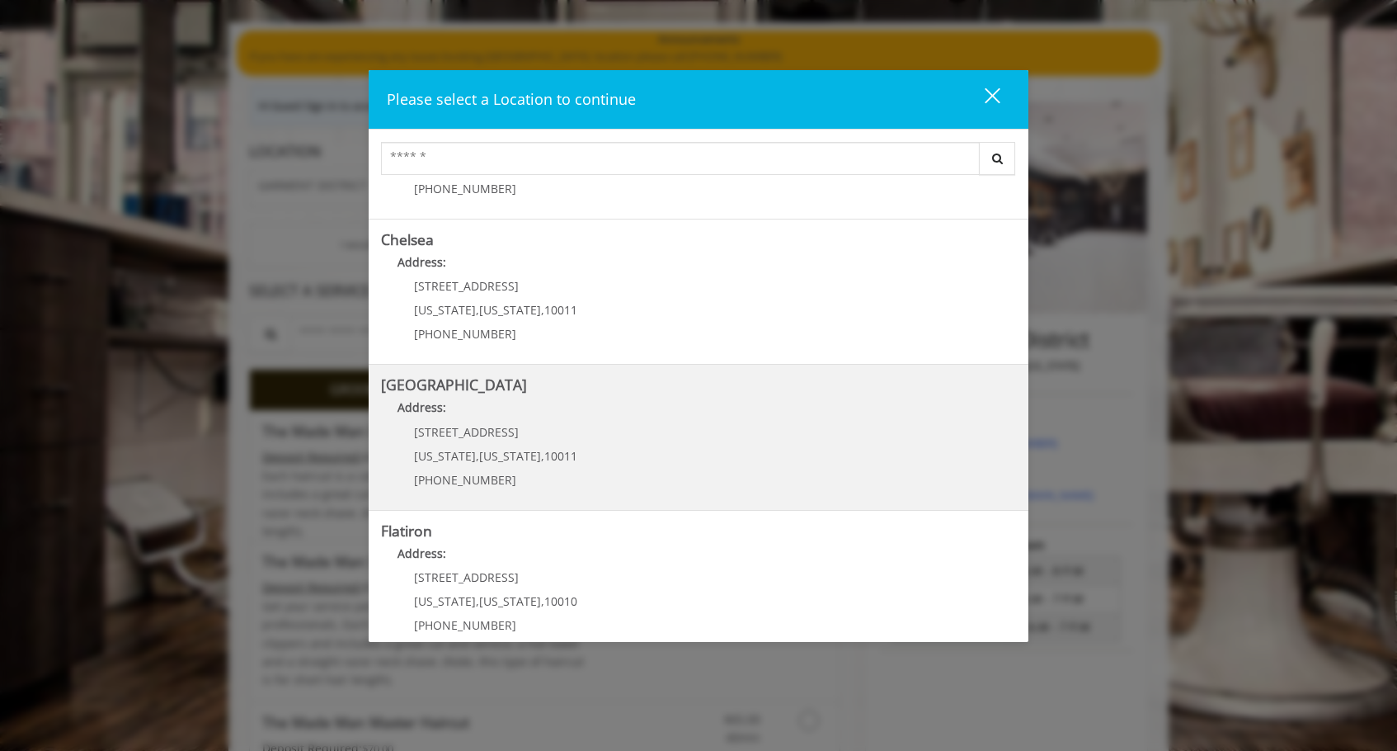
click at [744, 432] on Street "[GEOGRAPHIC_DATA] Address: [STREET_ADDRESS][US_STATE][US_STATE] (646) 850-0041" at bounding box center [698, 437] width 635 height 120
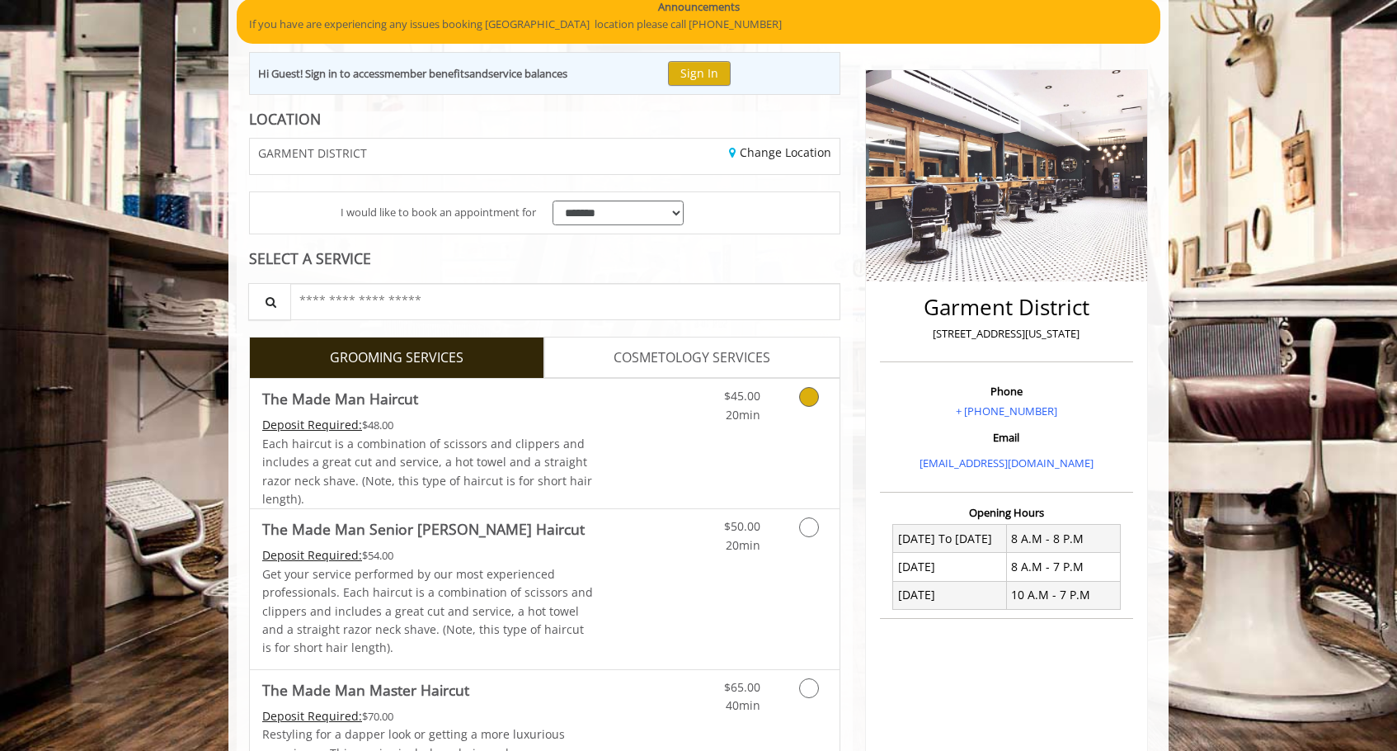
scroll to position [145, 0]
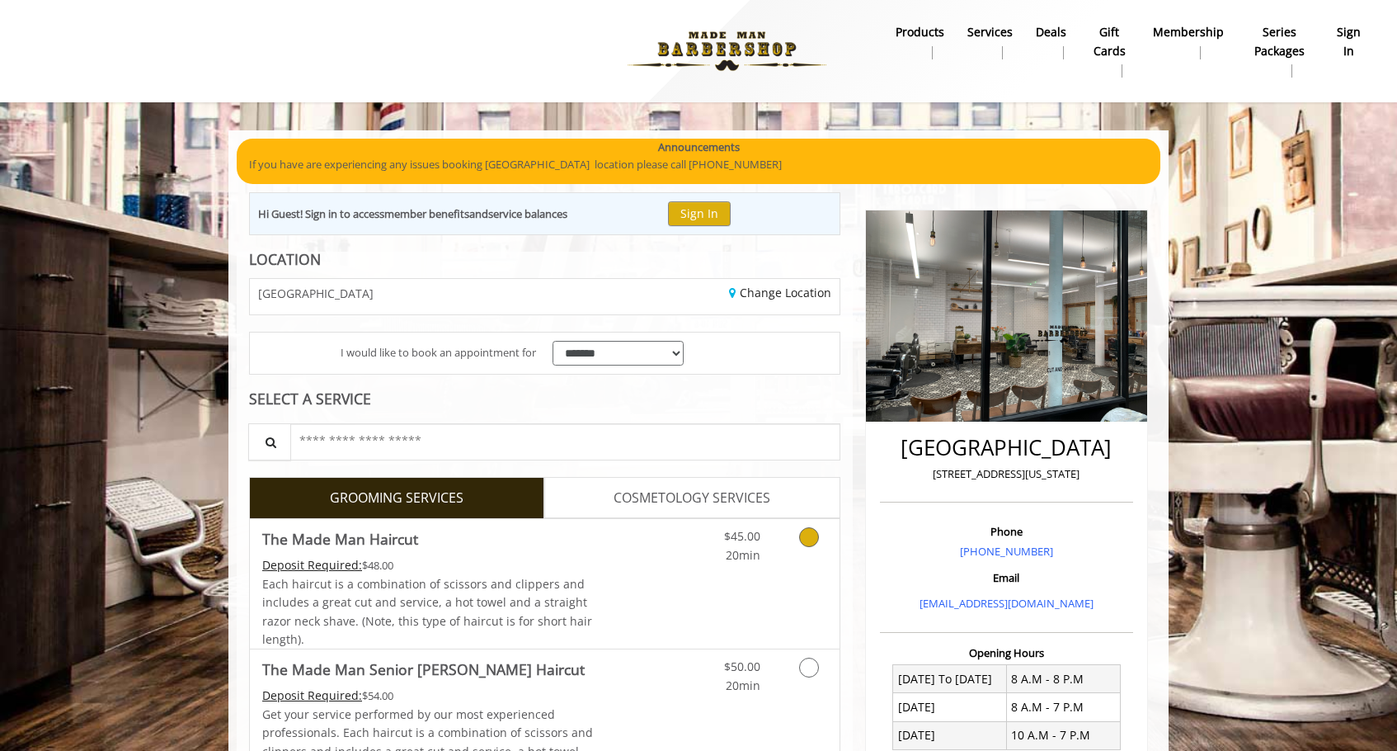
click at [698, 549] on link "$45.00 20min" at bounding box center [726, 541] width 68 height 45
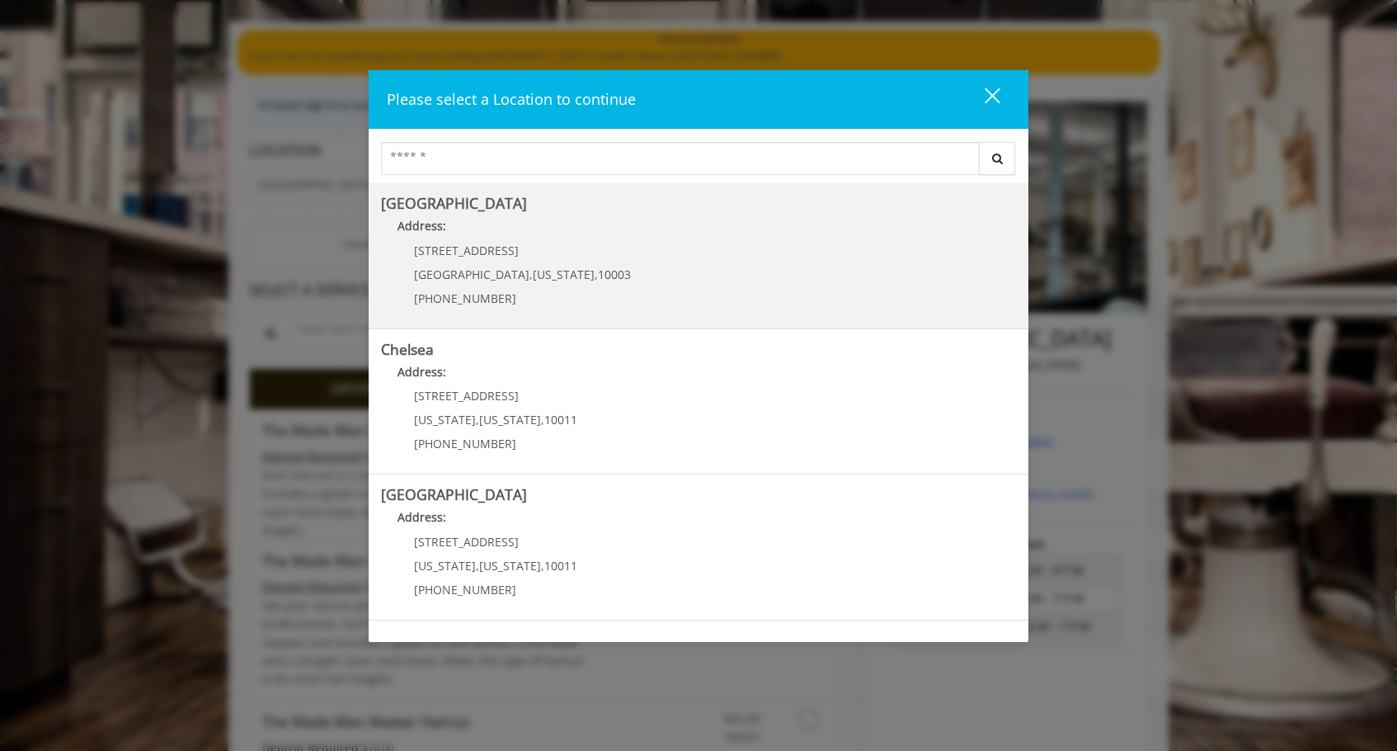
click at [683, 263] on Village "Greenwich Village Address: 60 E 8th St Manhattan , New York , 10003 (212) 598-1…" at bounding box center [698, 255] width 635 height 120
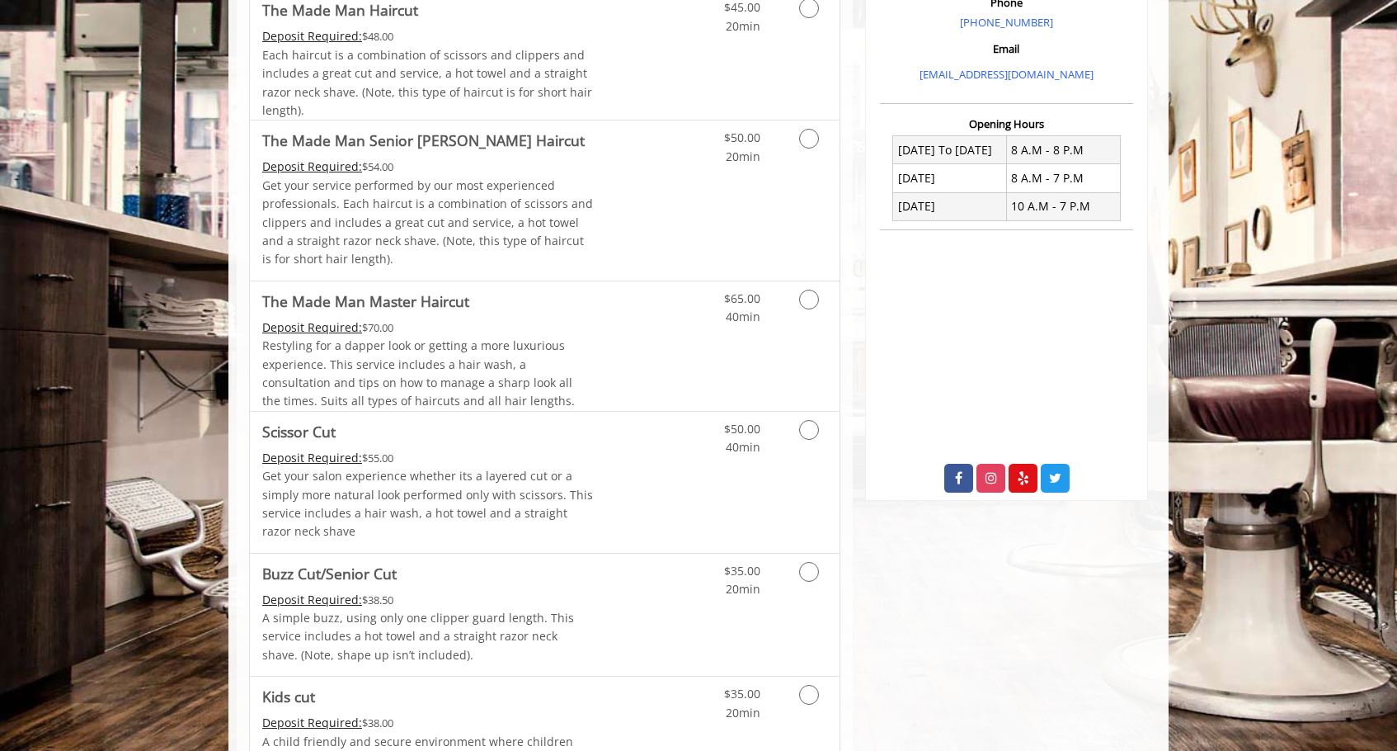
scroll to position [645, 0]
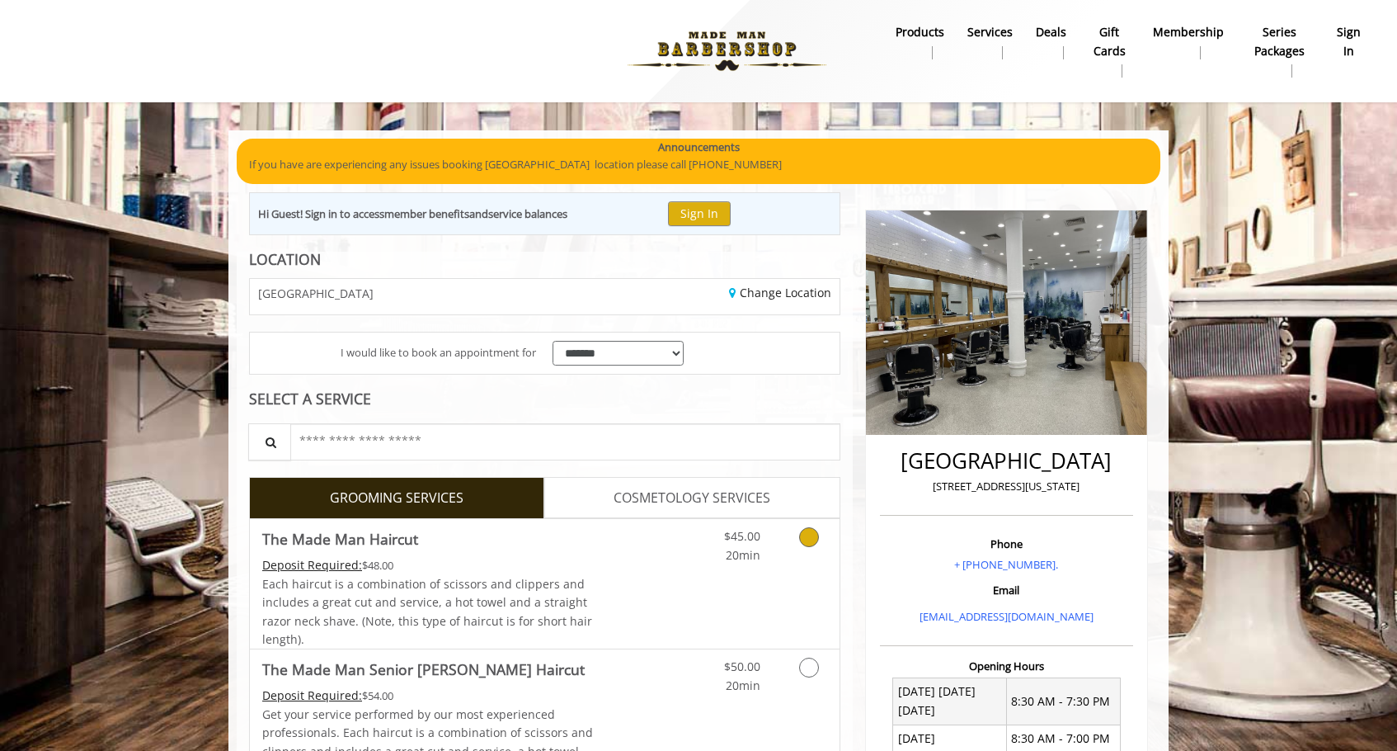
click at [685, 535] on div "$45.00 20min" at bounding box center [726, 541] width 93 height 45
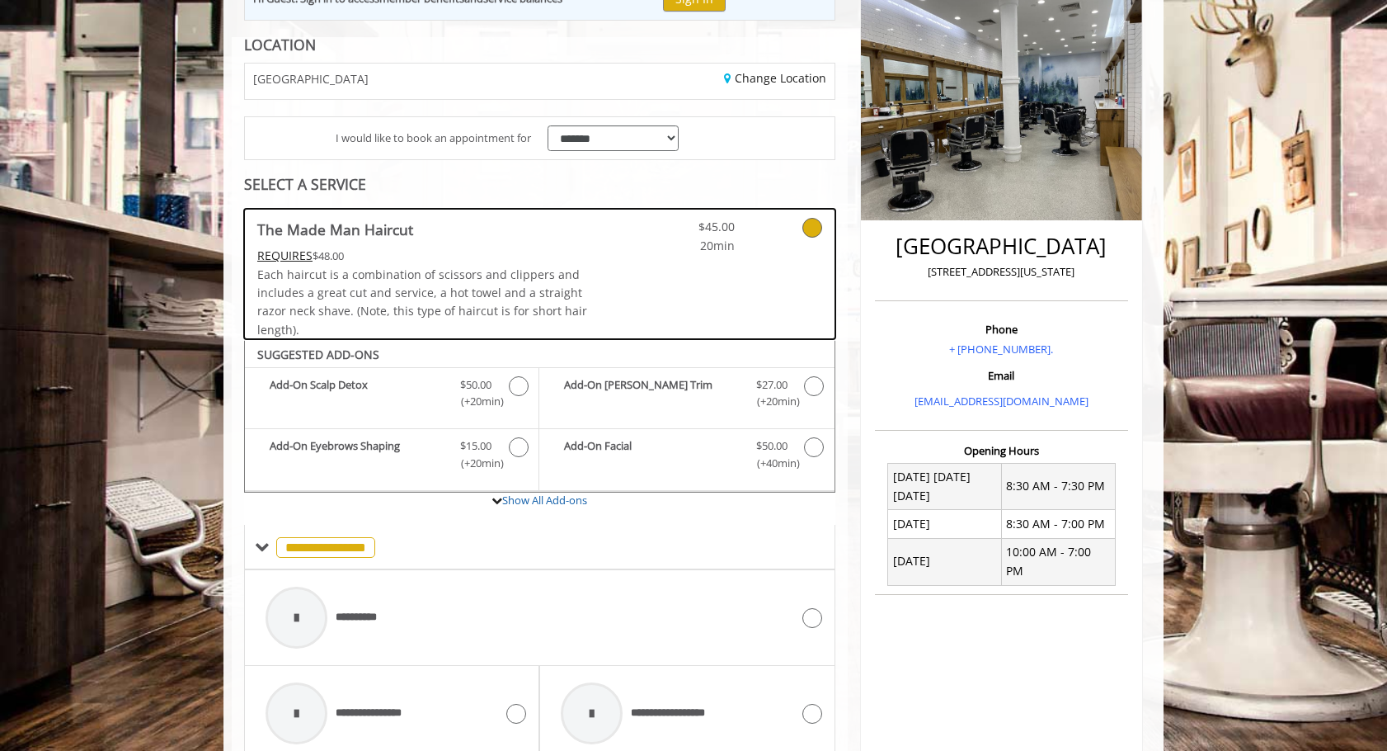
scroll to position [245, 0]
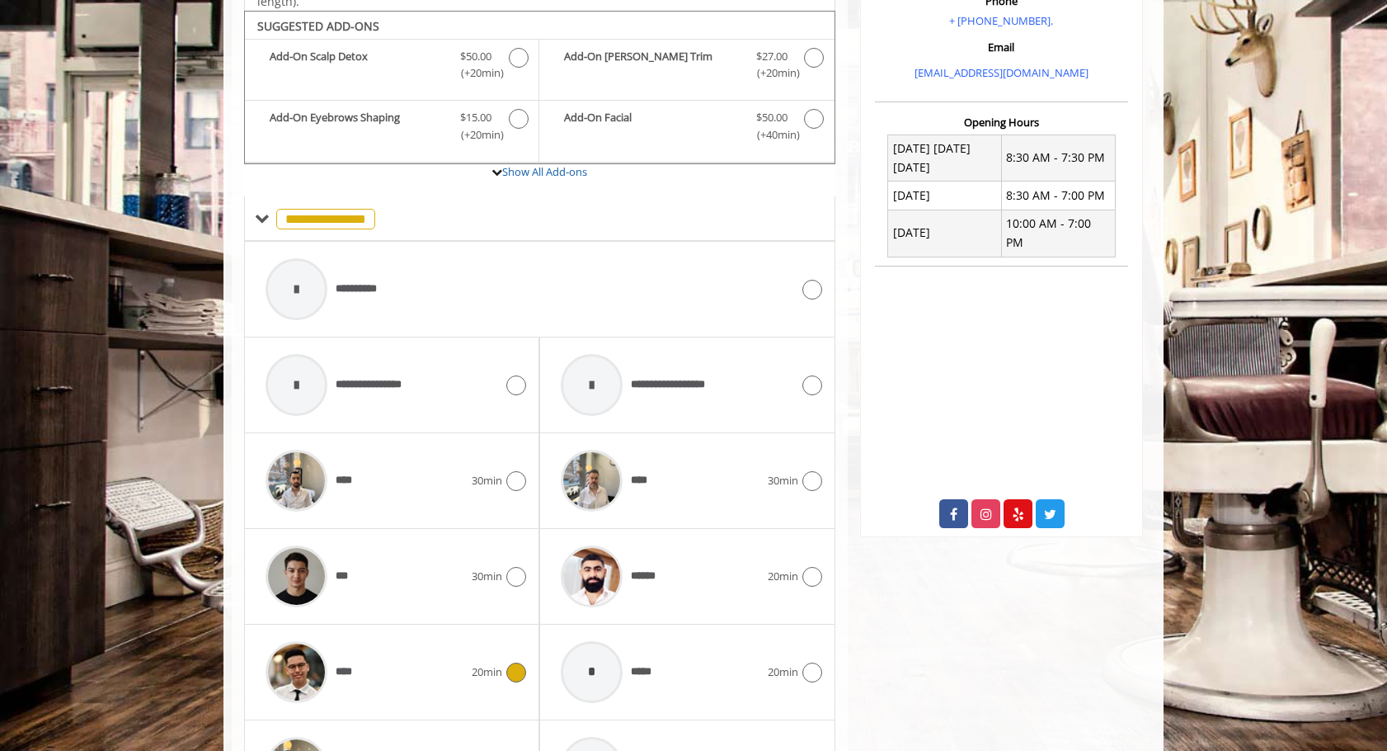
click at [396, 680] on div "****" at bounding box center [364, 672] width 214 height 78
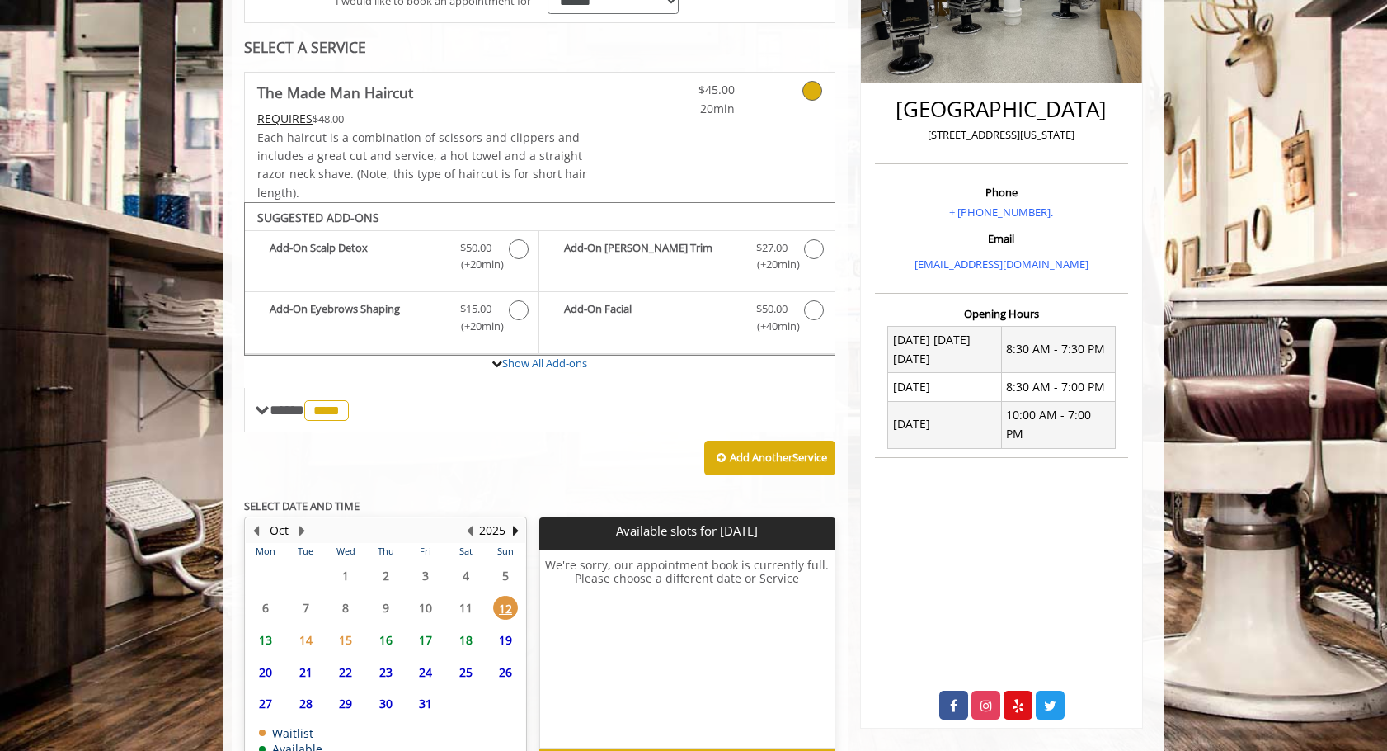
scroll to position [456, 0]
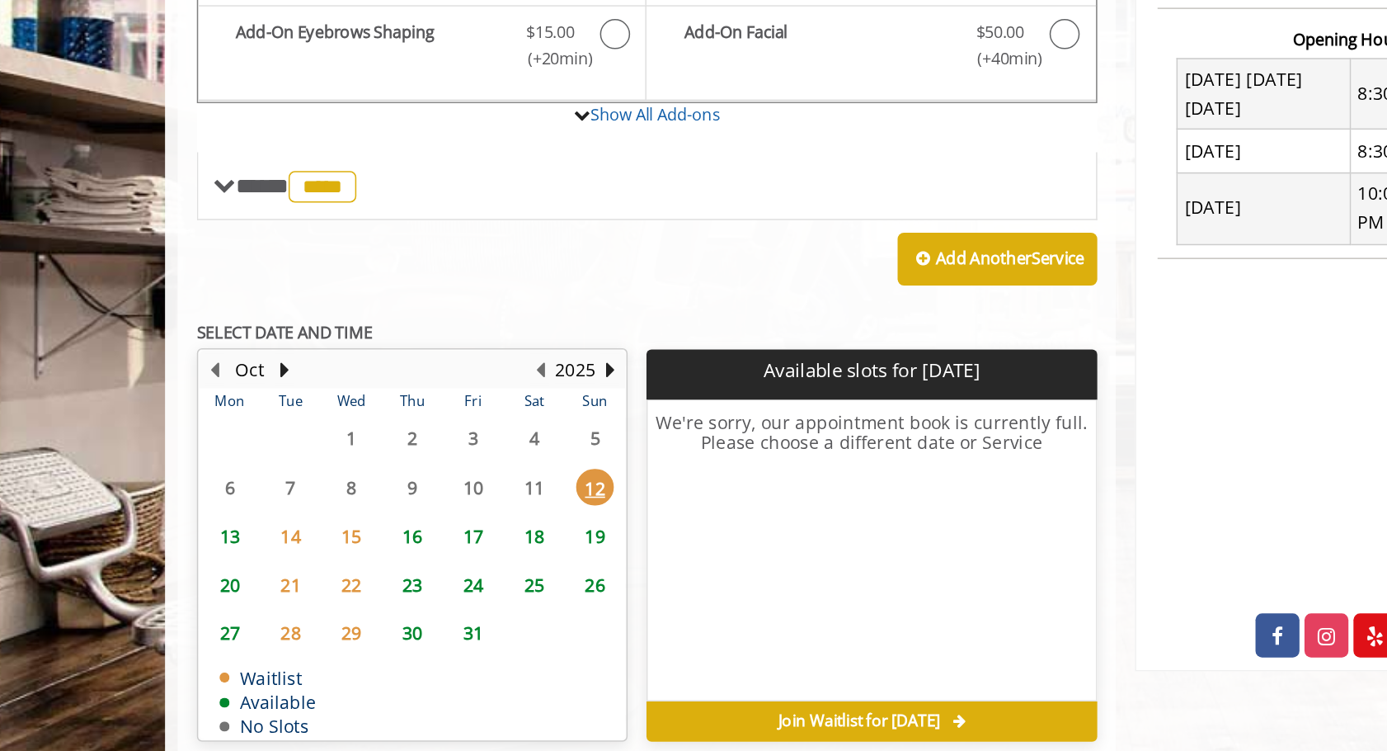
click at [383, 528] on span "16" at bounding box center [386, 535] width 25 height 24
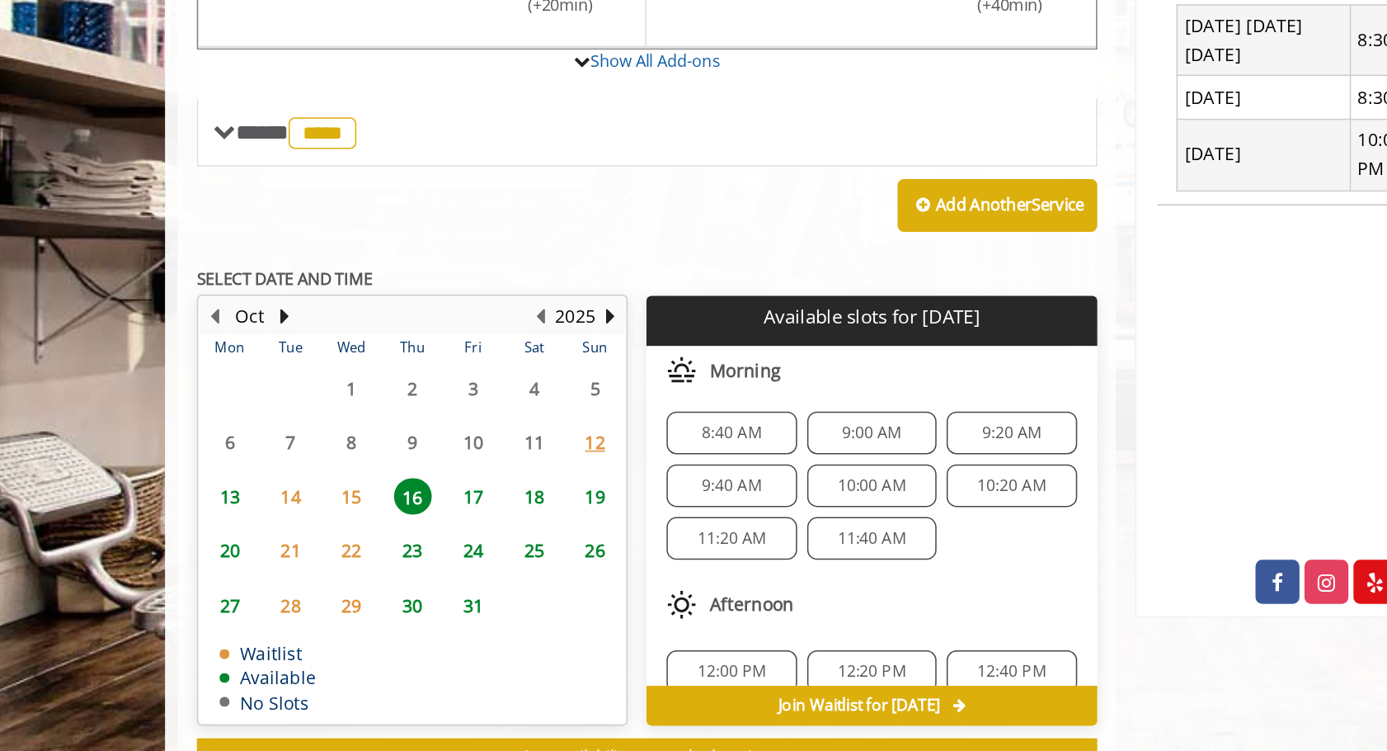
scroll to position [0, 0]
click at [422, 514] on span "17" at bounding box center [425, 519] width 25 height 24
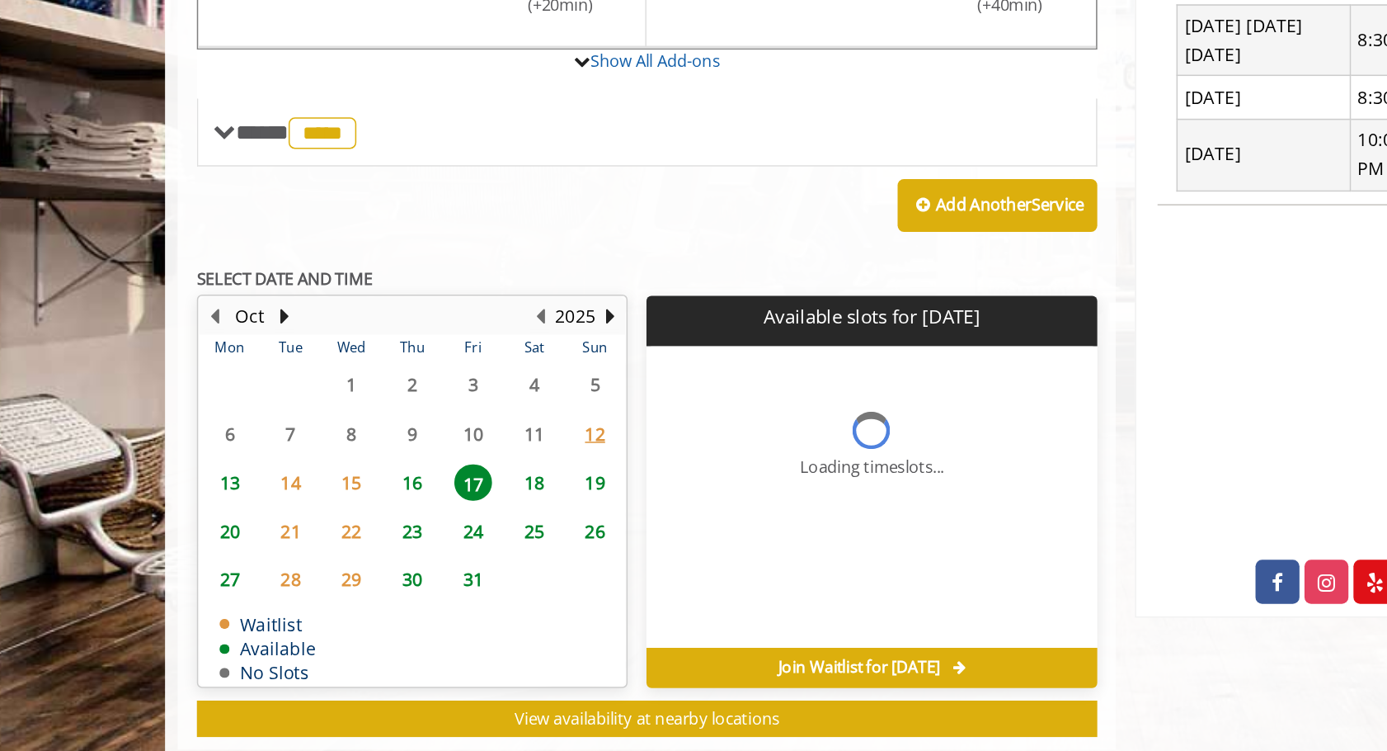
scroll to position [481, 0]
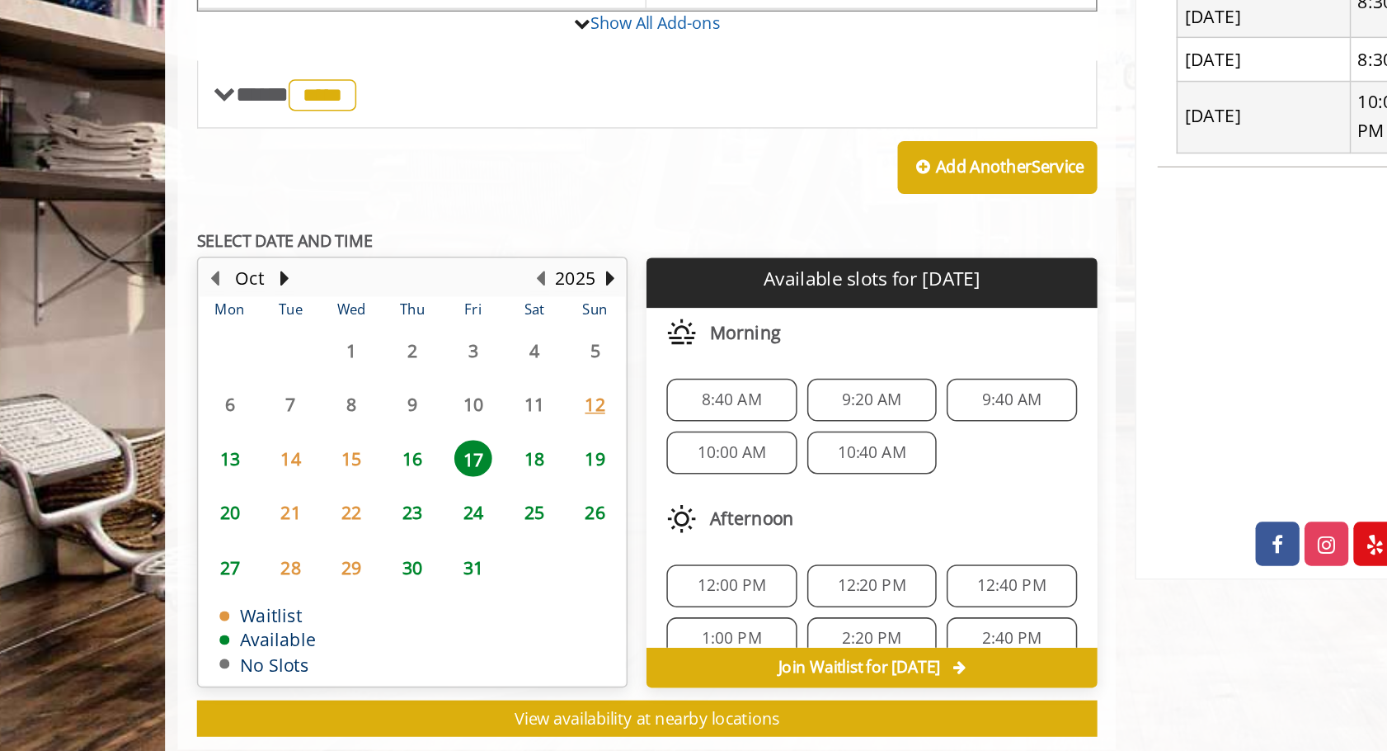
click at [466, 520] on span "18" at bounding box center [466, 519] width 25 height 24
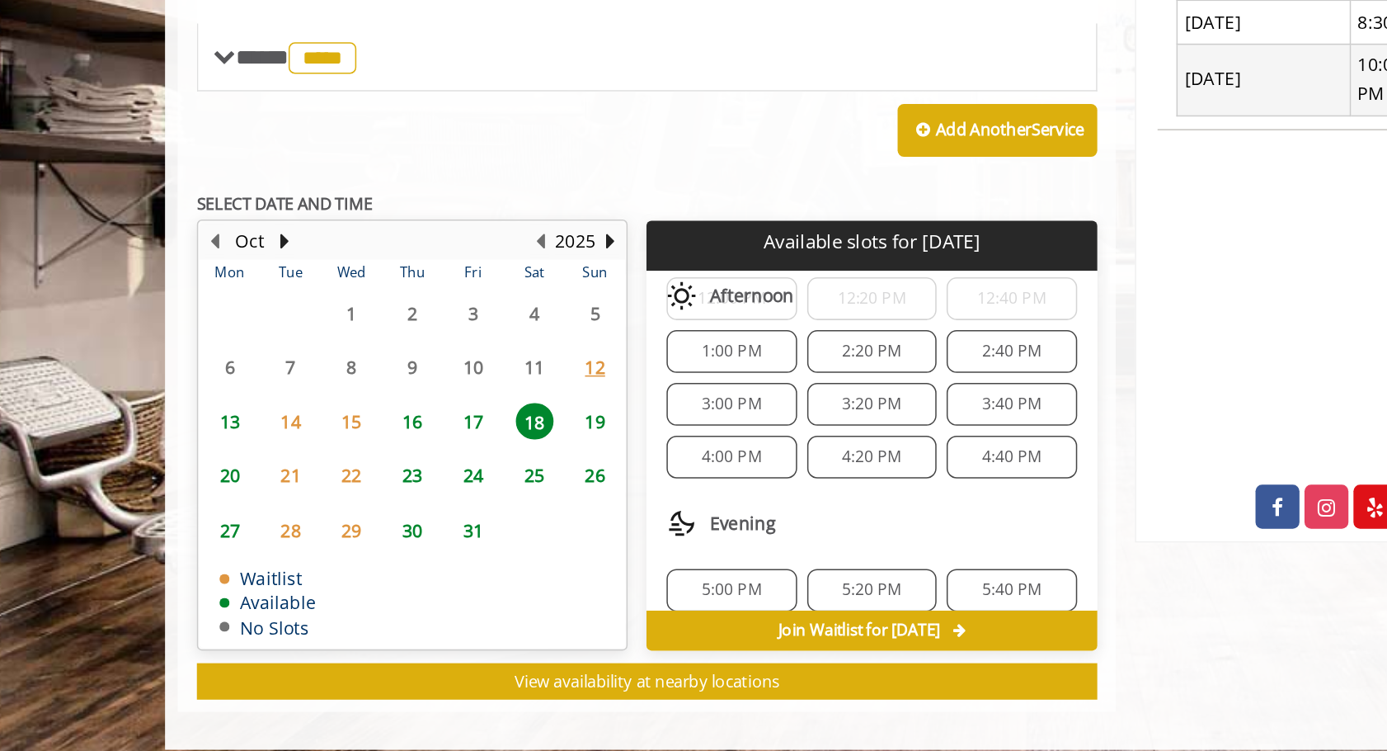
scroll to position [200, 0]
click at [421, 520] on span "17" at bounding box center [425, 519] width 25 height 24
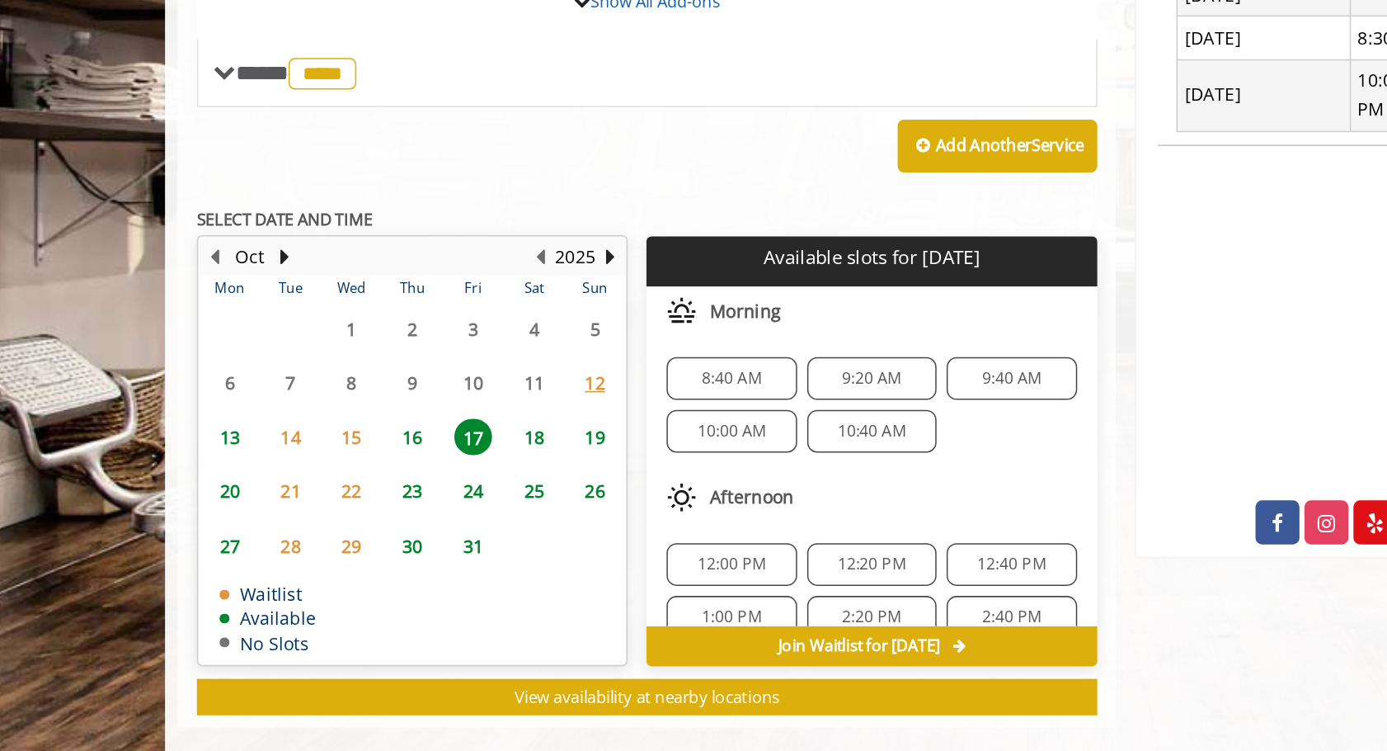
scroll to position [481, 0]
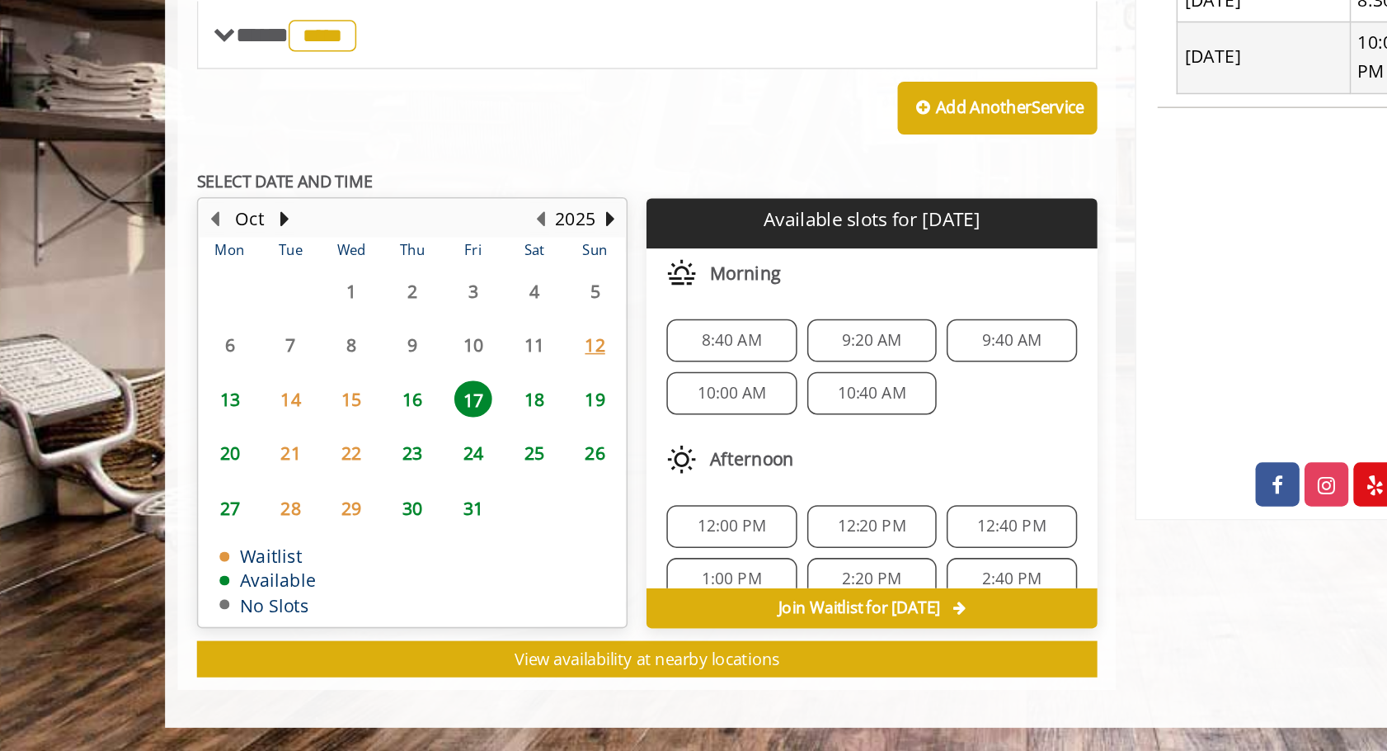
click at [380, 516] on span "16" at bounding box center [386, 519] width 25 height 24
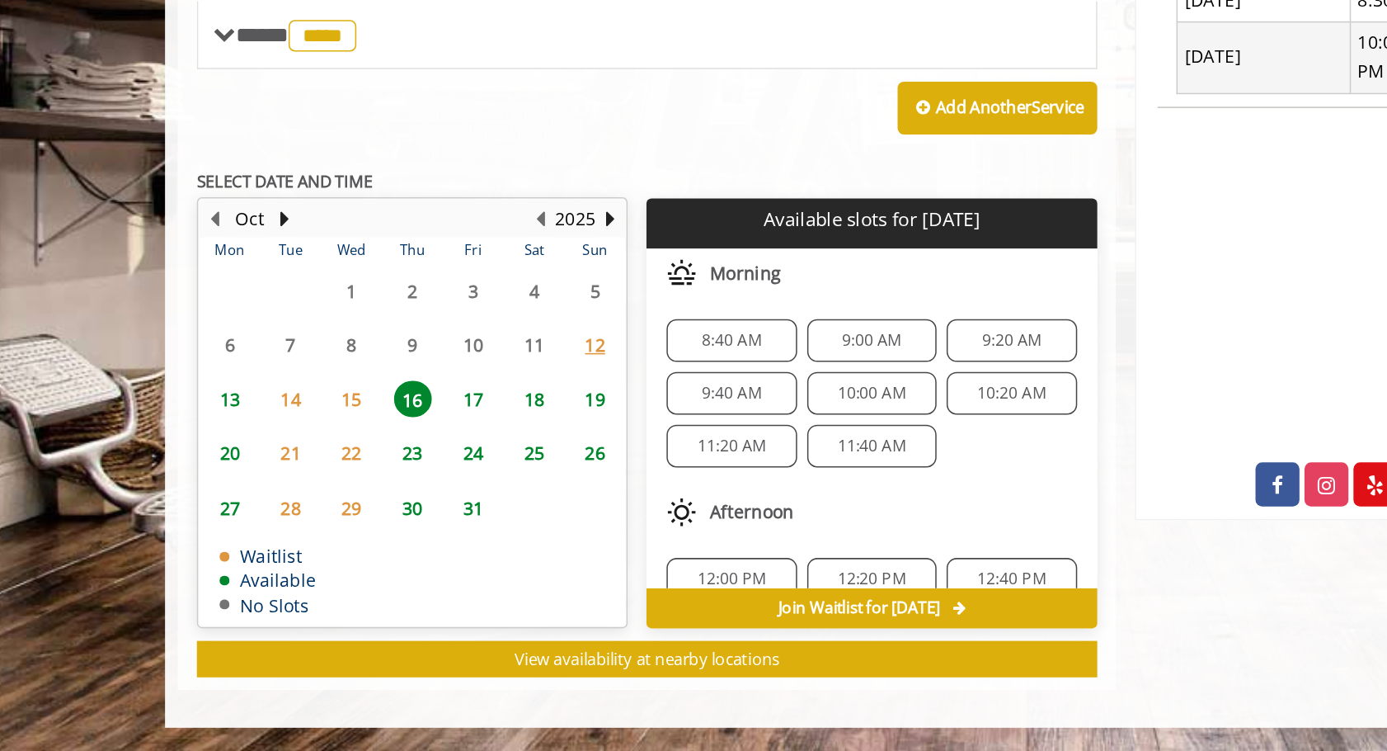
click at [419, 525] on span "17" at bounding box center [425, 519] width 25 height 24
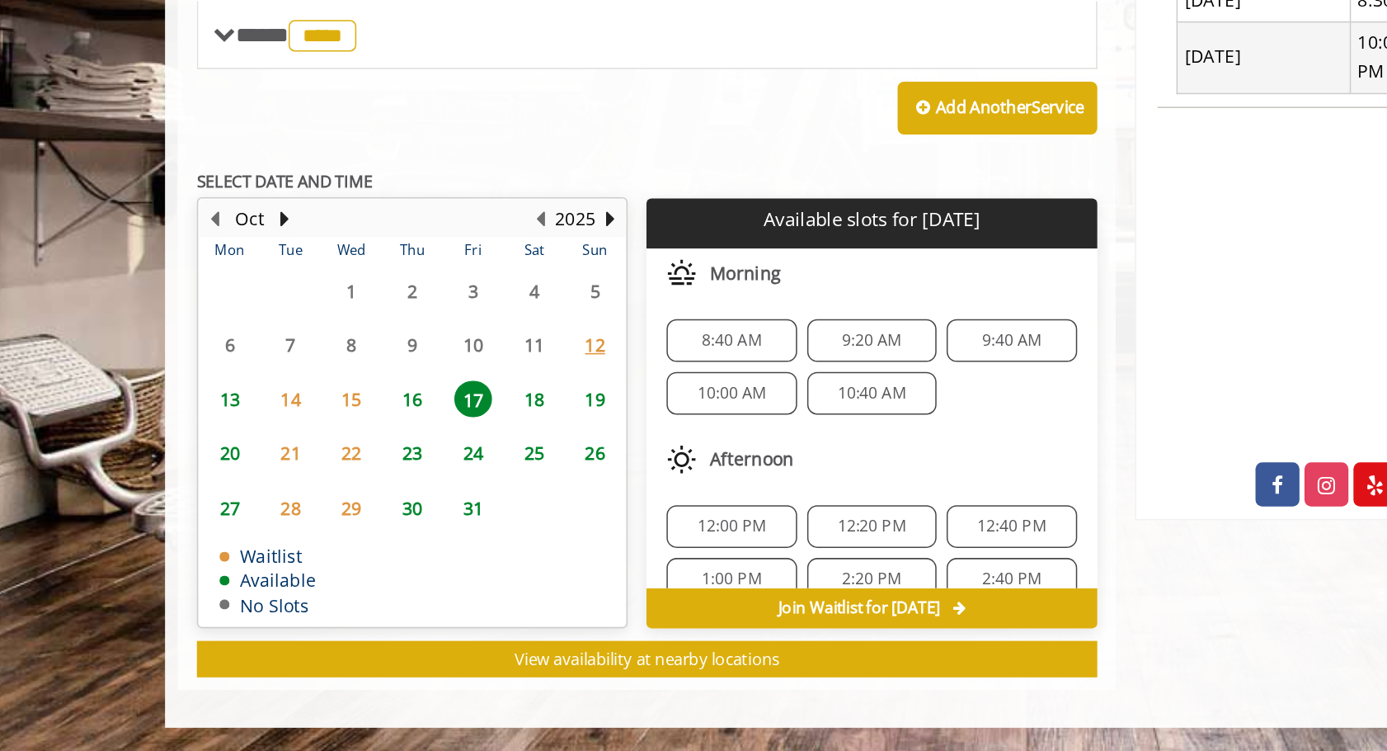
click at [384, 558] on span "23" at bounding box center [386, 555] width 25 height 24
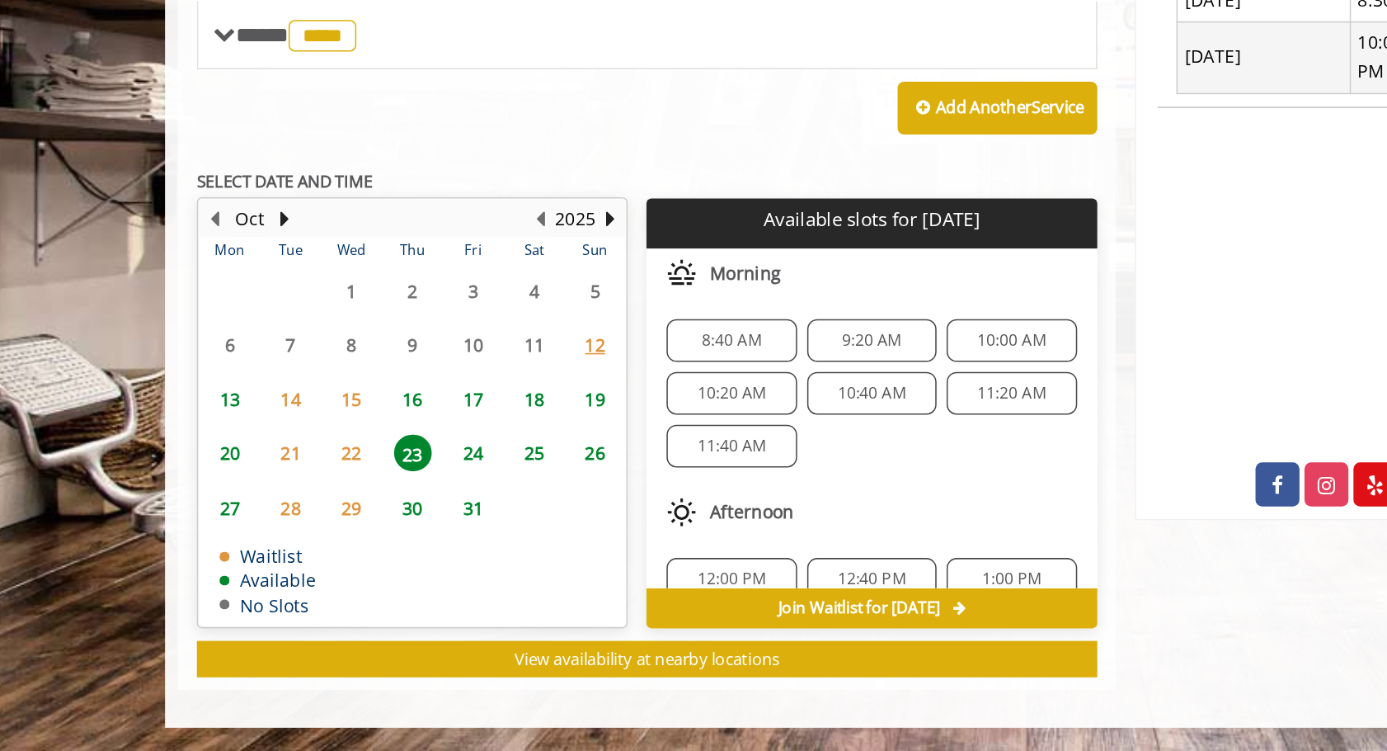
click at [257, 545] on span "20" at bounding box center [265, 555] width 25 height 24
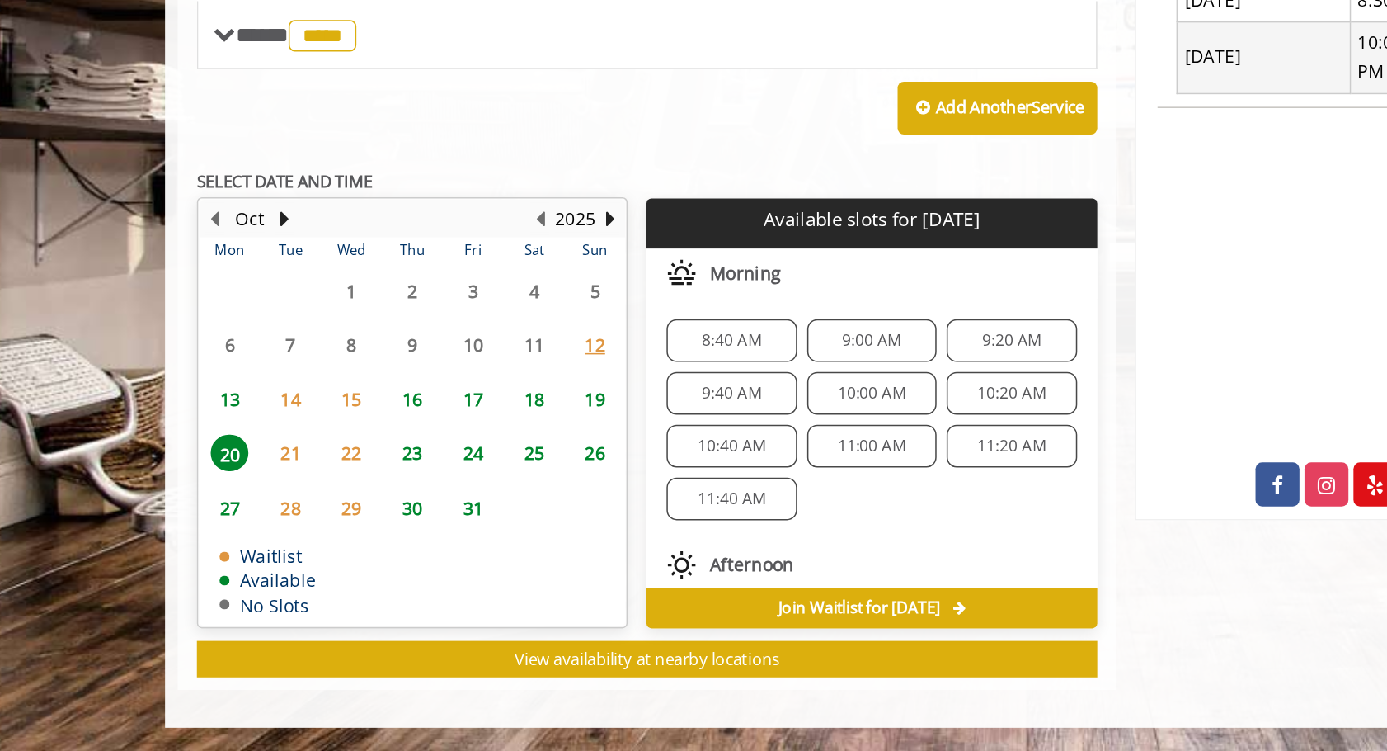
click at [497, 516] on span "19" at bounding box center [505, 519] width 25 height 24
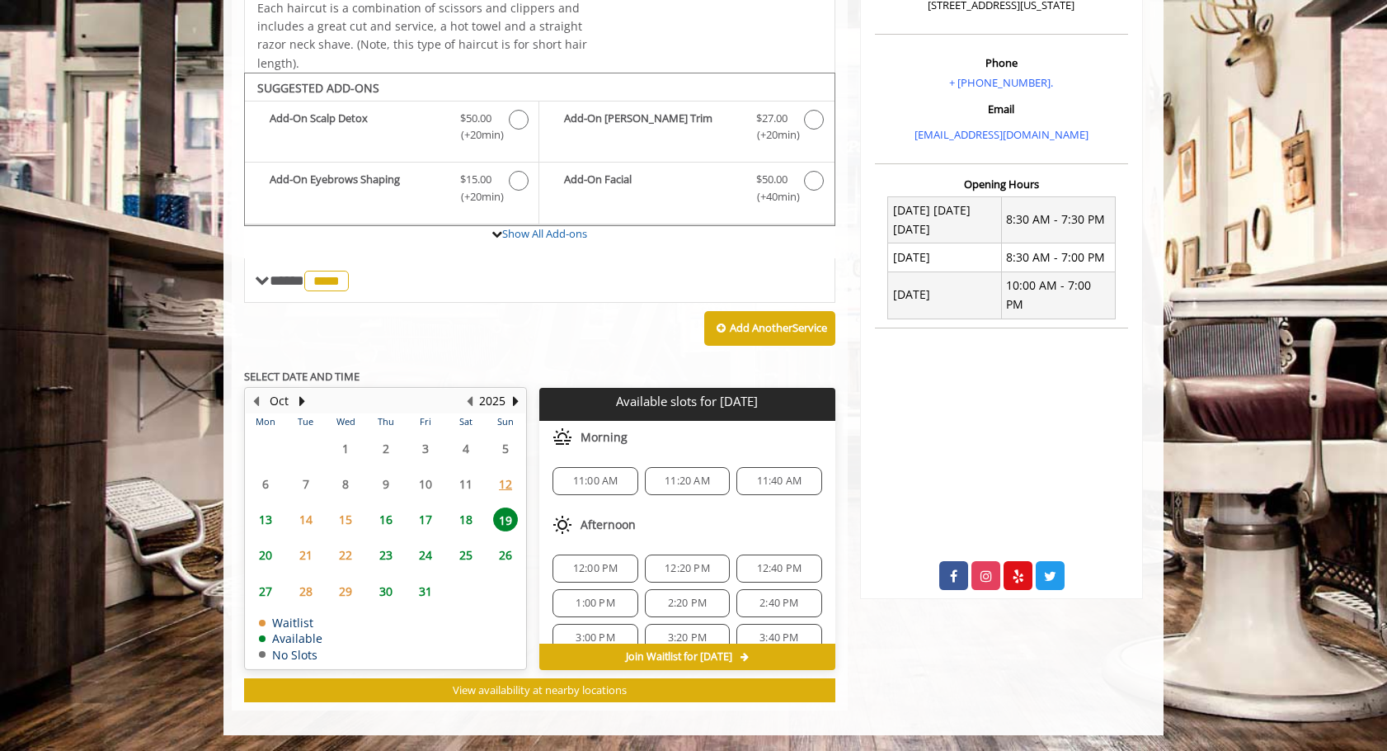
scroll to position [0, 0]
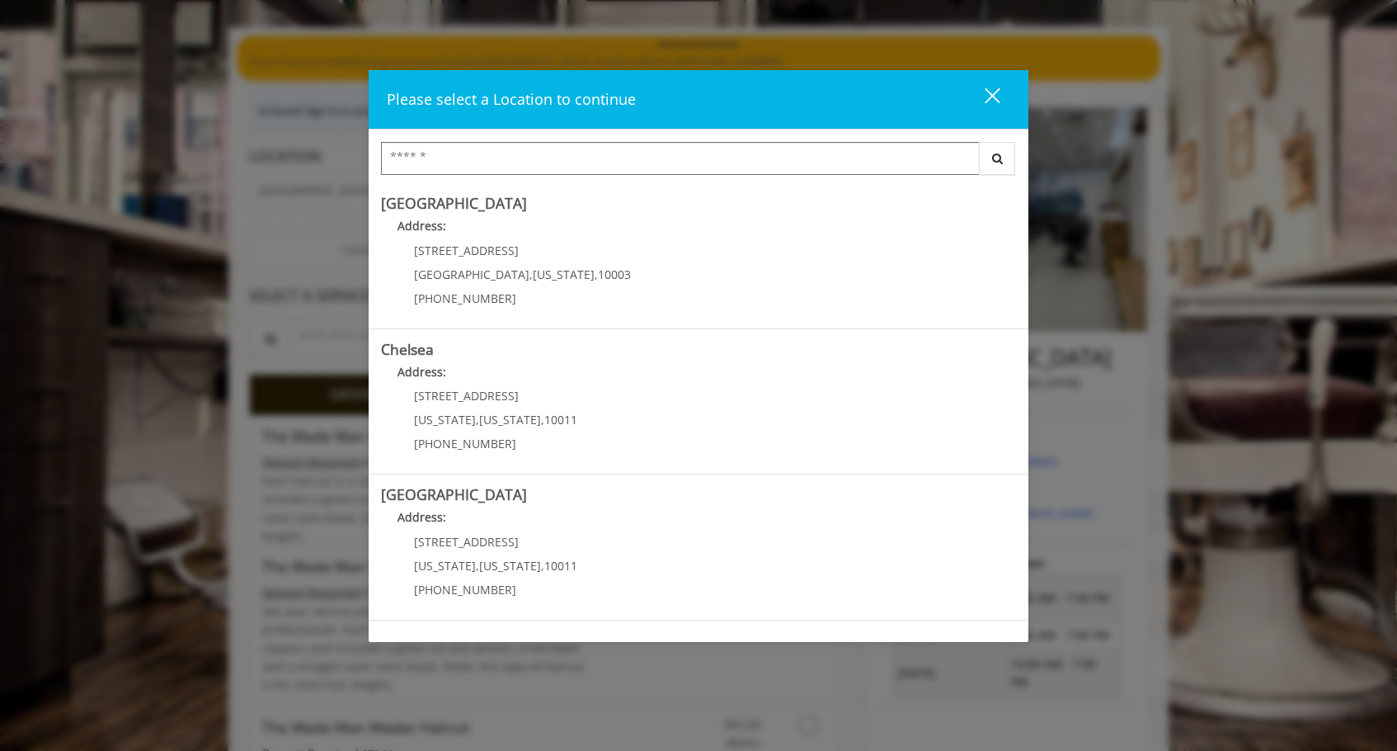
scroll to position [95, 0]
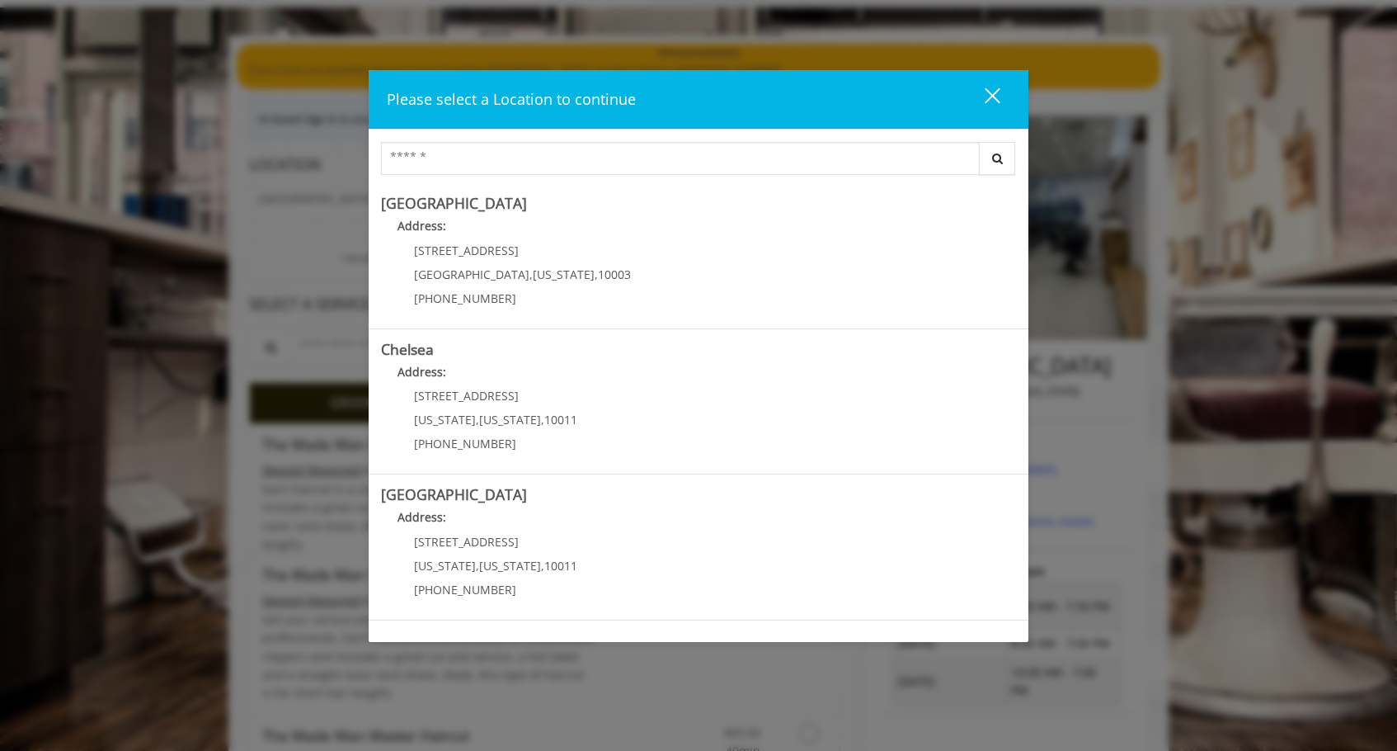
click at [986, 92] on div "close" at bounding box center [982, 99] width 33 height 25
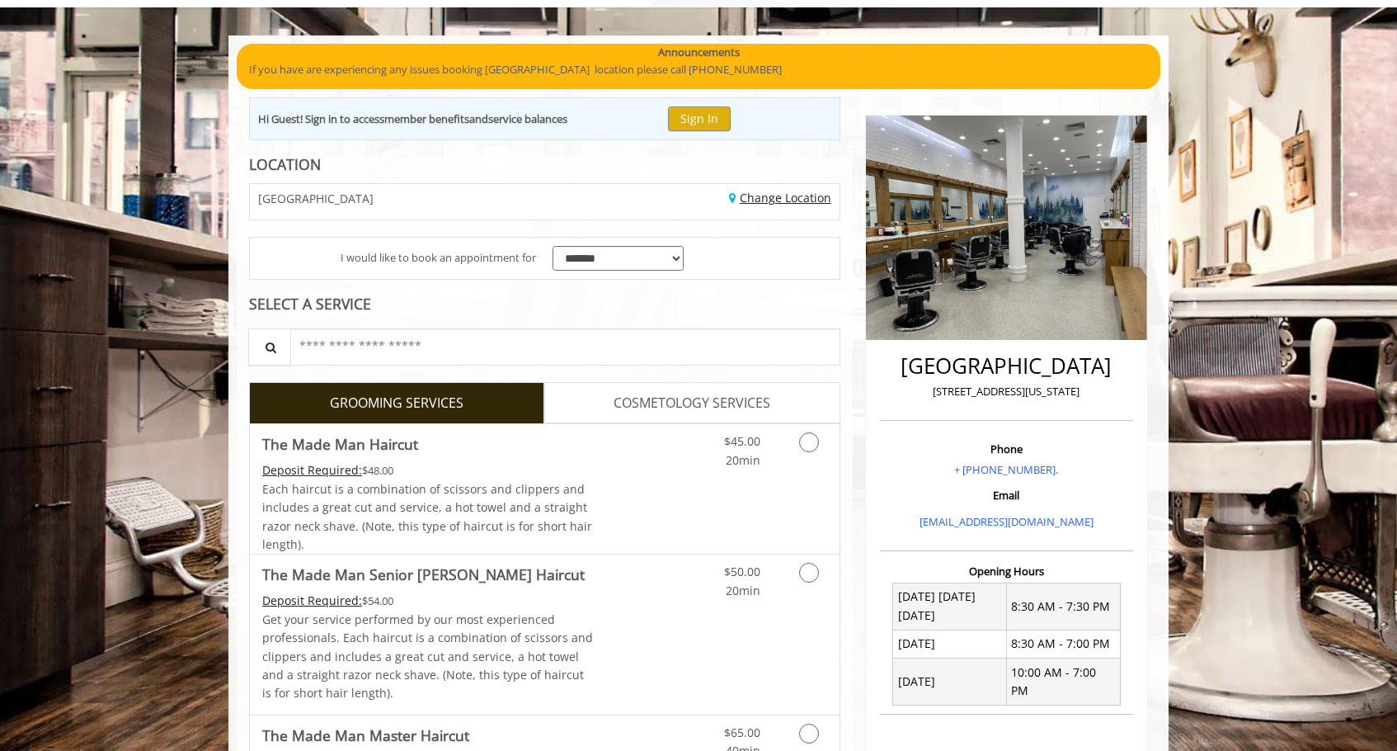
scroll to position [0, 0]
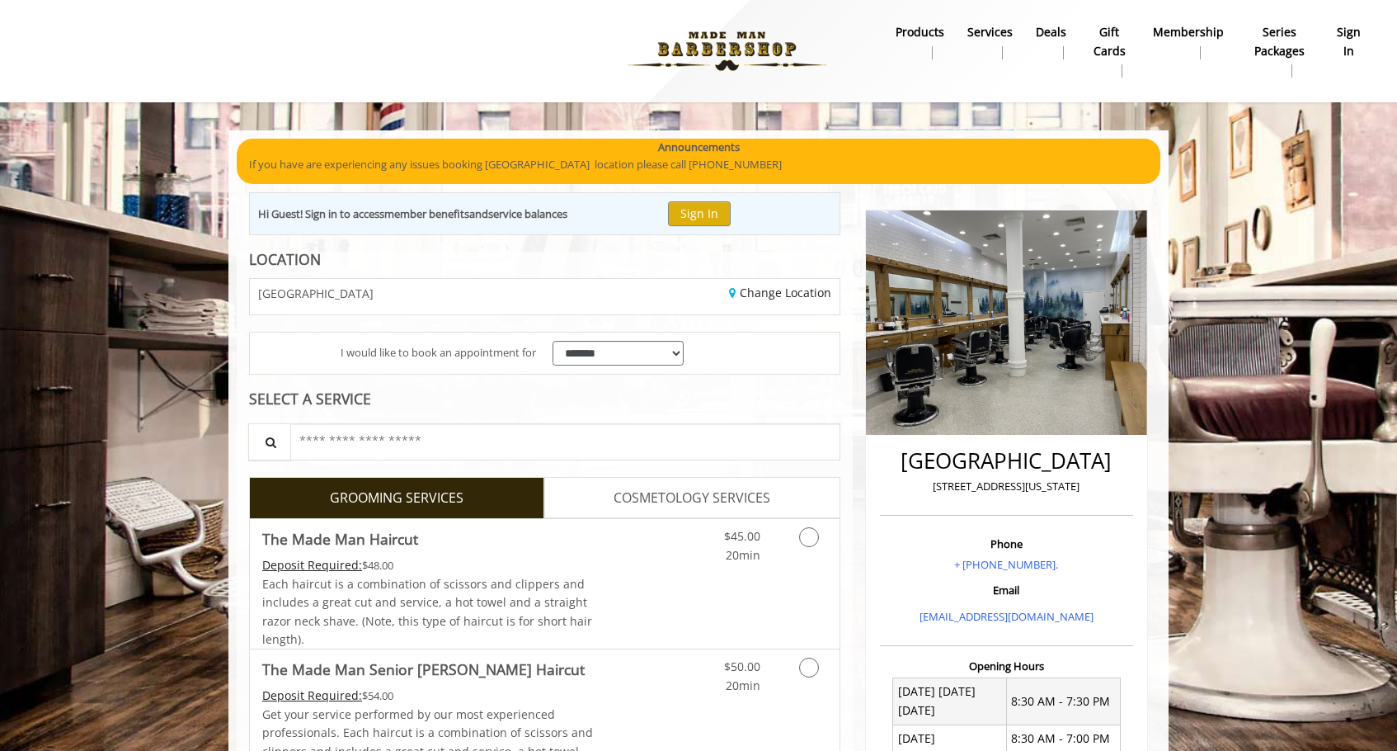
click at [793, 49] on img at bounding box center [727, 51] width 227 height 91
click at [588, 563] on div "Deposit Required: $48.00" at bounding box center [428, 565] width 332 height 18
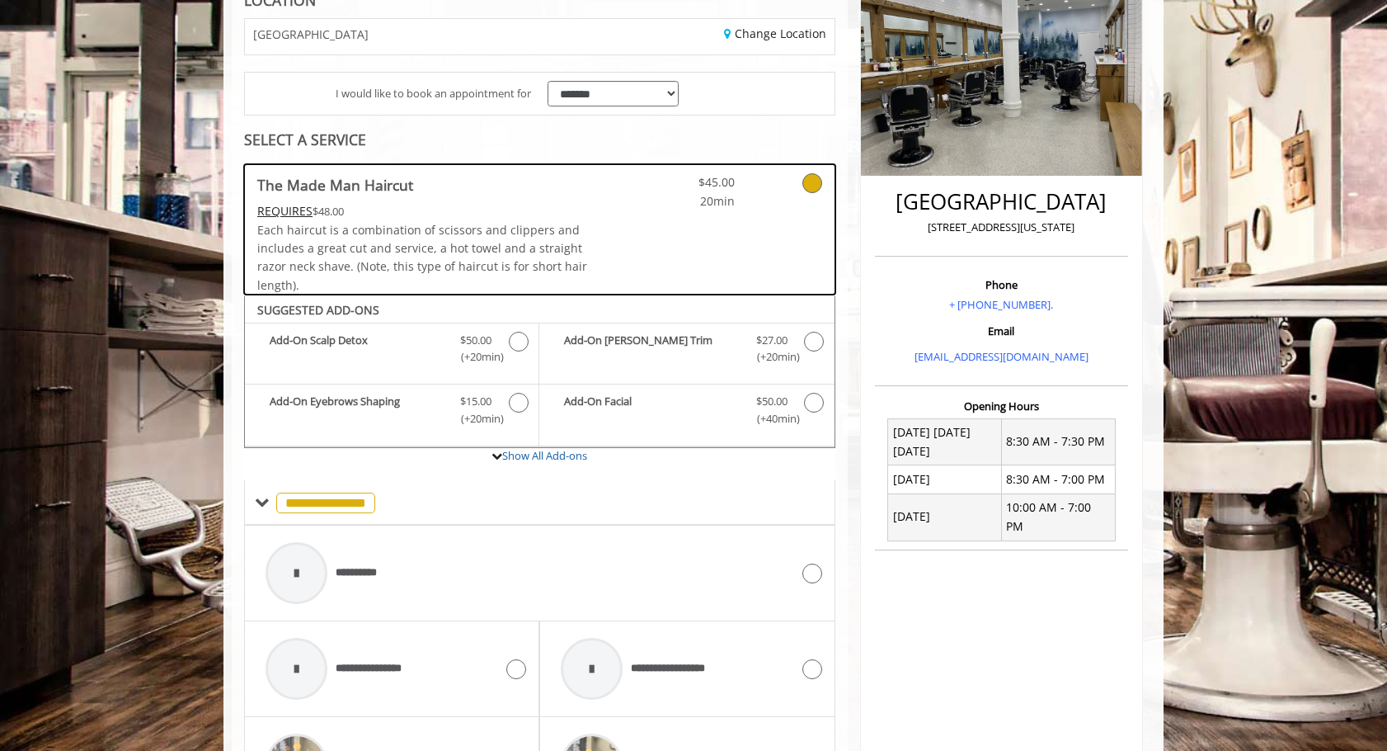
scroll to position [257, 0]
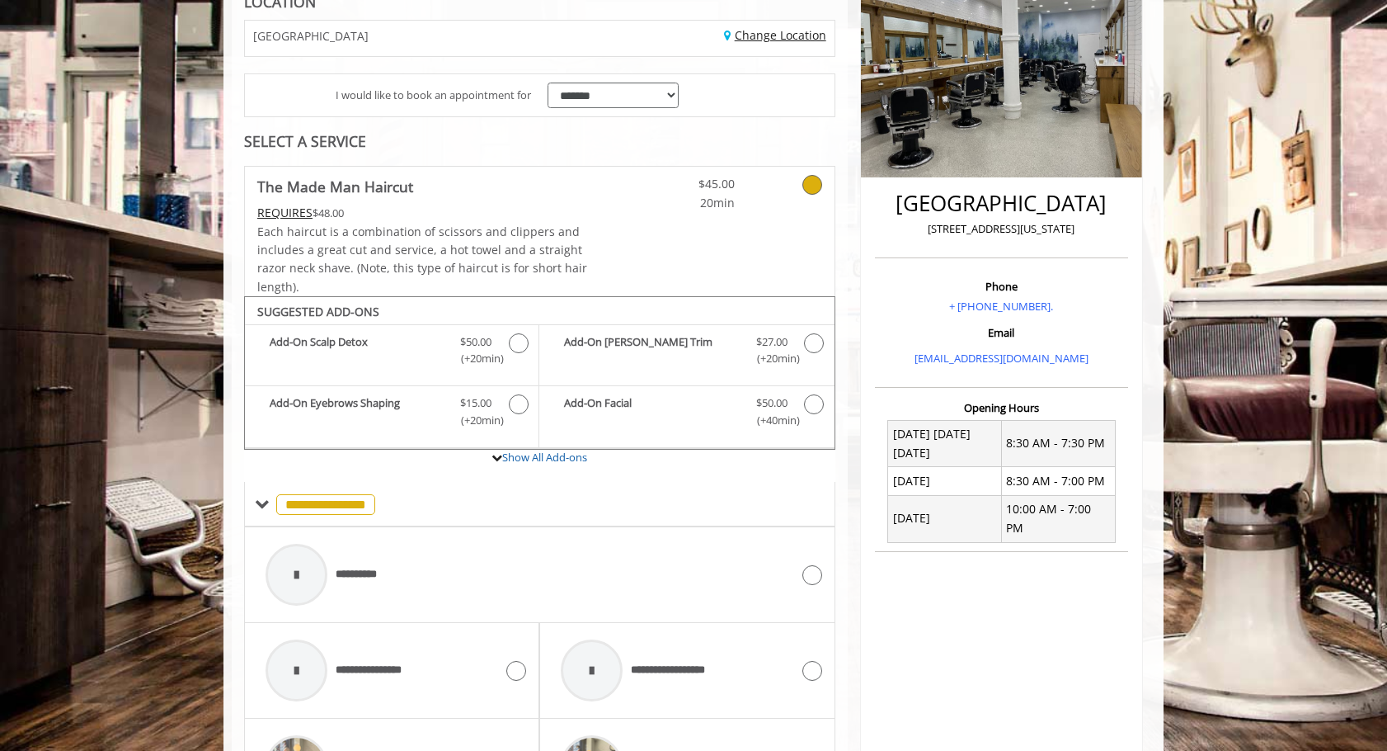
click at [790, 41] on link "Change Location" at bounding box center [775, 35] width 102 height 16
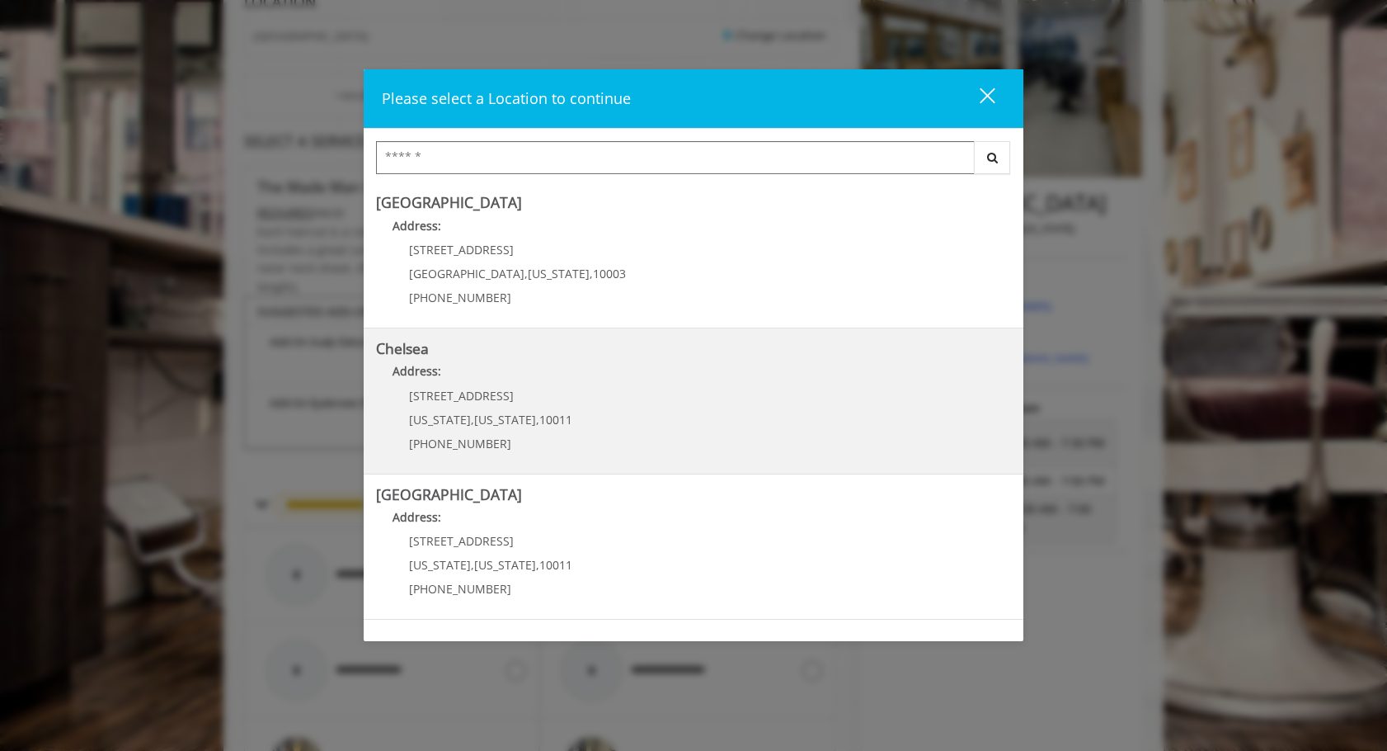
scroll to position [232, 0]
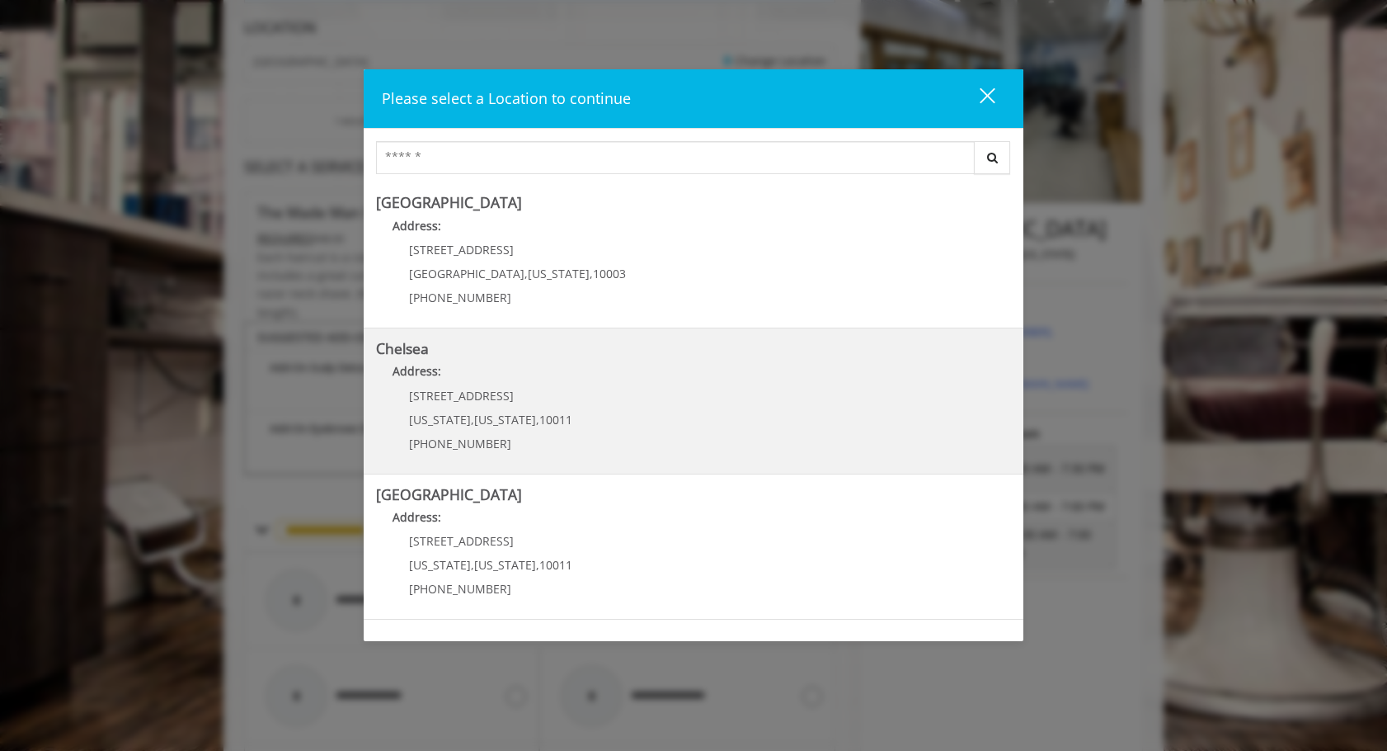
click at [626, 391] on link "Chelsea Address: 169/170 W 23rd St New York , New York , 10011 (917) 639-3902" at bounding box center [693, 401] width 635 height 120
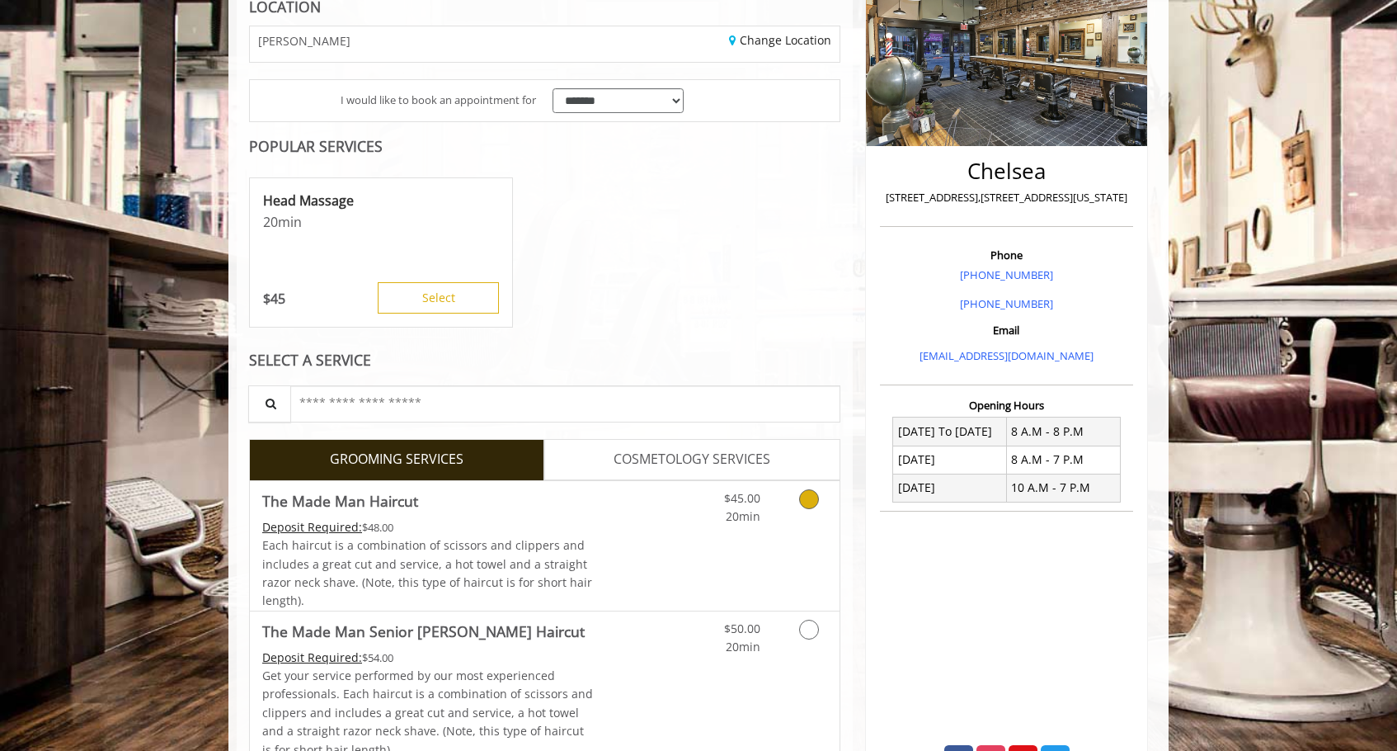
click at [590, 549] on div "Each haircut is a combination of scissors and clippers and includes a great cut…" at bounding box center [428, 573] width 332 height 74
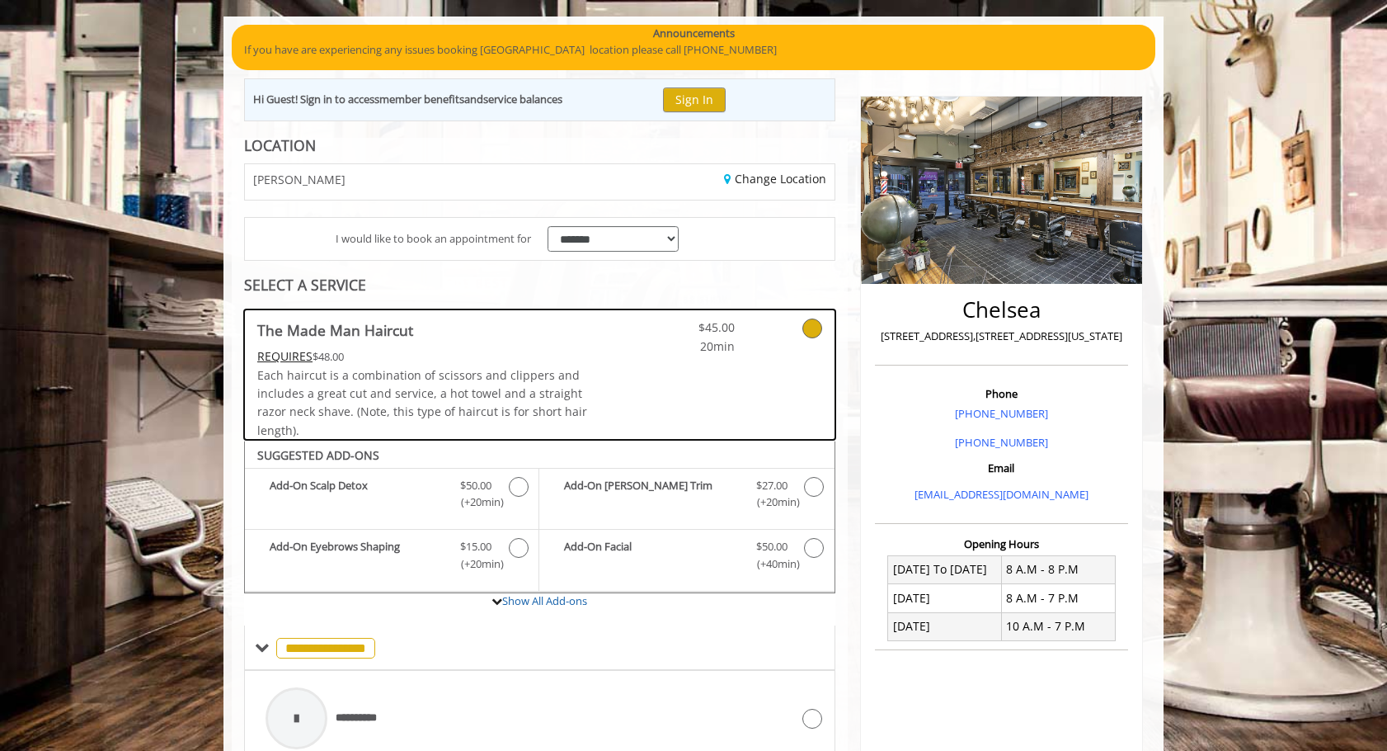
scroll to position [87, 0]
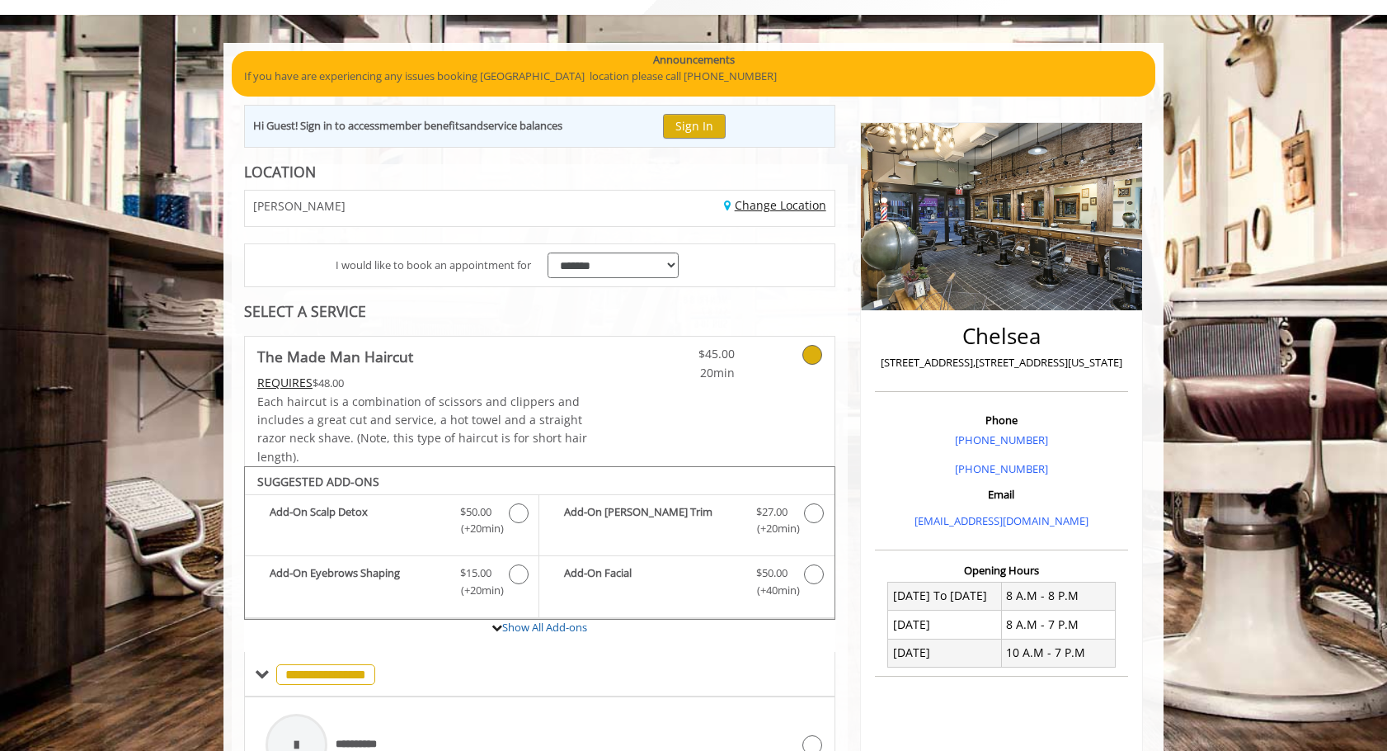
click at [769, 199] on link "Change Location" at bounding box center [775, 205] width 102 height 16
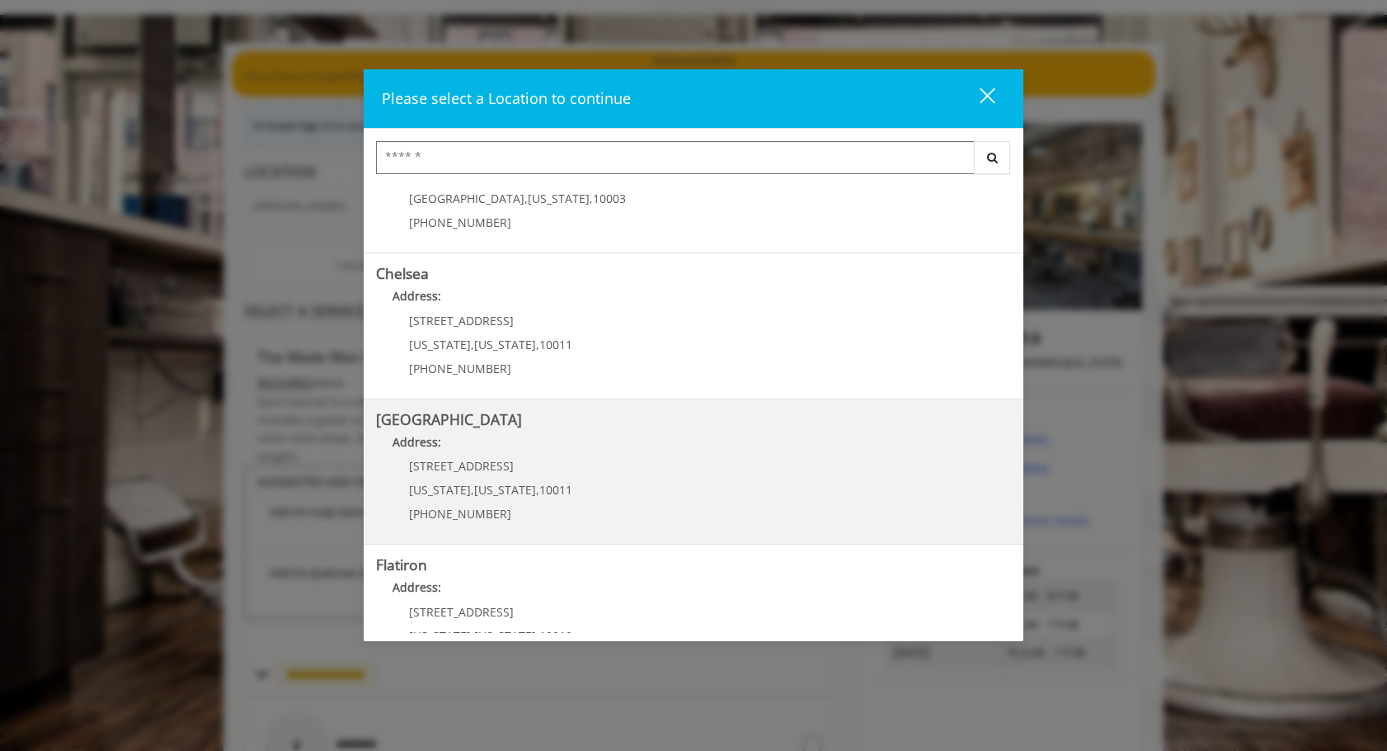
scroll to position [78, 0]
click at [671, 438] on Street "Address:" at bounding box center [693, 443] width 635 height 26
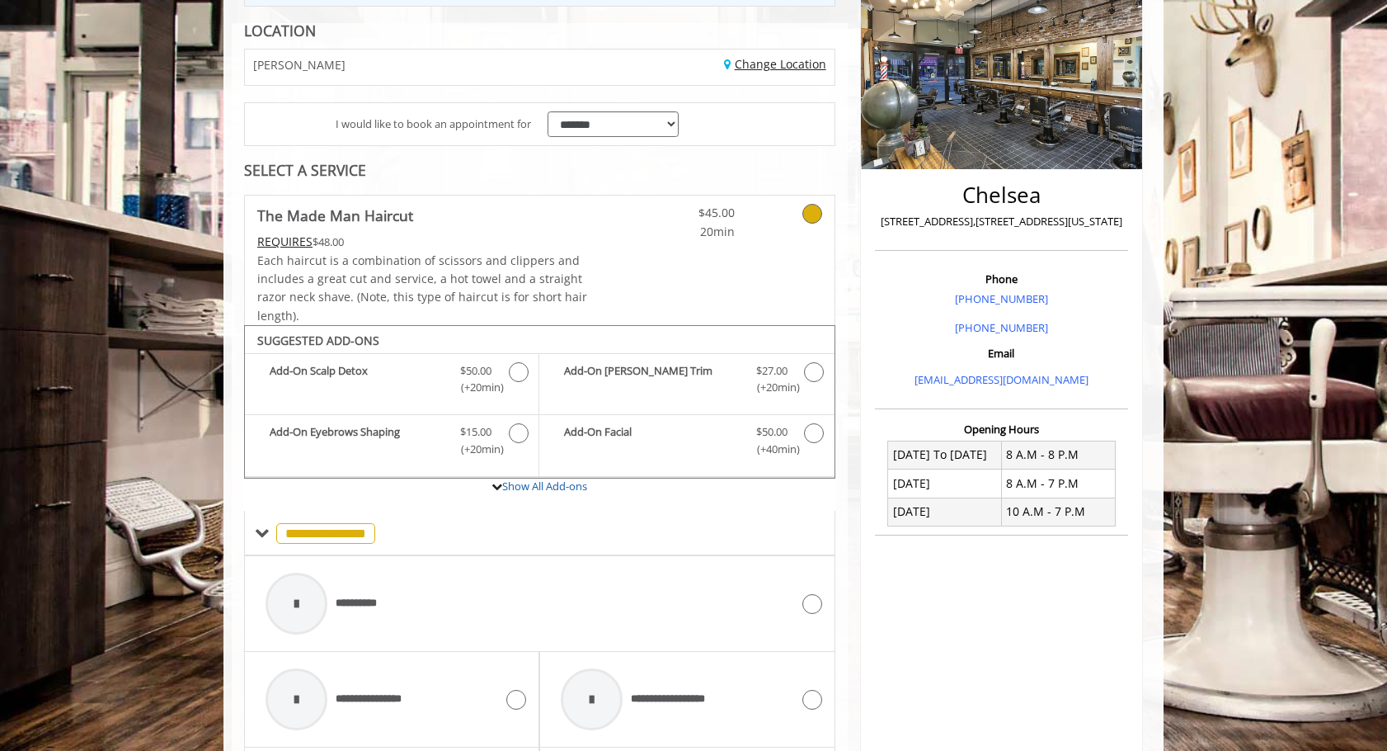
scroll to position [323, 0]
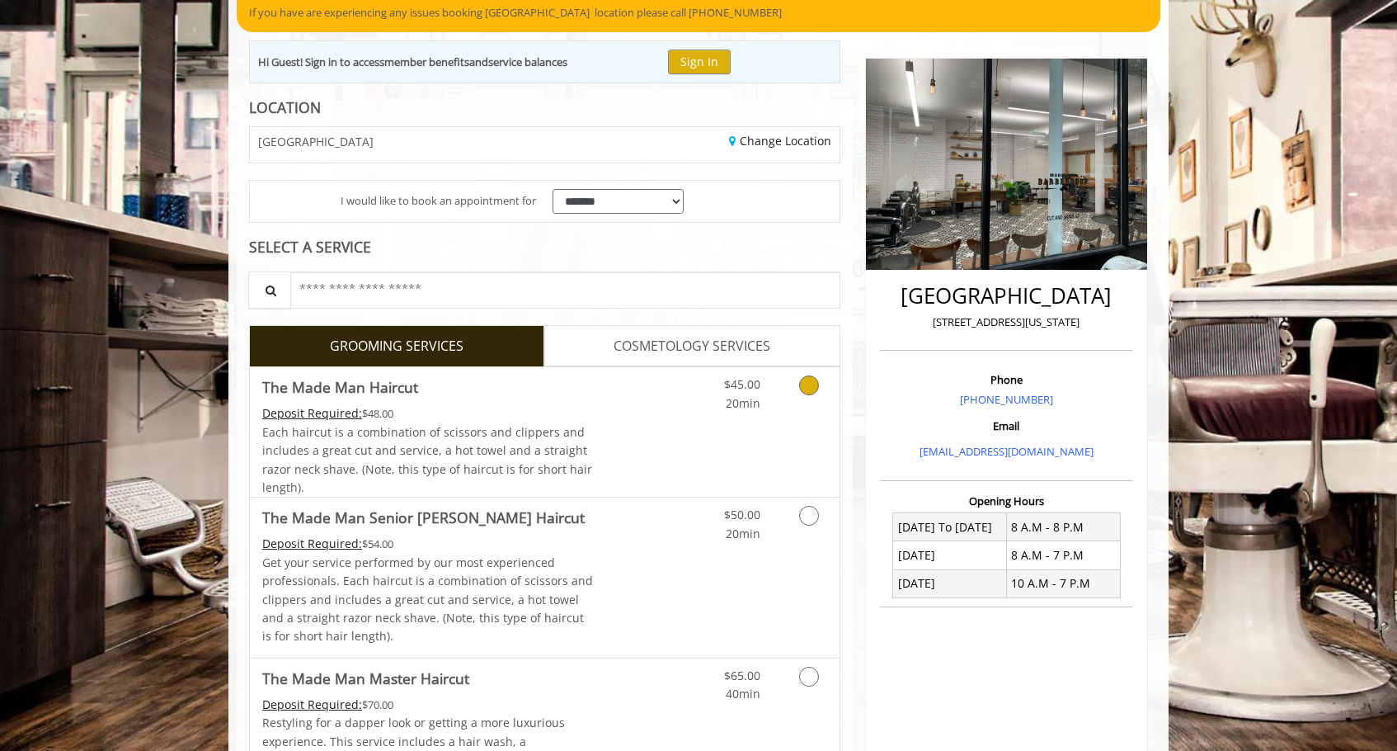
click at [655, 425] on link "Discounted Price" at bounding box center [643, 431] width 98 height 129
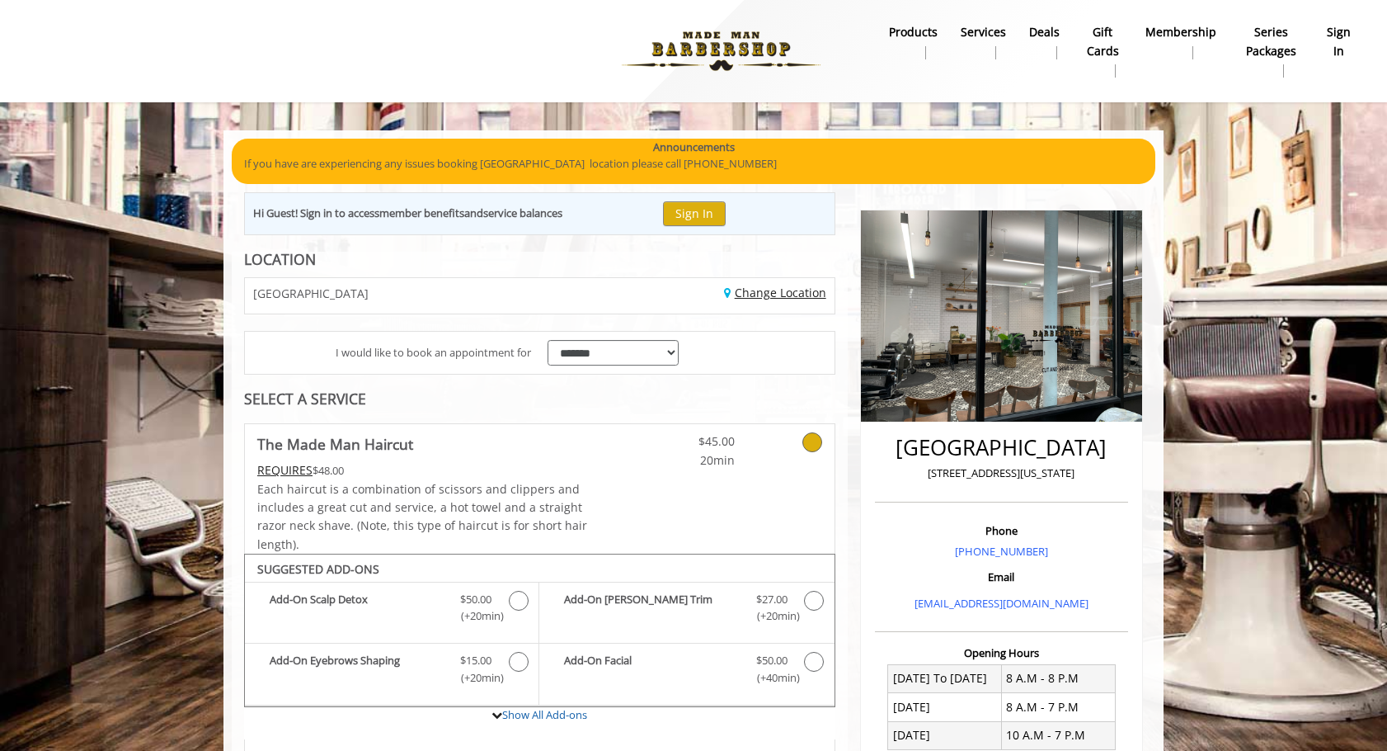
click at [784, 291] on link "Change Location" at bounding box center [775, 293] width 102 height 16
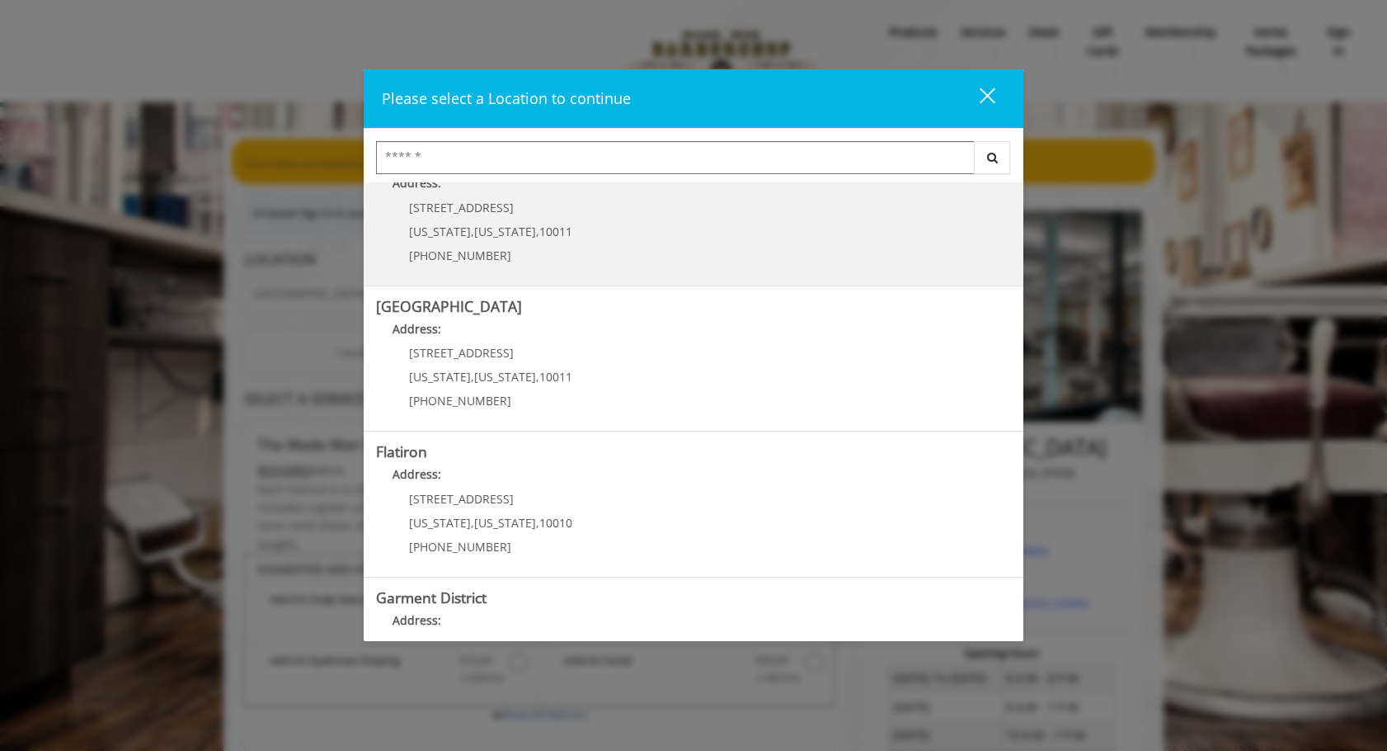
scroll to position [222, 0]
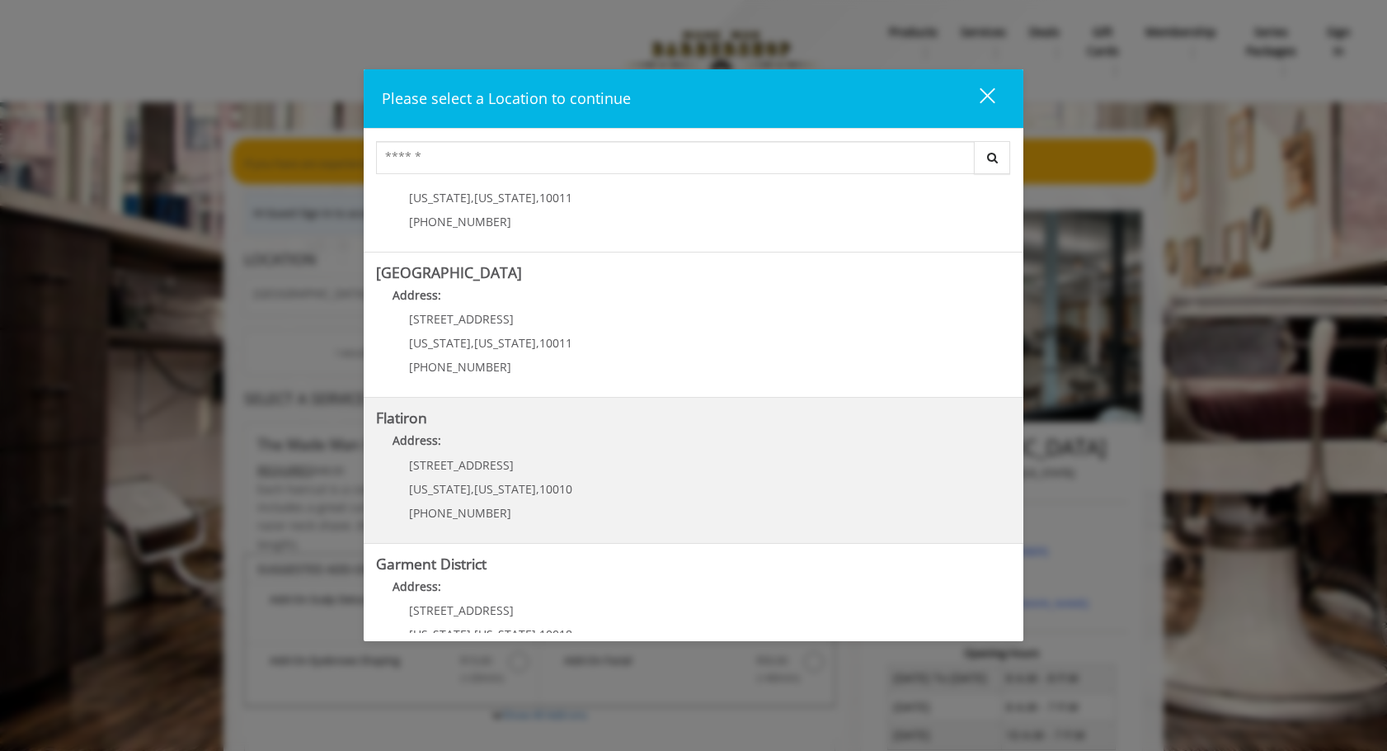
click at [699, 464] on "Flatiron Address: 10 E 23rd St New York , New York , 10010 (917) 475-1765" at bounding box center [693, 470] width 635 height 120
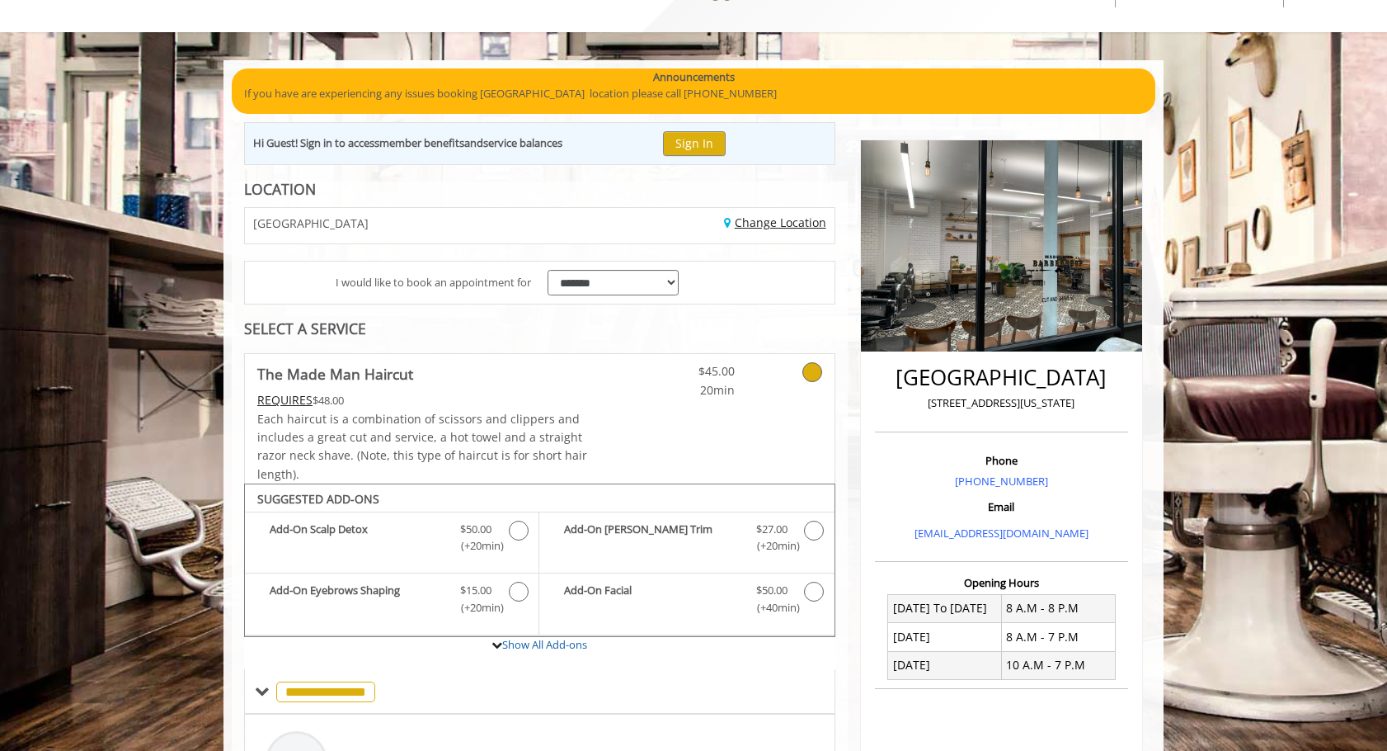
scroll to position [291, 0]
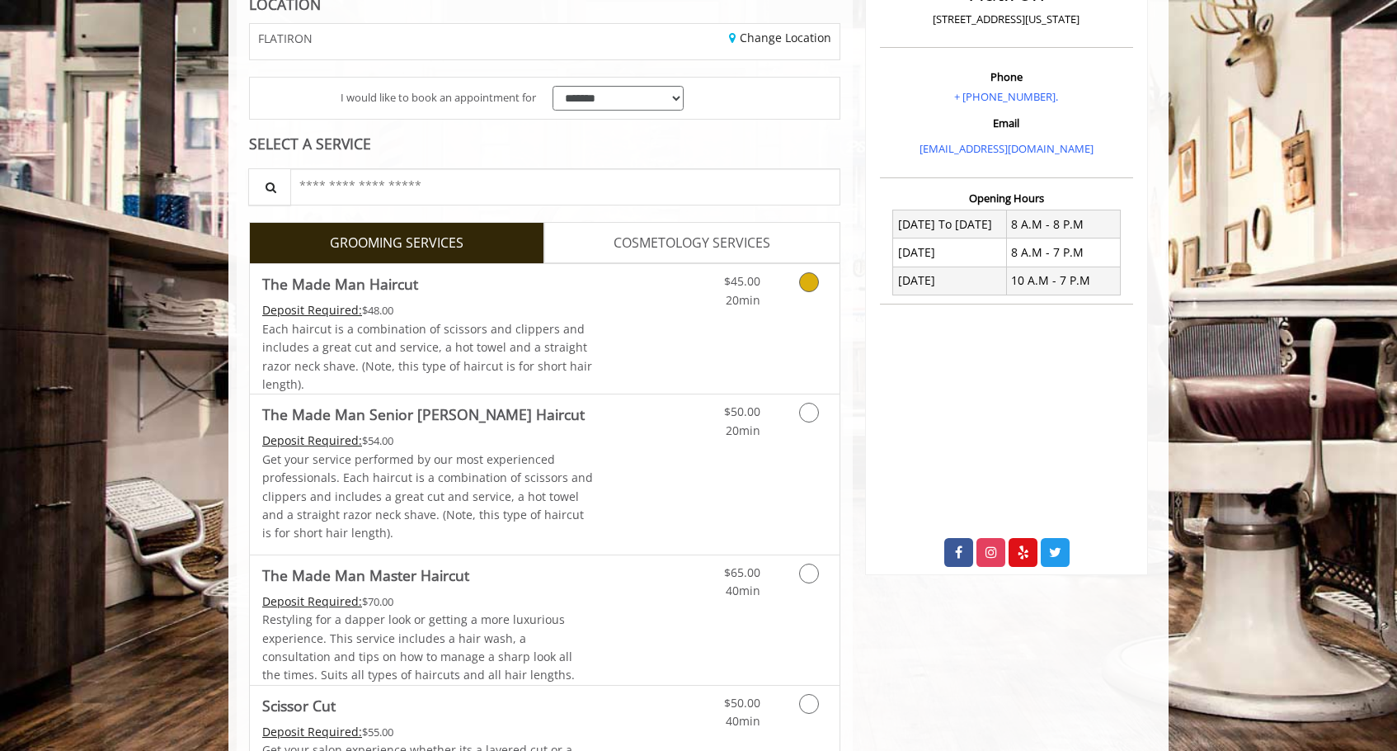
click at [708, 341] on div "$45.00 20min" at bounding box center [766, 328] width 148 height 129
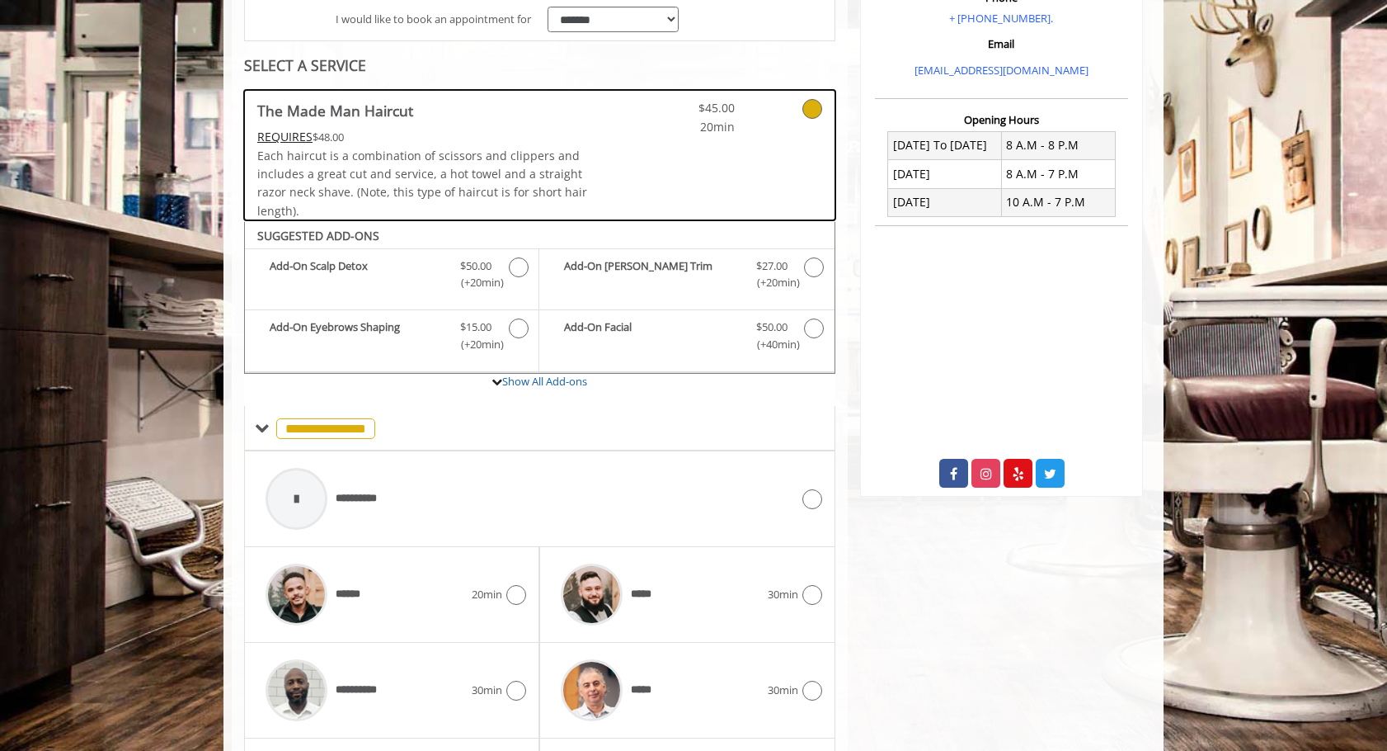
scroll to position [126, 0]
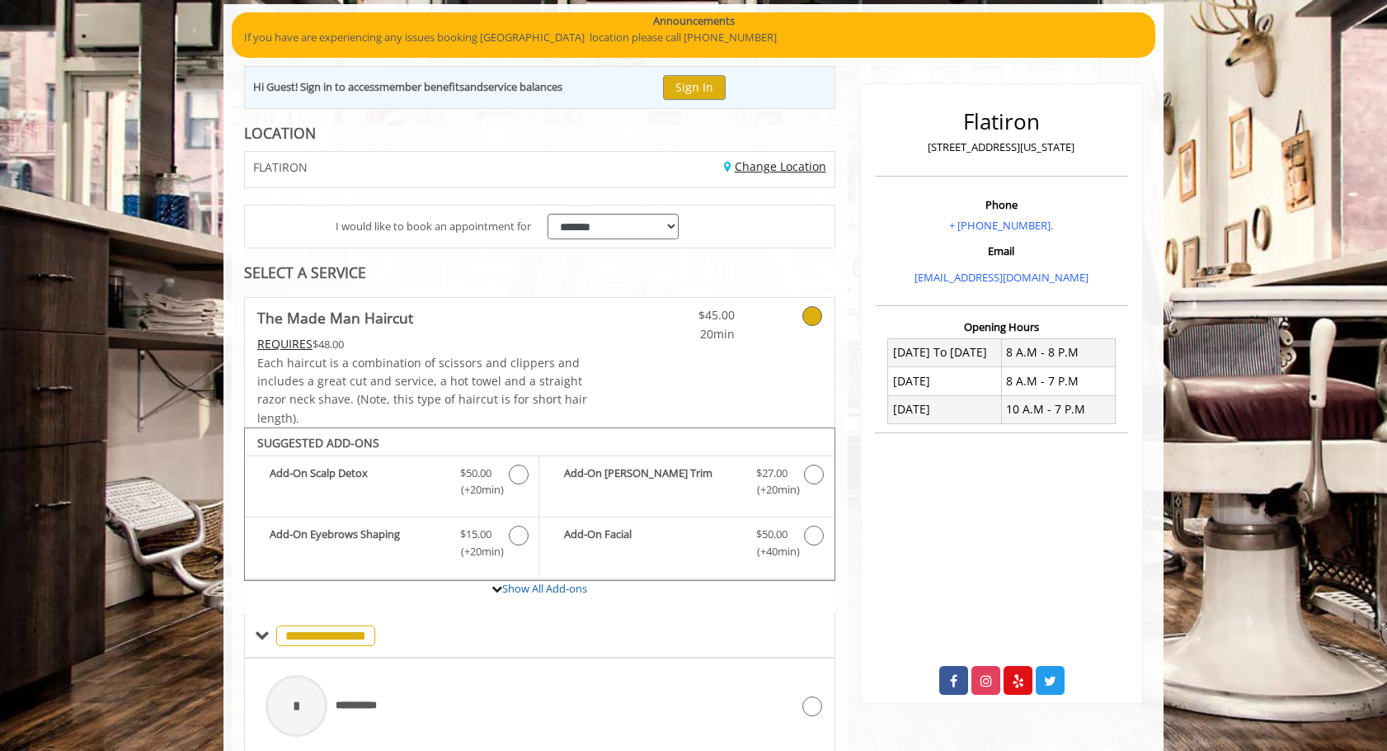
click at [779, 162] on link "Change Location" at bounding box center [775, 166] width 102 height 16
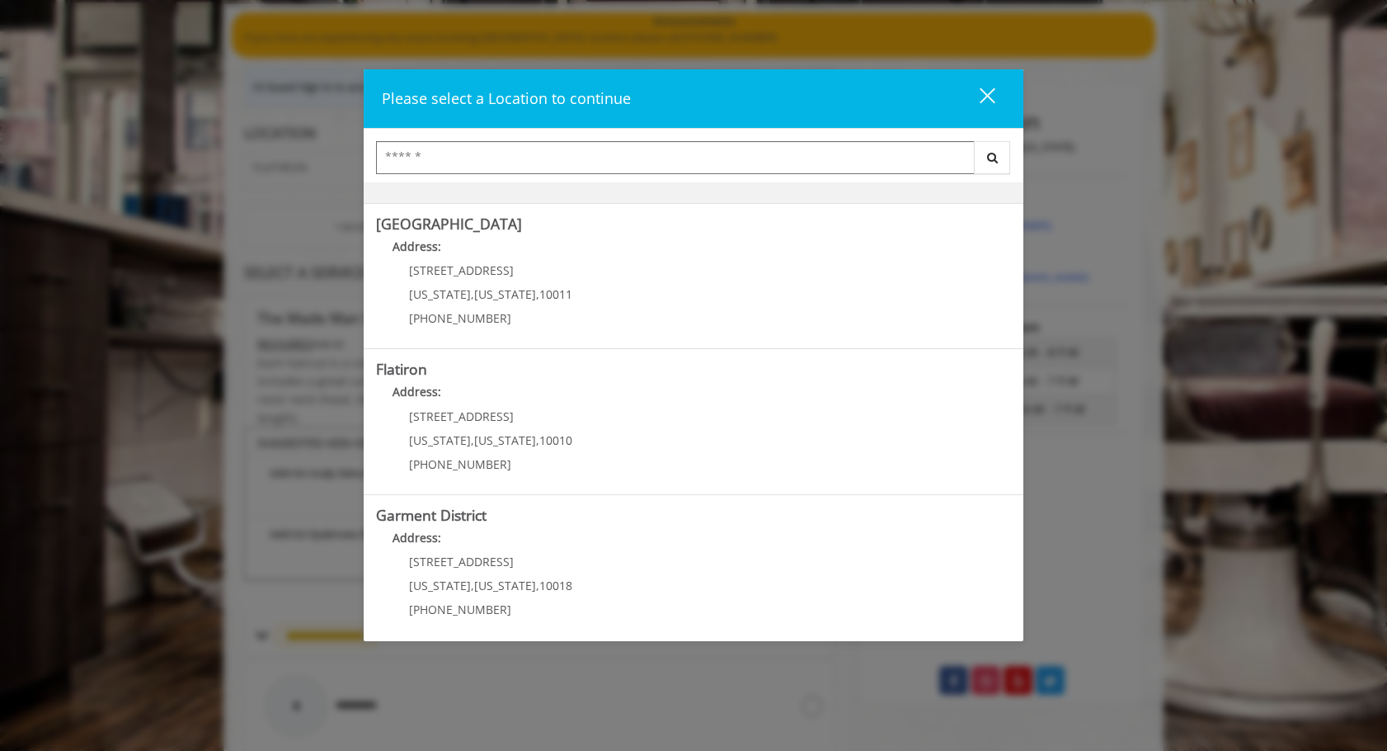
scroll to position [278, 0]
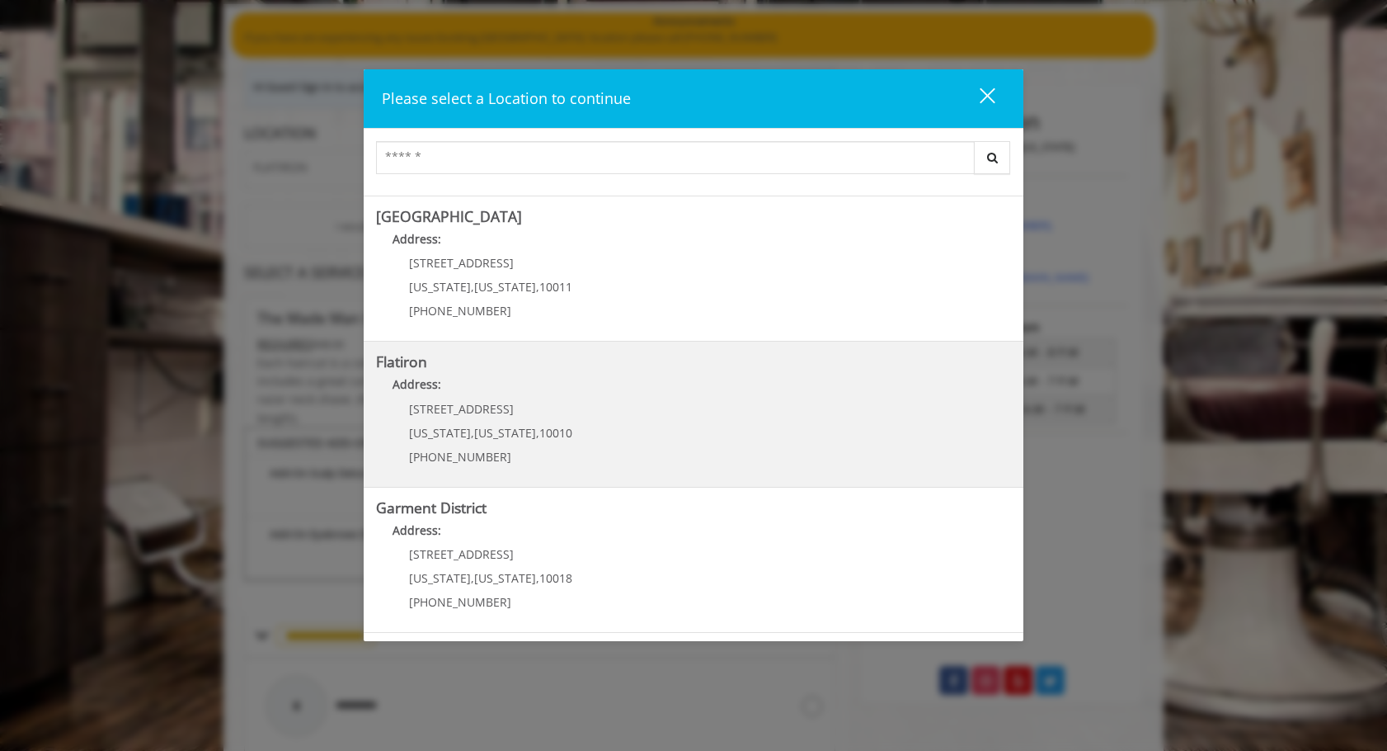
click at [717, 430] on "Flatiron Address: 10 E 23rd St New York , New York , 10010 (917) 475-1765" at bounding box center [693, 414] width 635 height 120
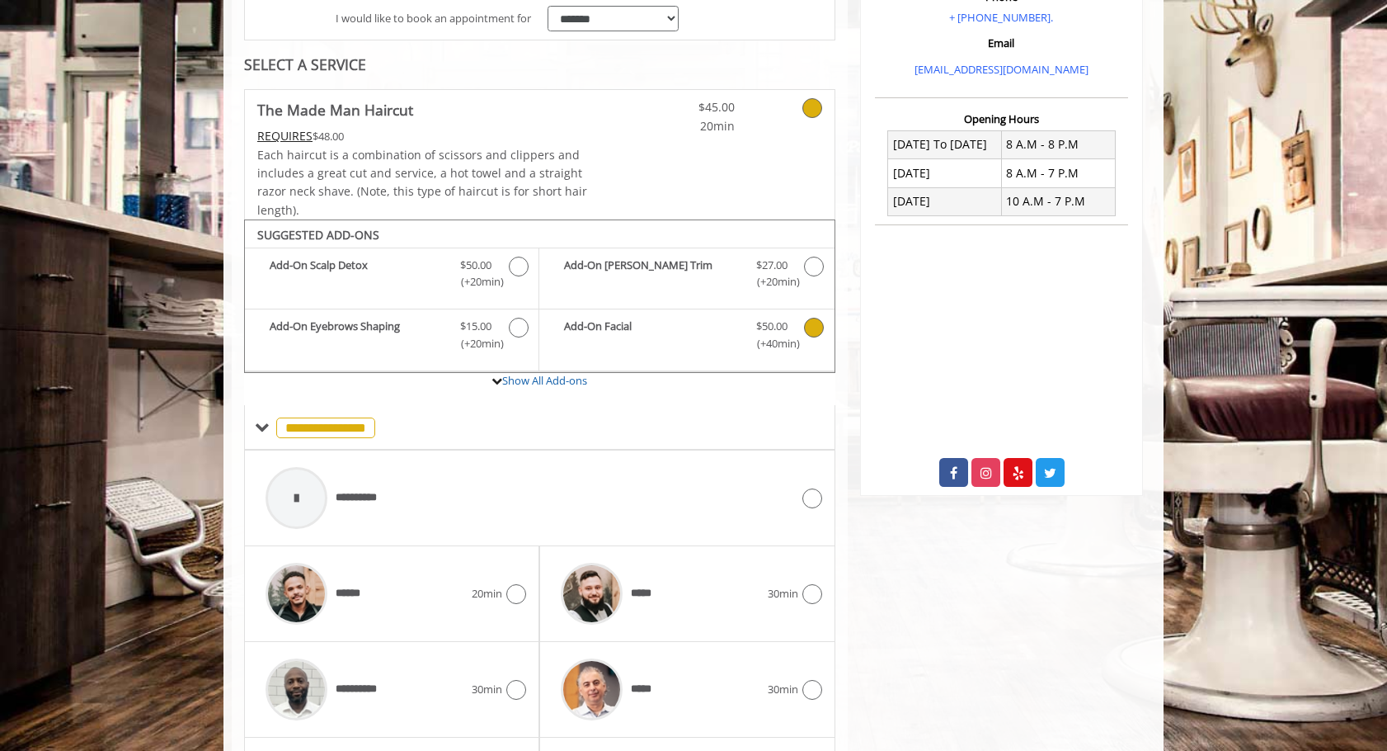
scroll to position [476, 0]
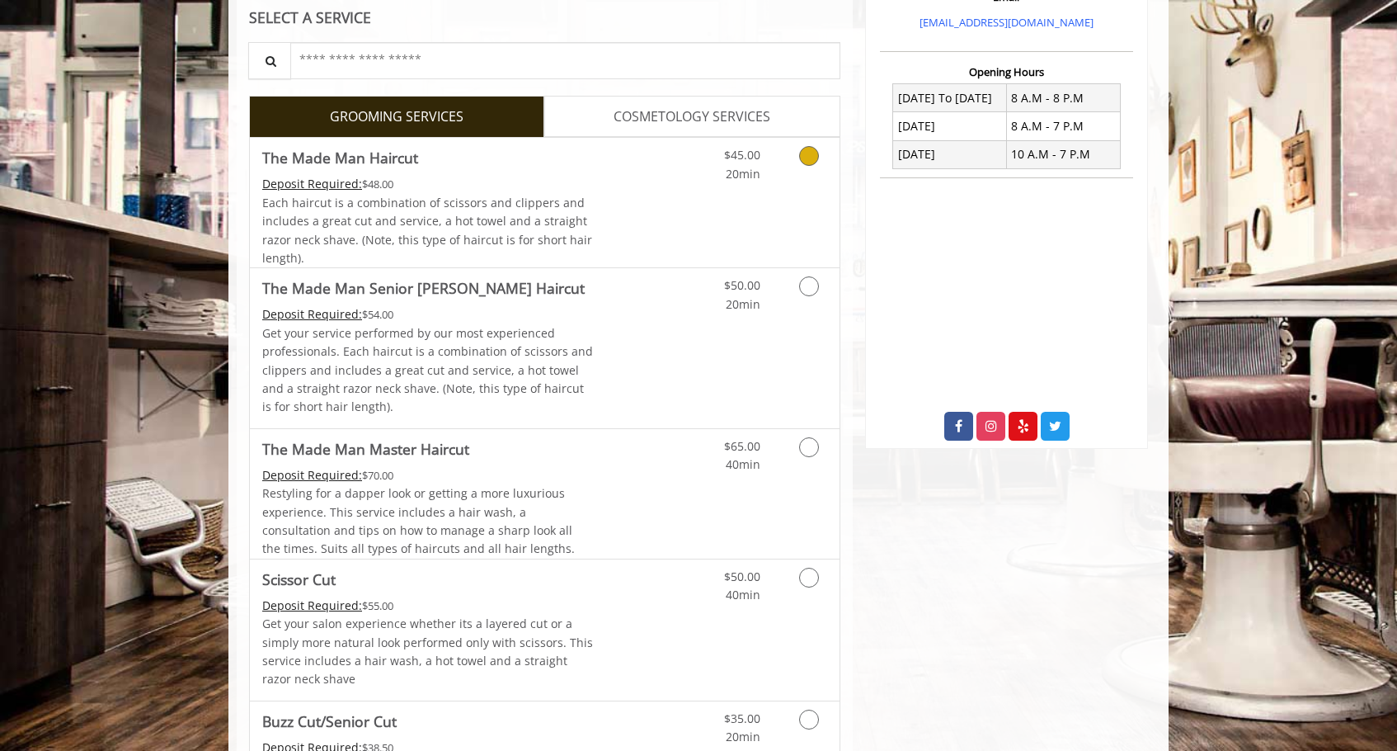
click at [717, 210] on div "$45.00 20min" at bounding box center [766, 202] width 148 height 129
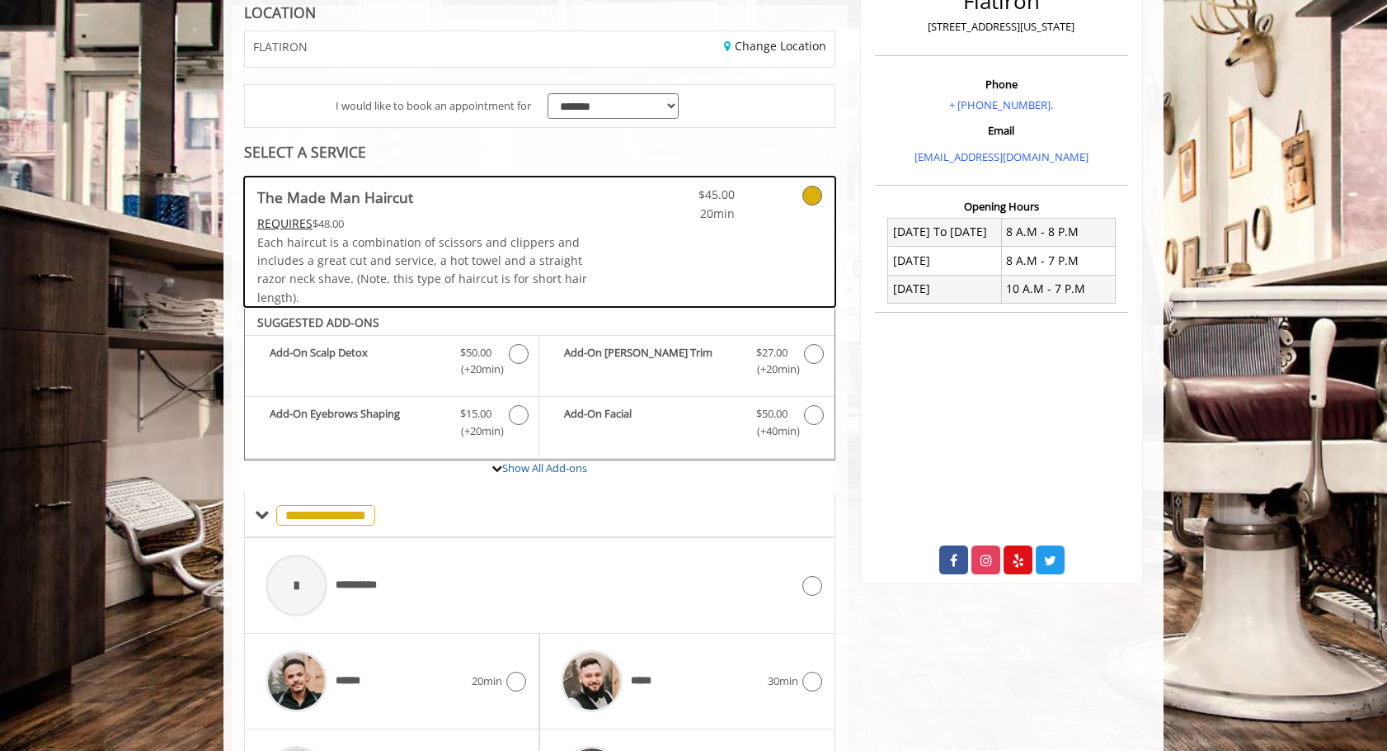
scroll to position [147, 0]
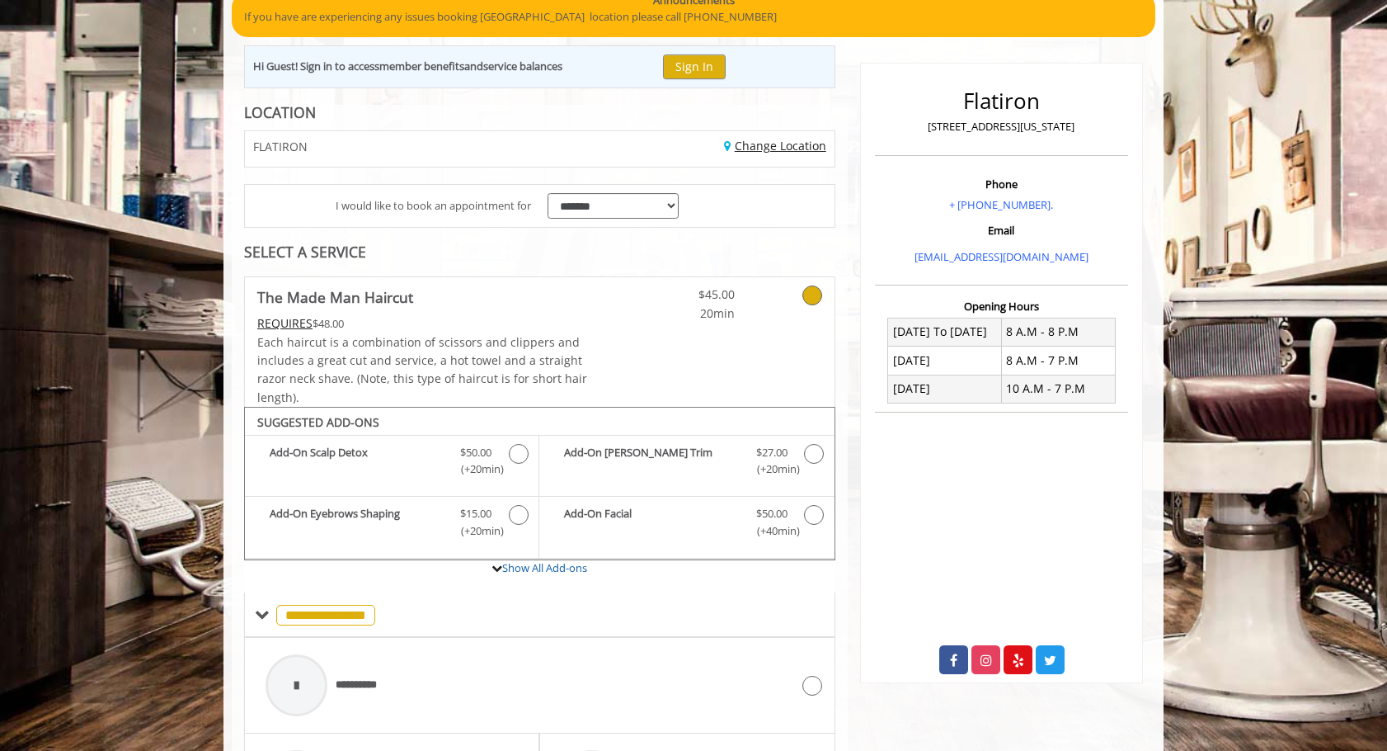
click at [789, 140] on link "Change Location" at bounding box center [775, 146] width 102 height 16
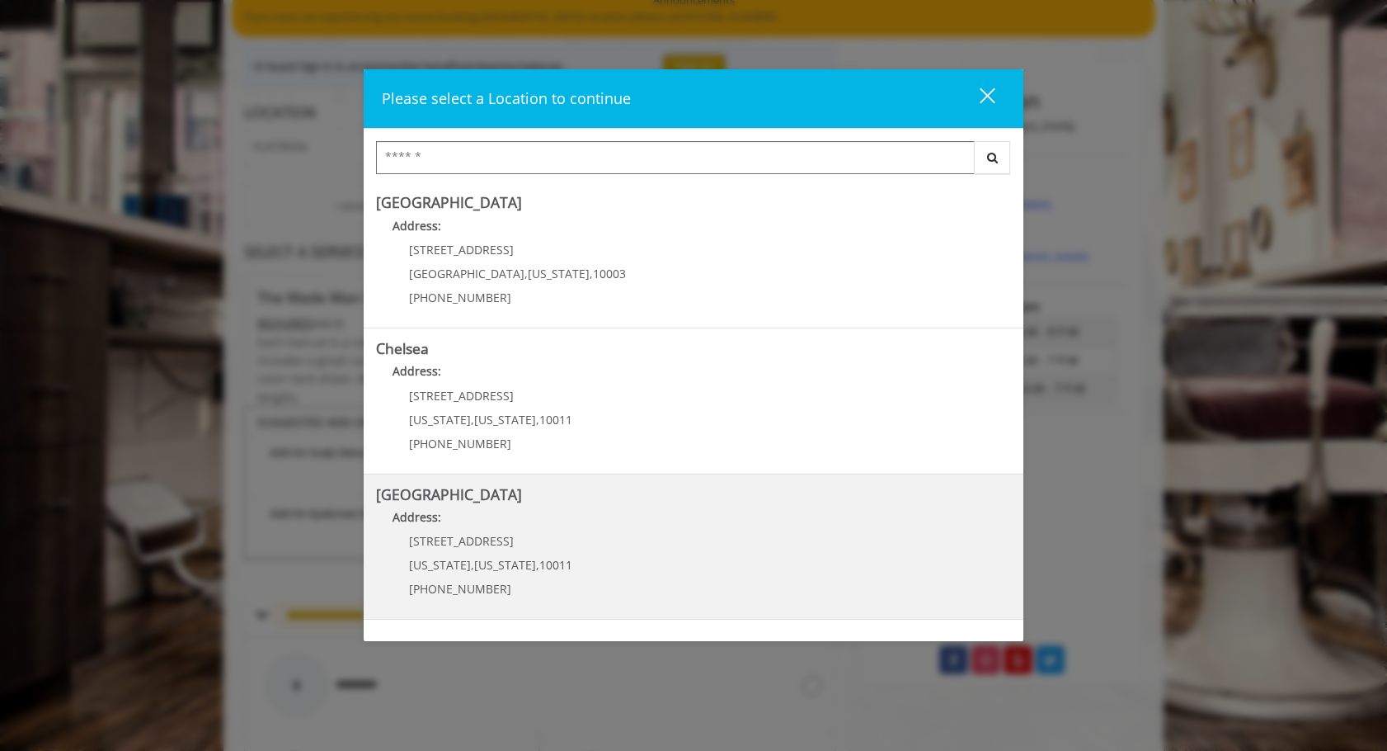
scroll to position [278, 0]
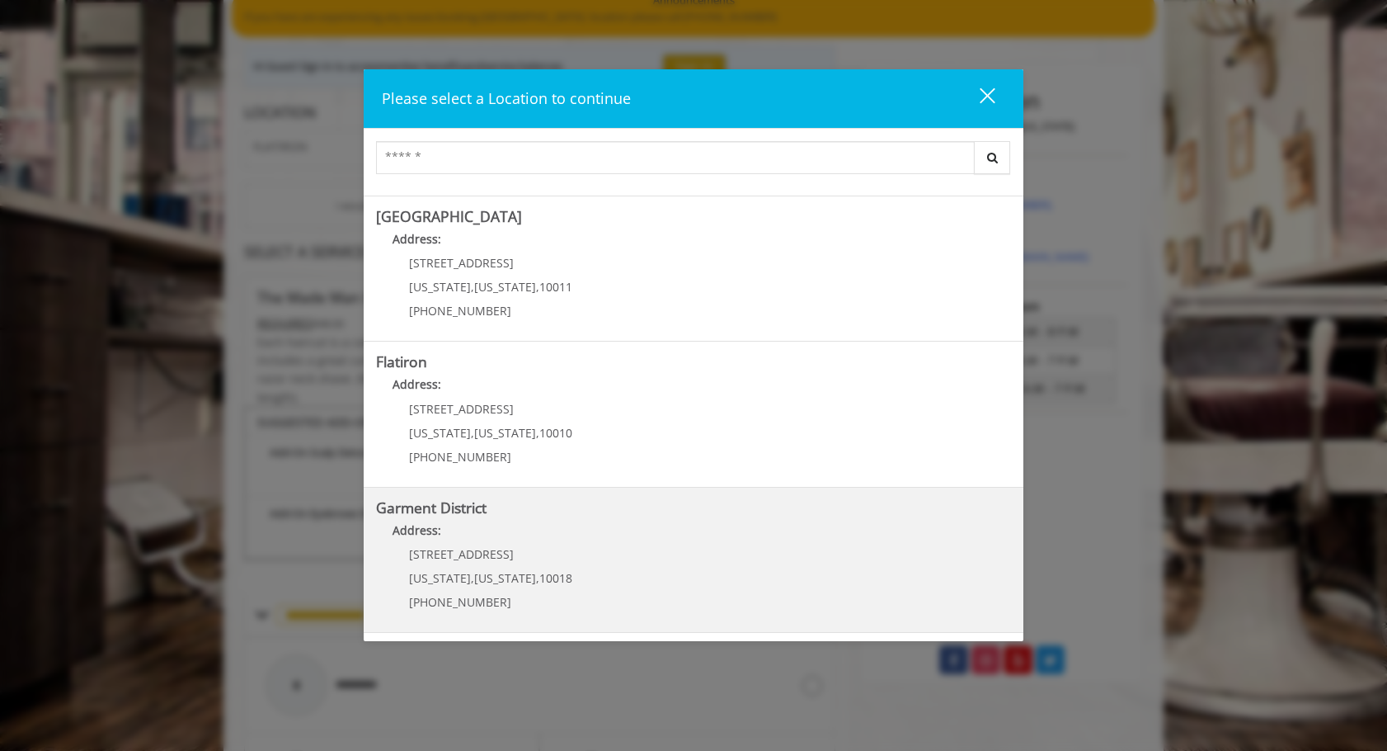
click at [676, 582] on District "Garment District Address: 1400 Broadway New York , New York , 10018 (212) 997-4…" at bounding box center [693, 560] width 635 height 120
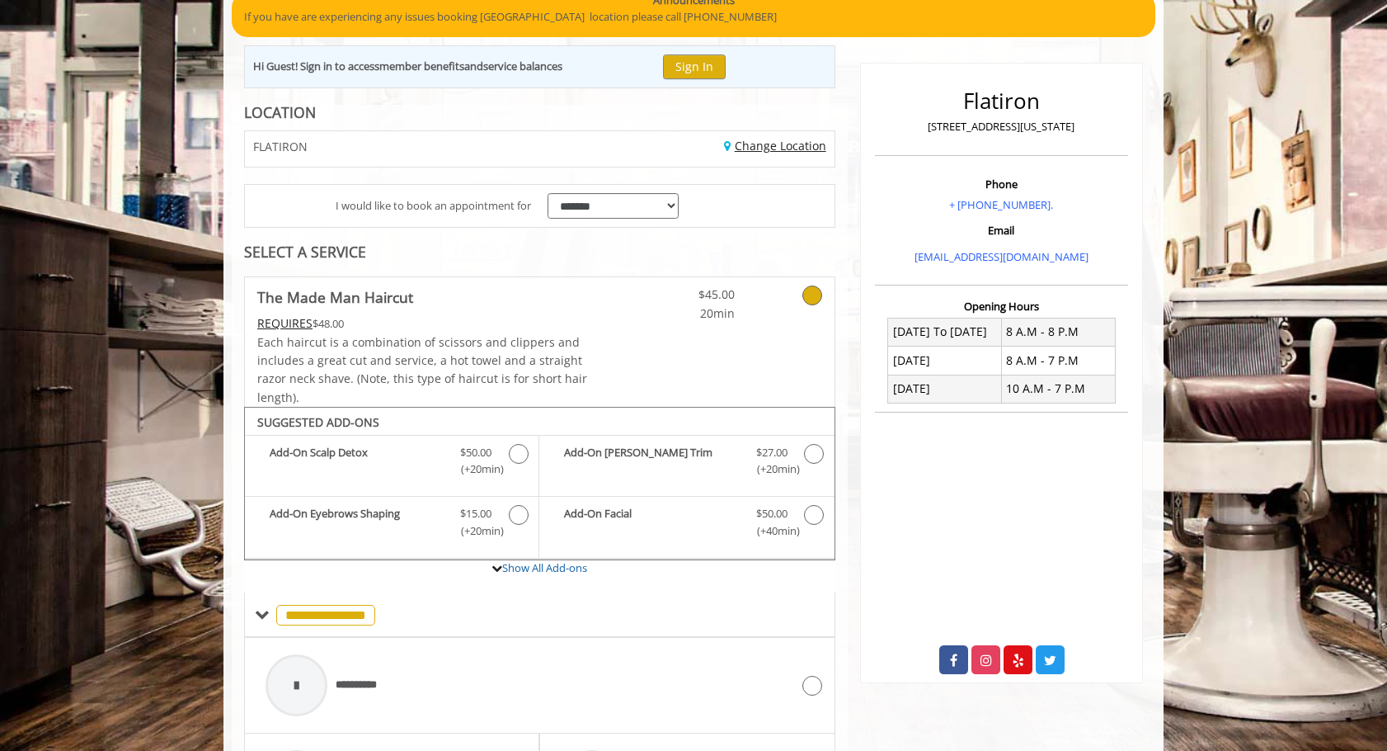
scroll to position [219, 0]
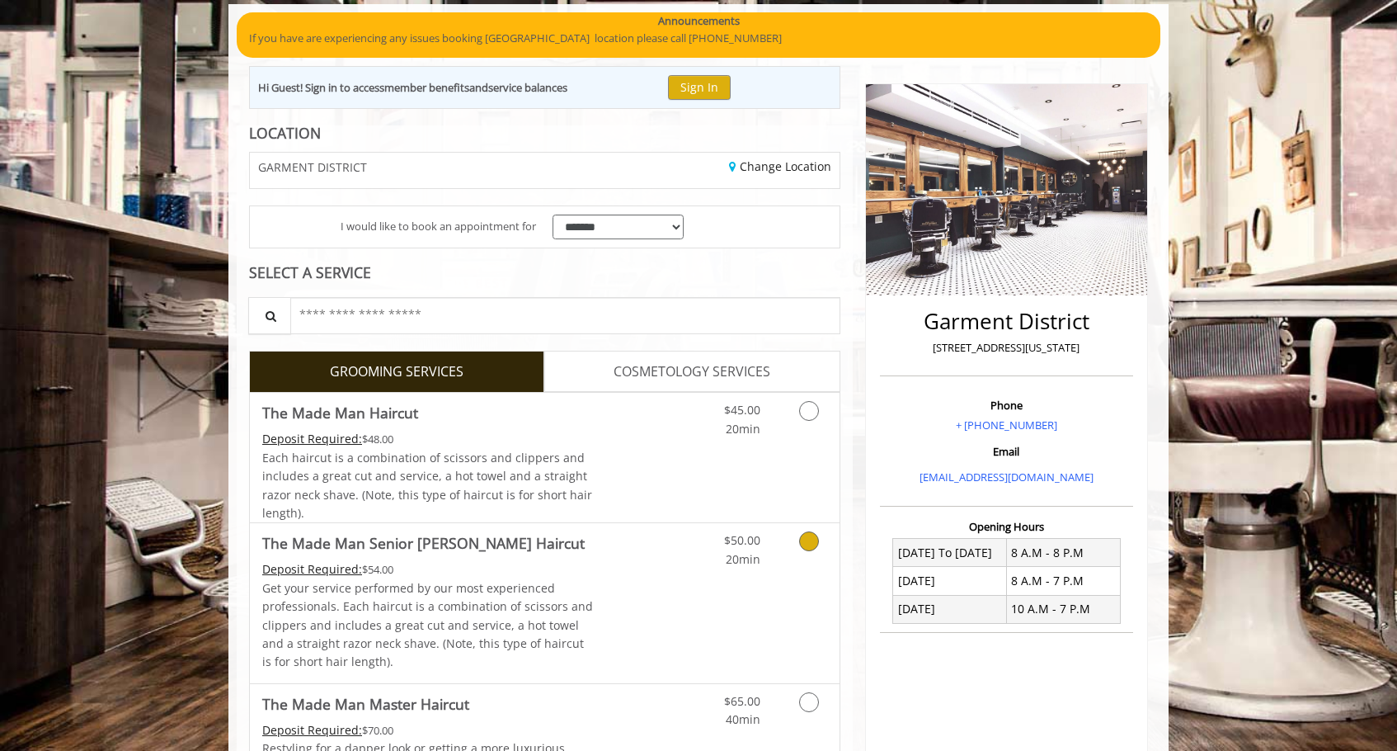
click at [677, 485] on link "Discounted Price" at bounding box center [643, 457] width 98 height 129
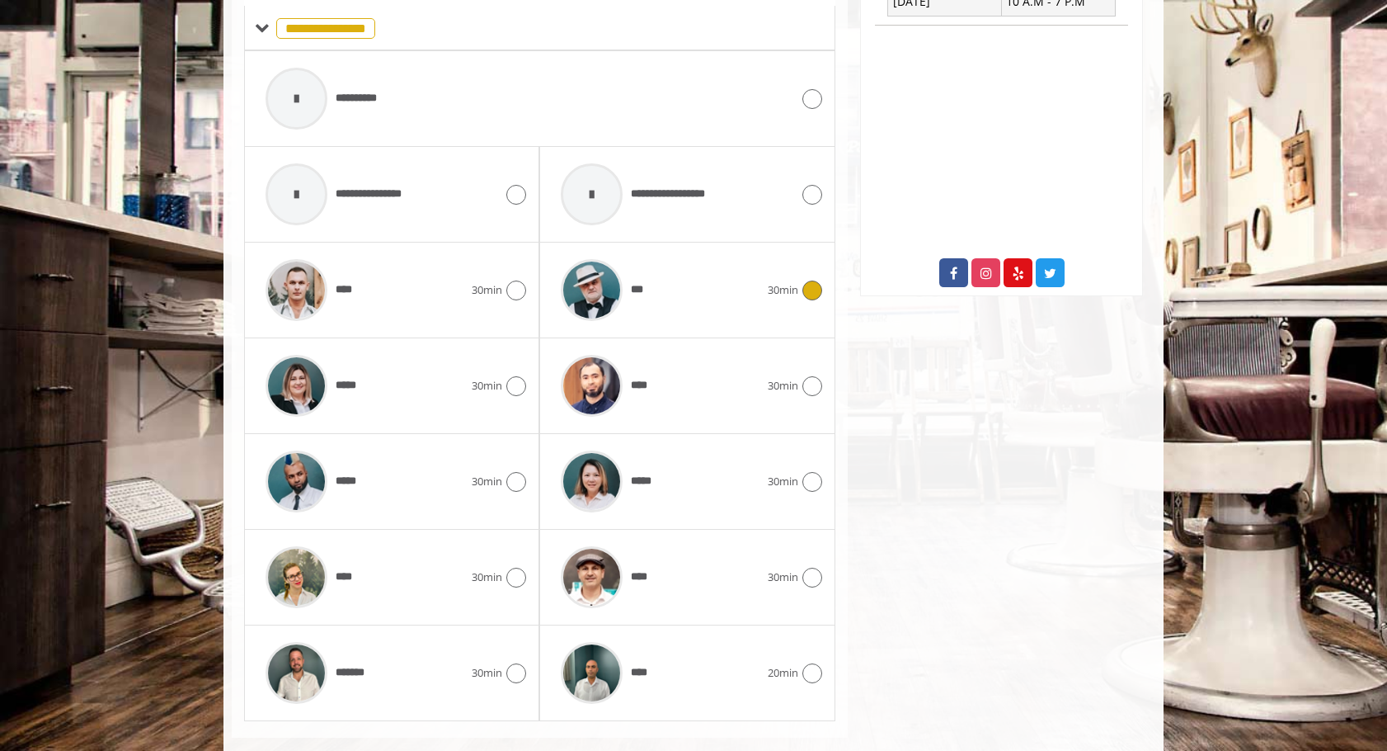
scroll to position [760, 0]
